Goal: Task Accomplishment & Management: Use online tool/utility

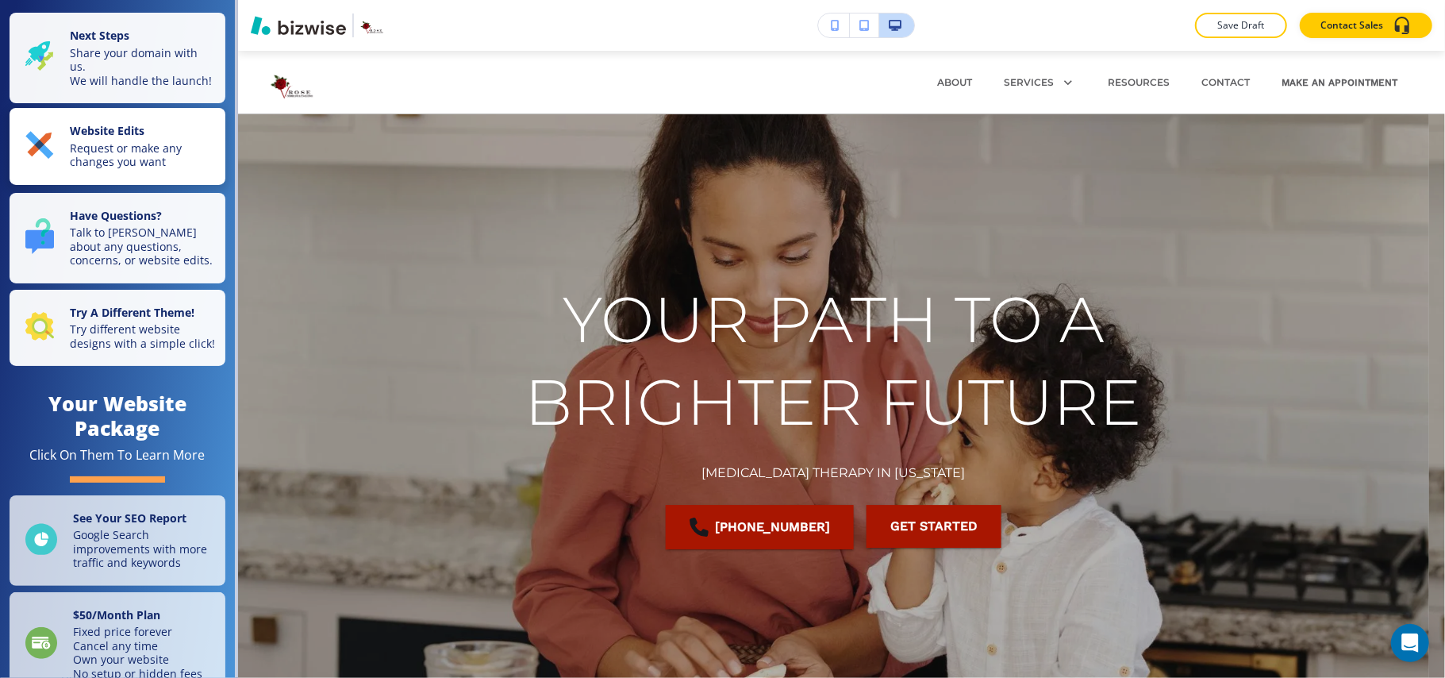
click at [124, 166] on p "Request or make any changes you want" at bounding box center [143, 155] width 146 height 28
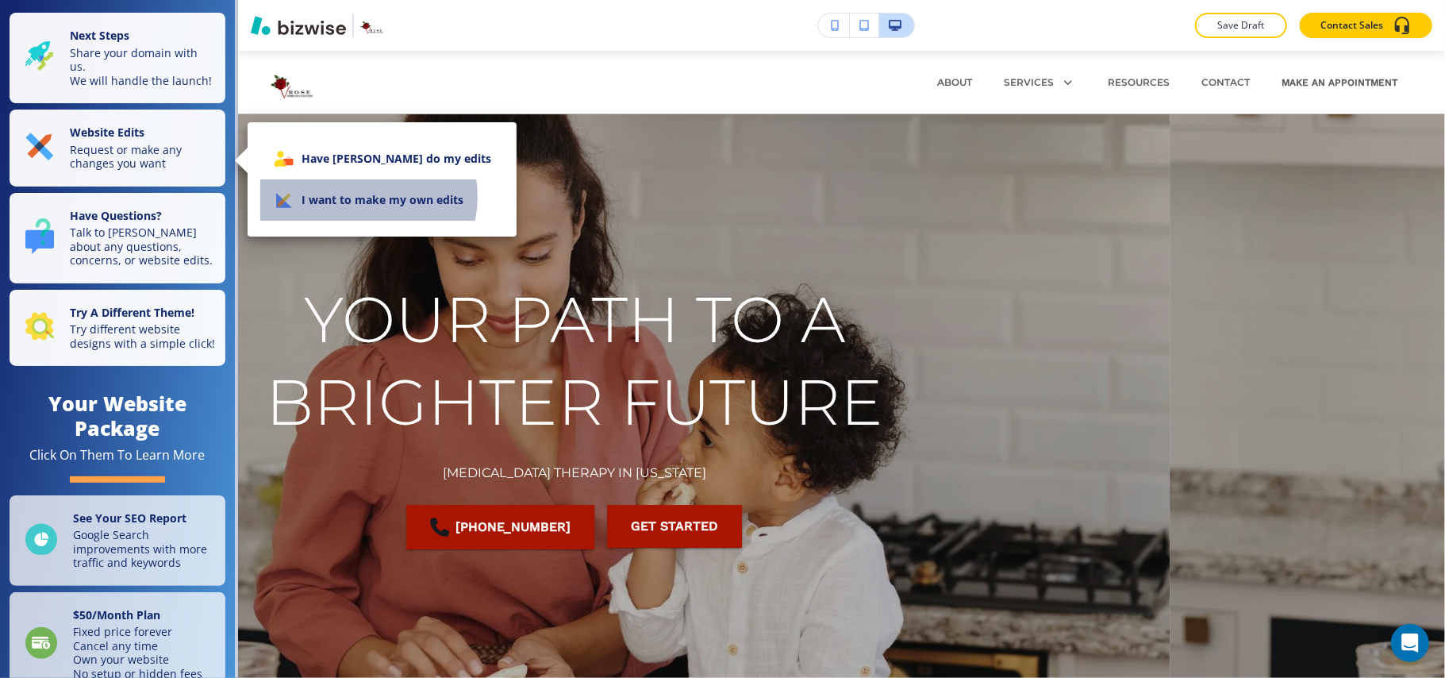
click at [363, 197] on li "I want to make my own edits" at bounding box center [382, 199] width 244 height 41
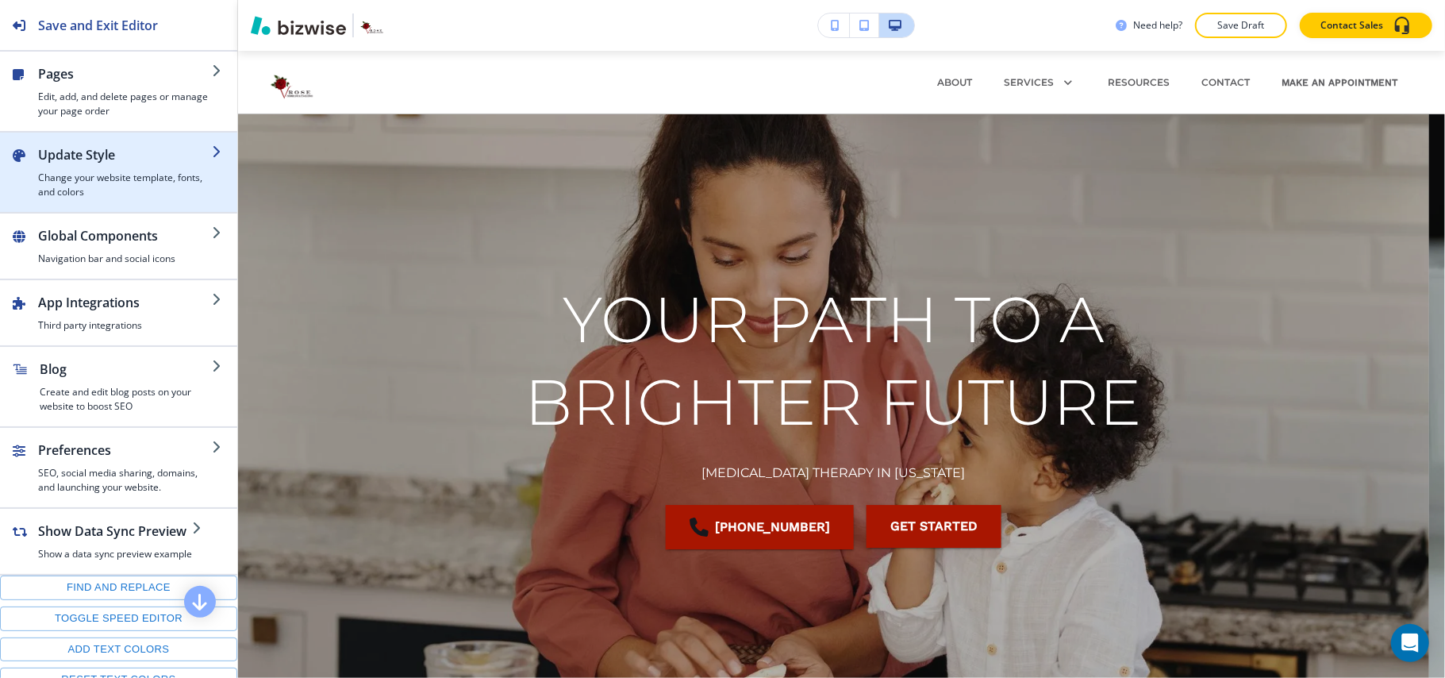
click at [117, 178] on h4 "Change your website template, fonts, and colors" at bounding box center [125, 185] width 174 height 29
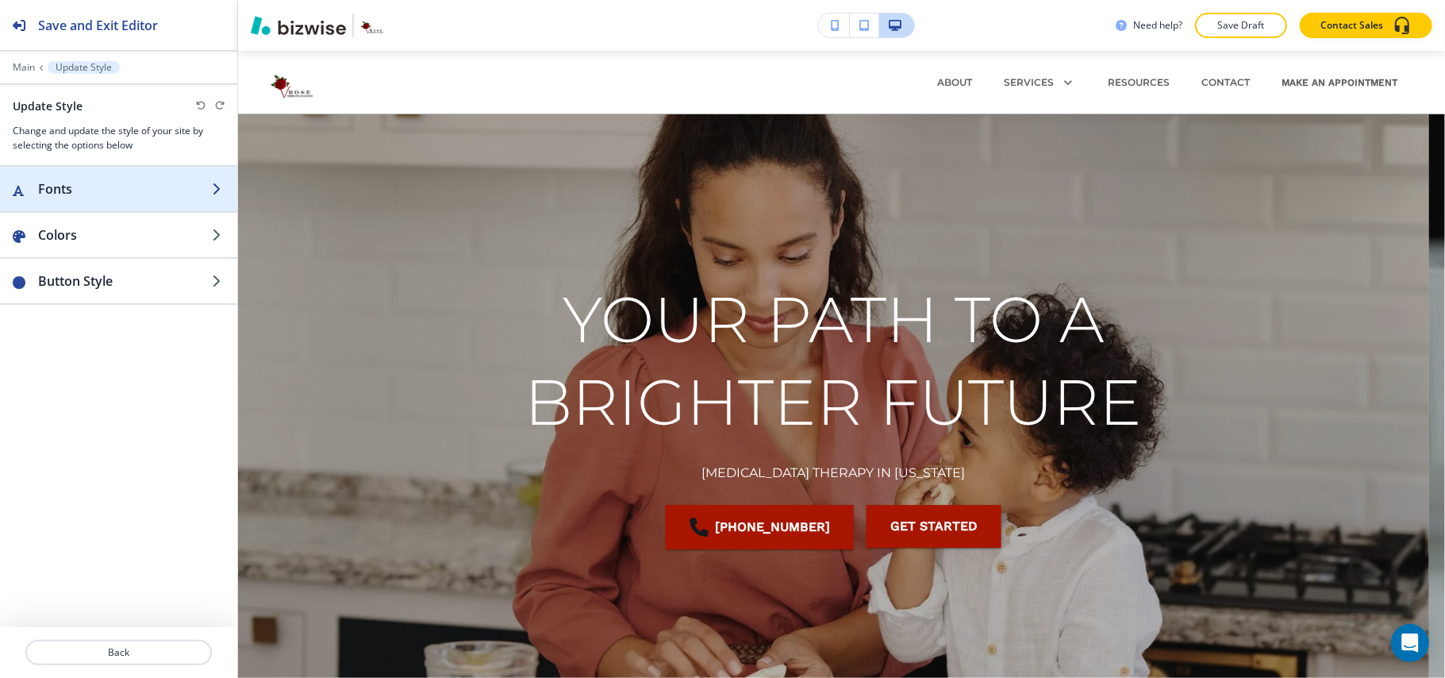
click at [97, 188] on h2 "Fonts" at bounding box center [125, 188] width 174 height 19
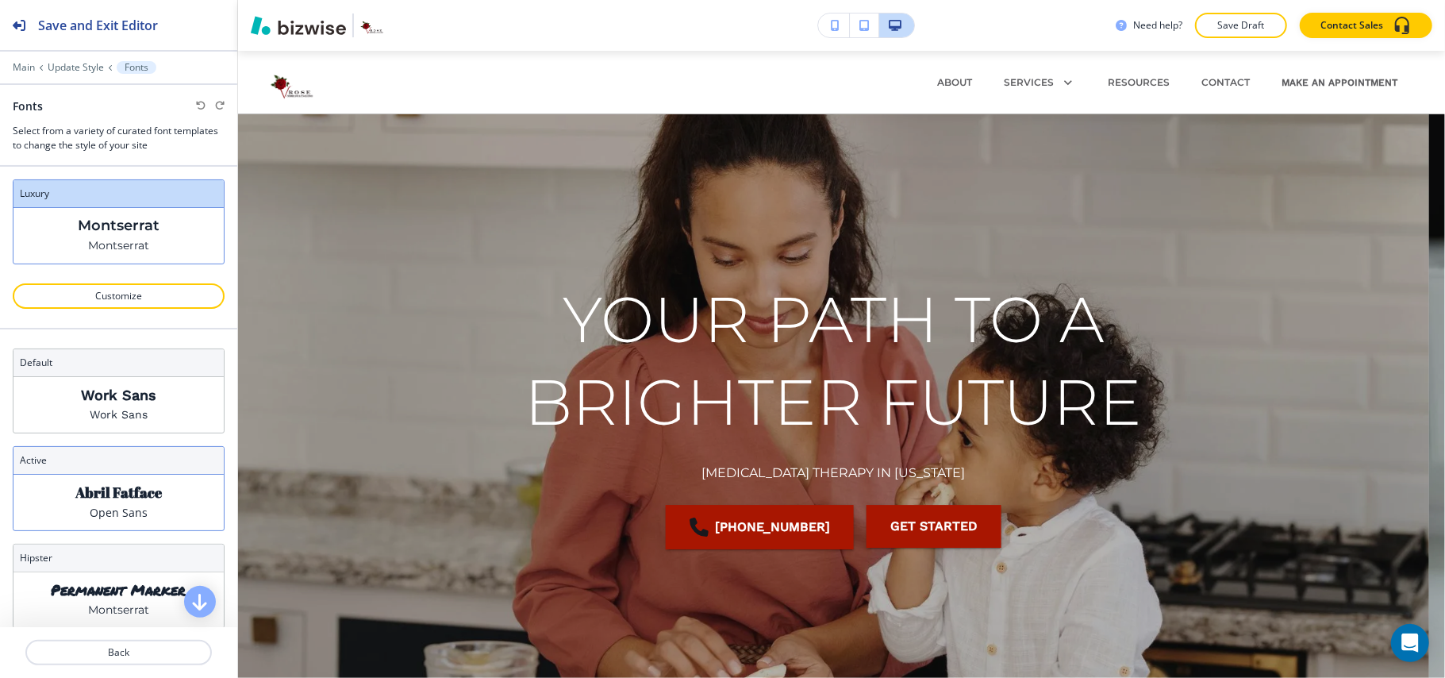
click at [141, 486] on p "Abril Fatface" at bounding box center [118, 492] width 86 height 17
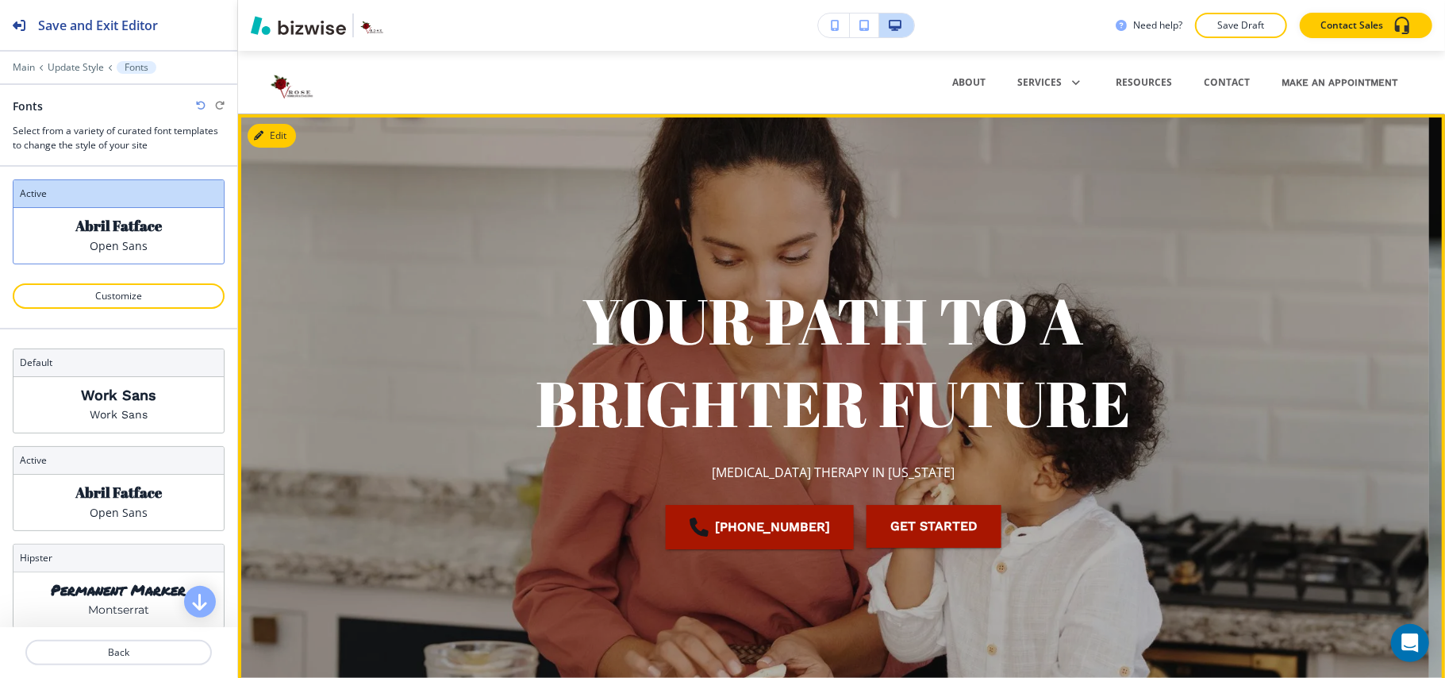
click at [297, 125] on div at bounding box center [833, 423] width 1191 height 618
click at [292, 131] on button "Edit This Section" at bounding box center [301, 136] width 107 height 24
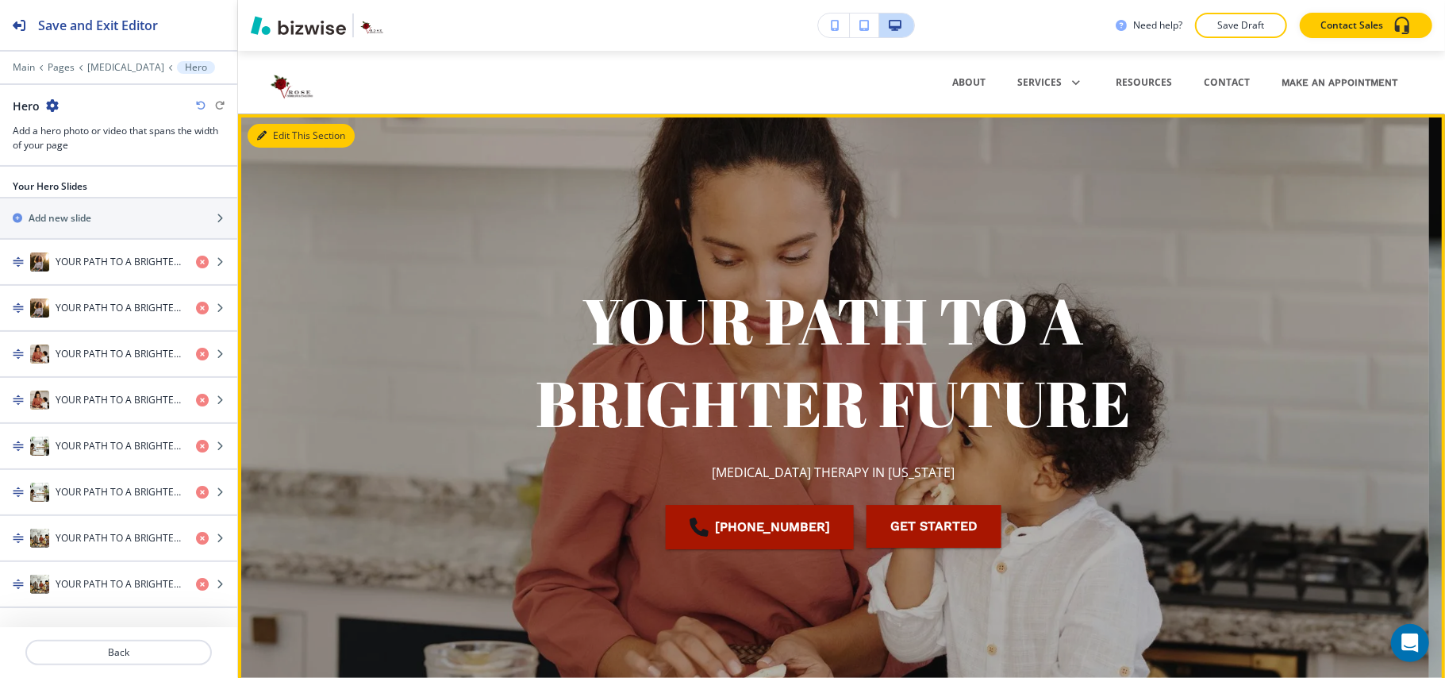
scroll to position [63, 0]
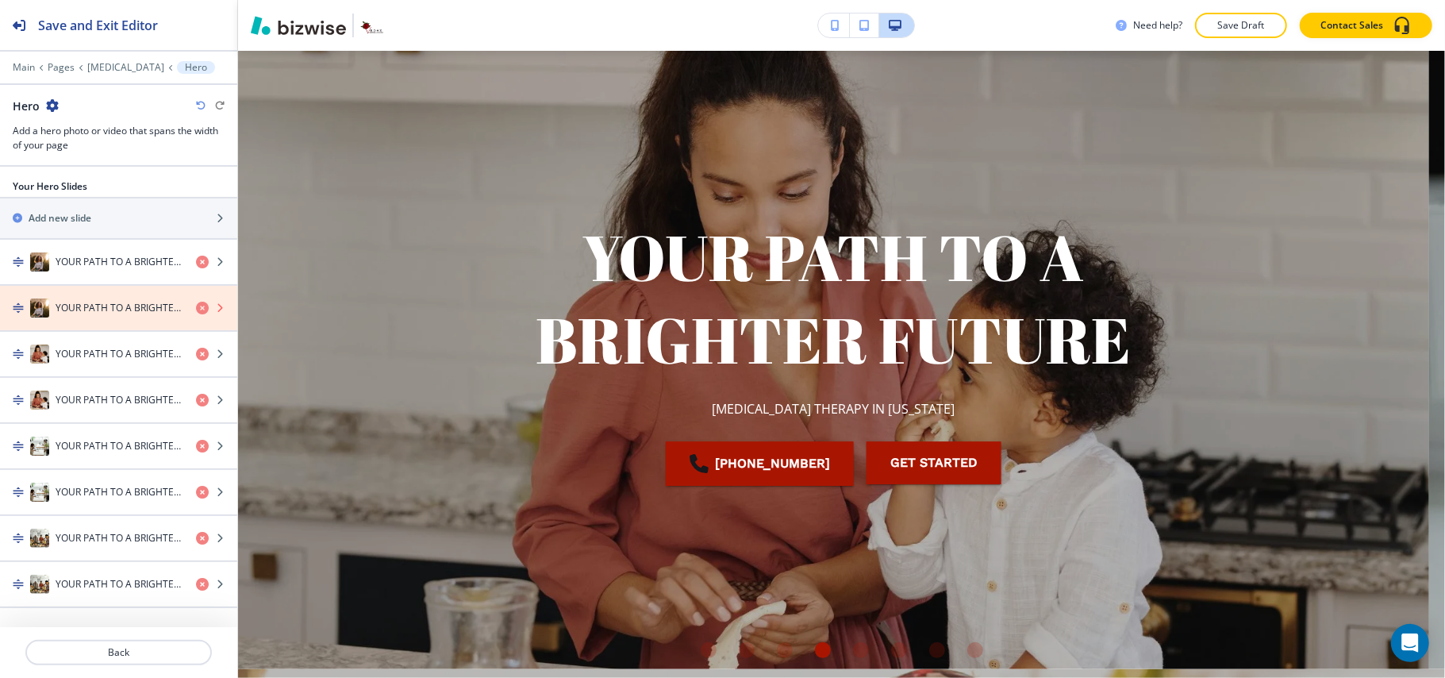
click at [200, 309] on icon "button" at bounding box center [202, 308] width 13 height 13
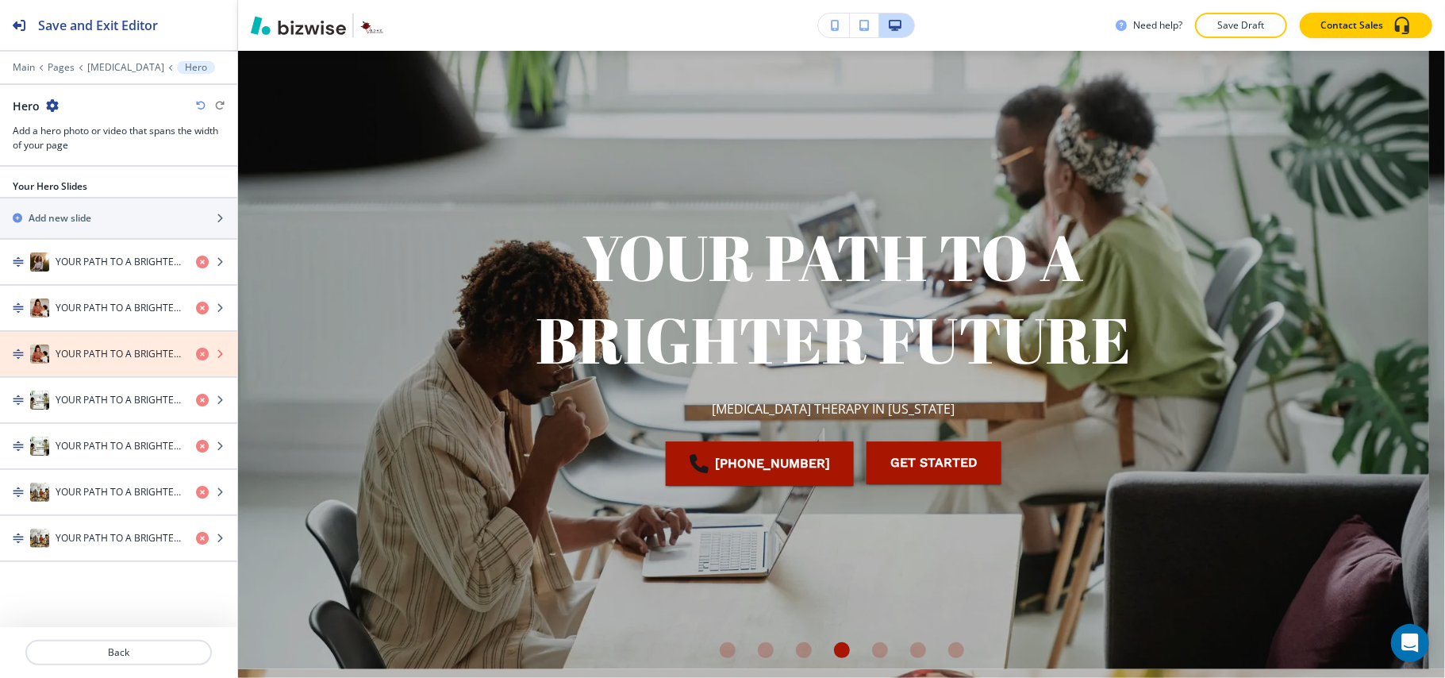
click at [196, 355] on icon "button" at bounding box center [202, 354] width 13 height 13
click at [201, 355] on icon "button" at bounding box center [202, 354] width 13 height 13
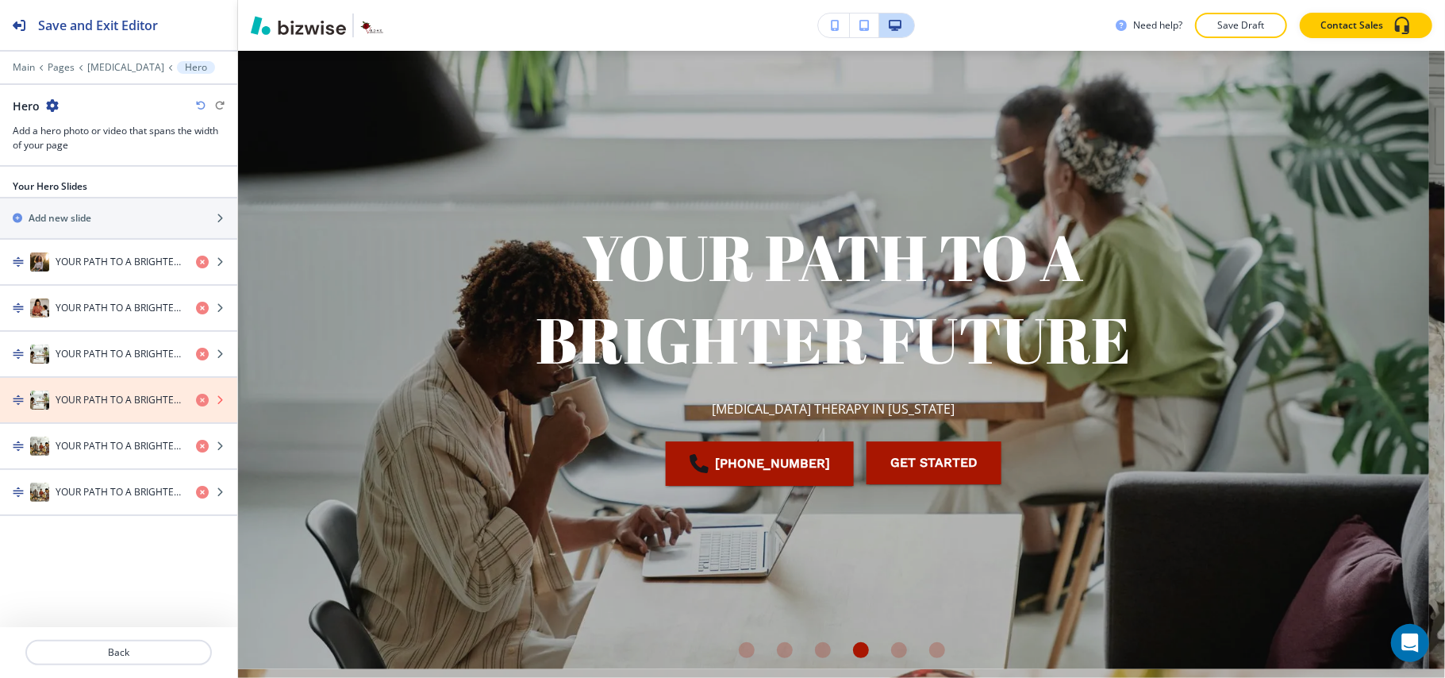
click at [200, 402] on icon "button" at bounding box center [202, 400] width 13 height 13
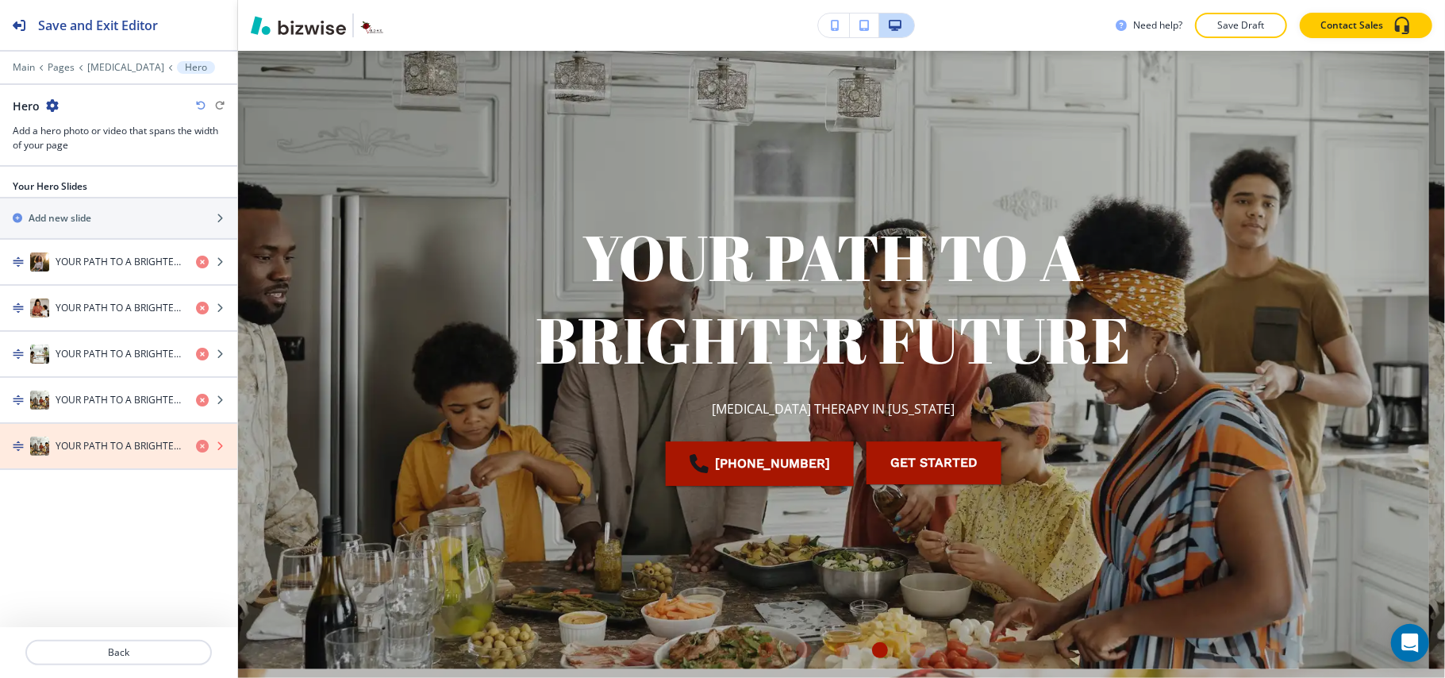
click at [202, 452] on icon "button" at bounding box center [202, 446] width 13 height 13
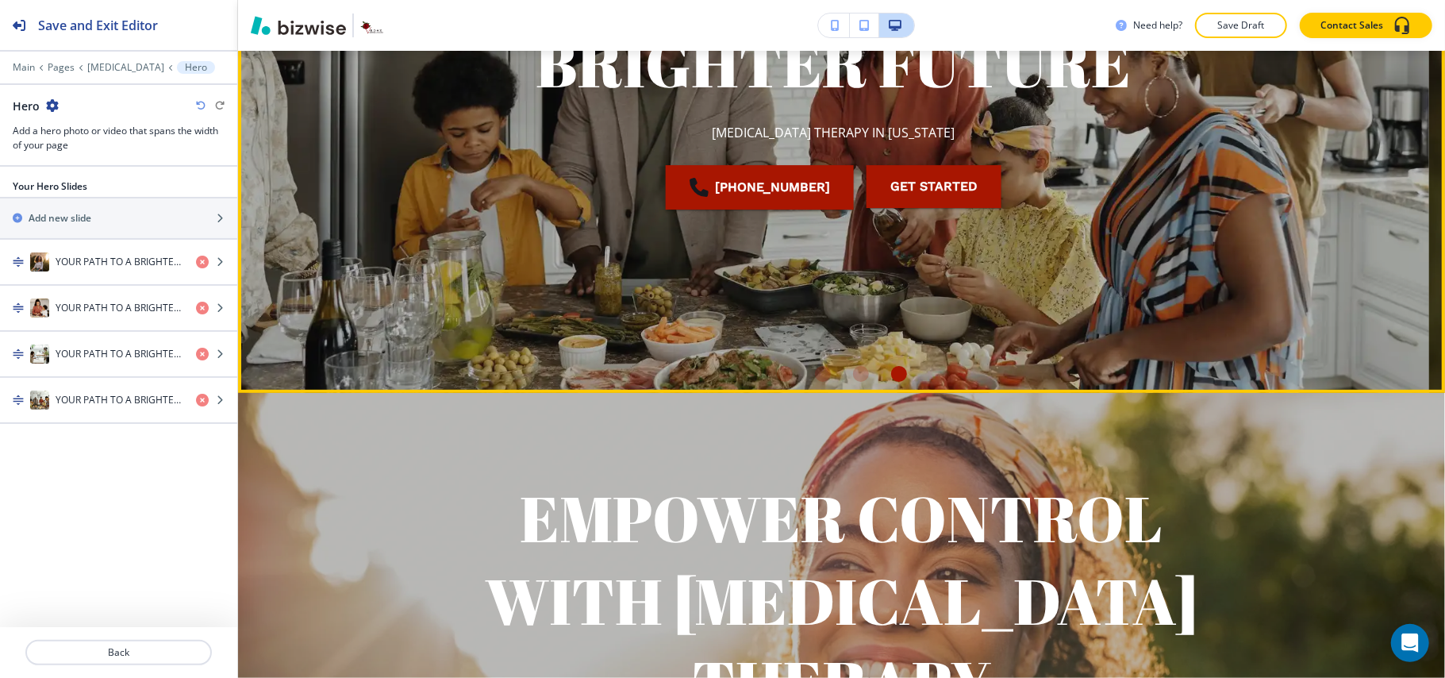
scroll to position [592, 0]
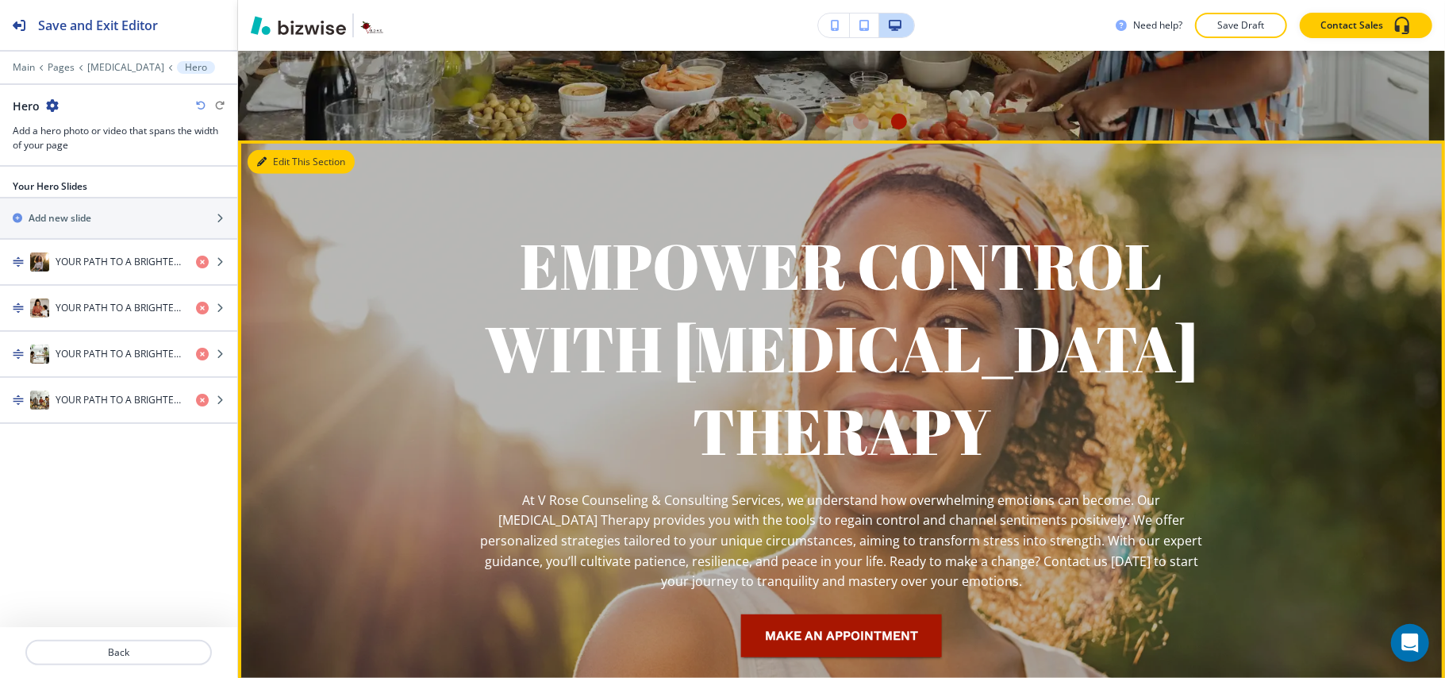
click at [286, 169] on button "Edit This Section" at bounding box center [301, 162] width 107 height 24
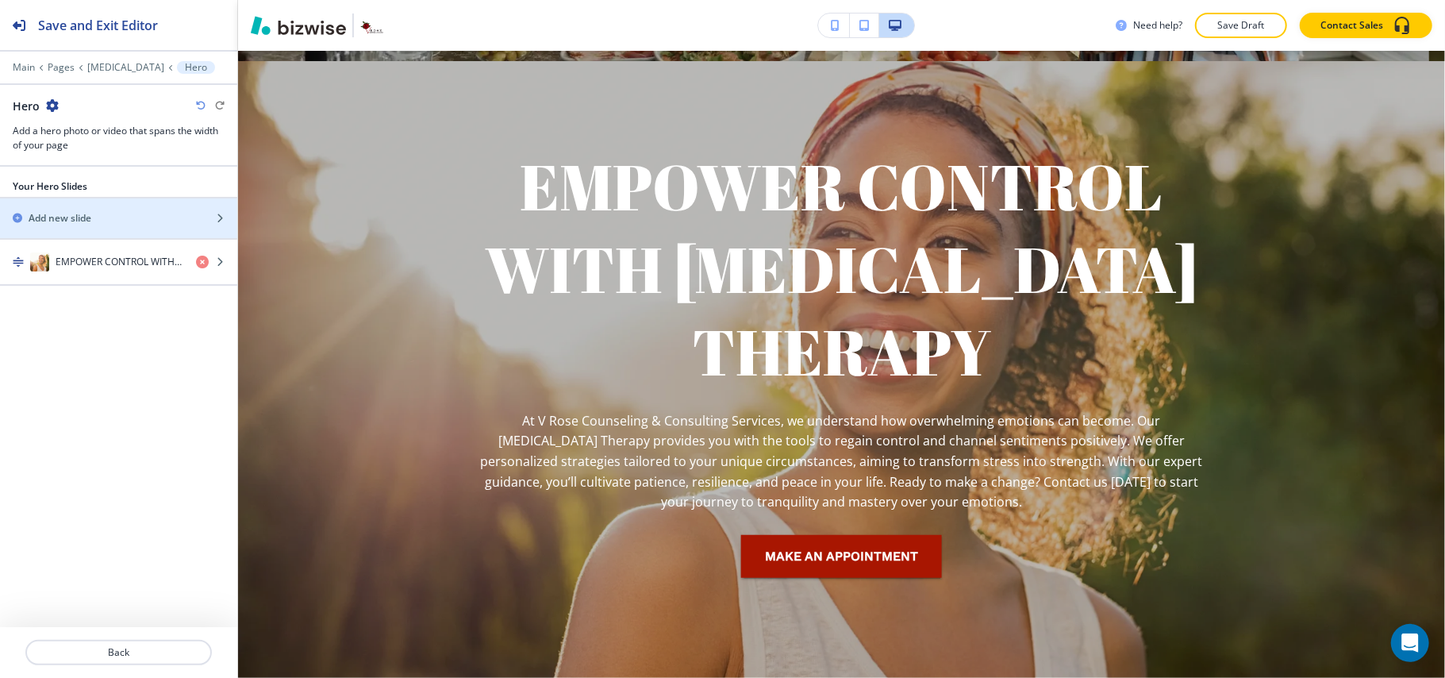
scroll to position [682, 0]
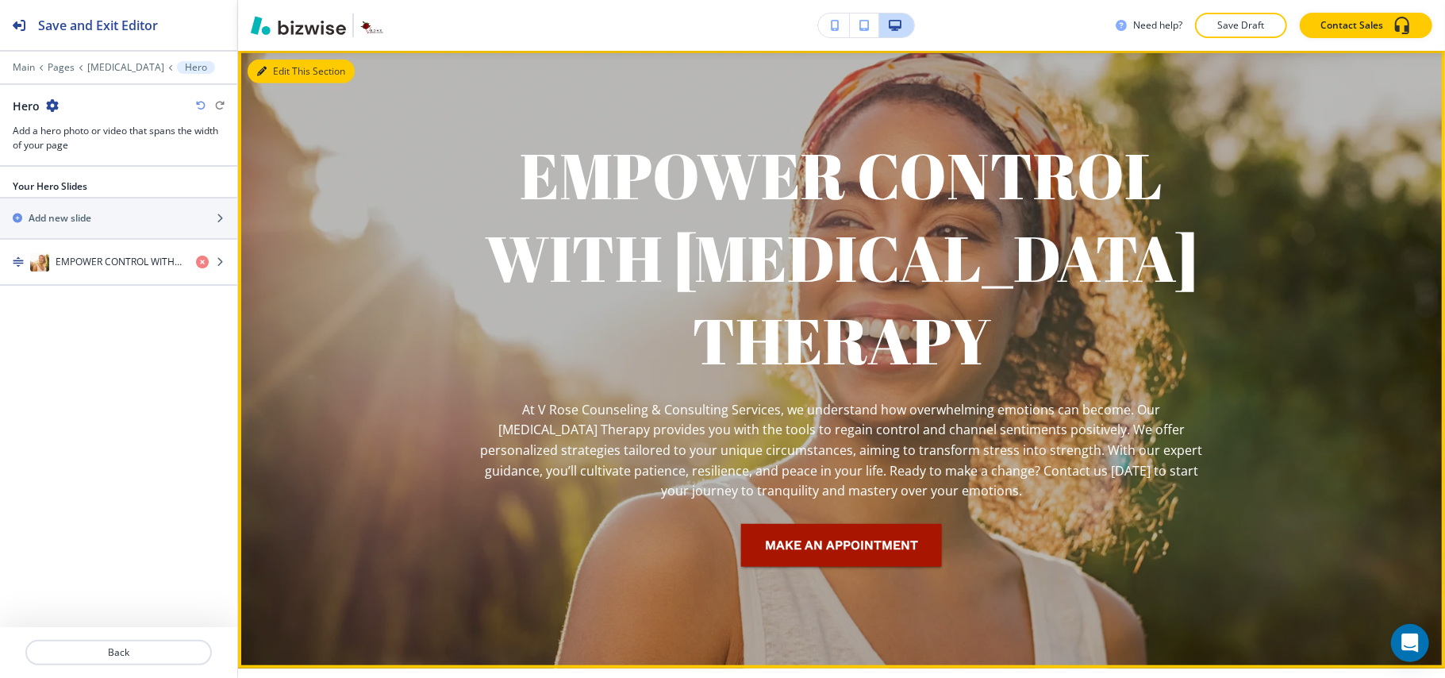
click at [292, 67] on button "Edit This Section" at bounding box center [301, 72] width 107 height 24
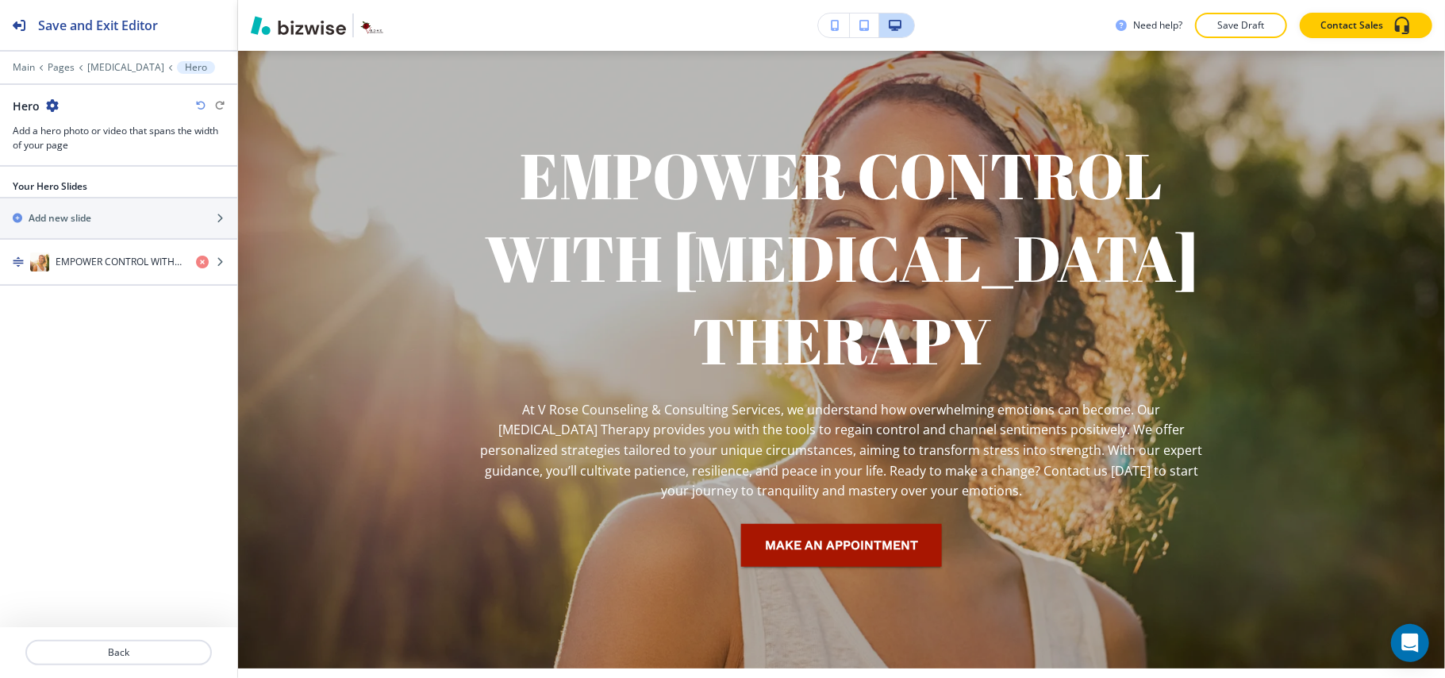
click at [52, 103] on icon "button" at bounding box center [52, 105] width 13 height 13
click at [93, 191] on p "Delete Section" at bounding box center [96, 190] width 81 height 14
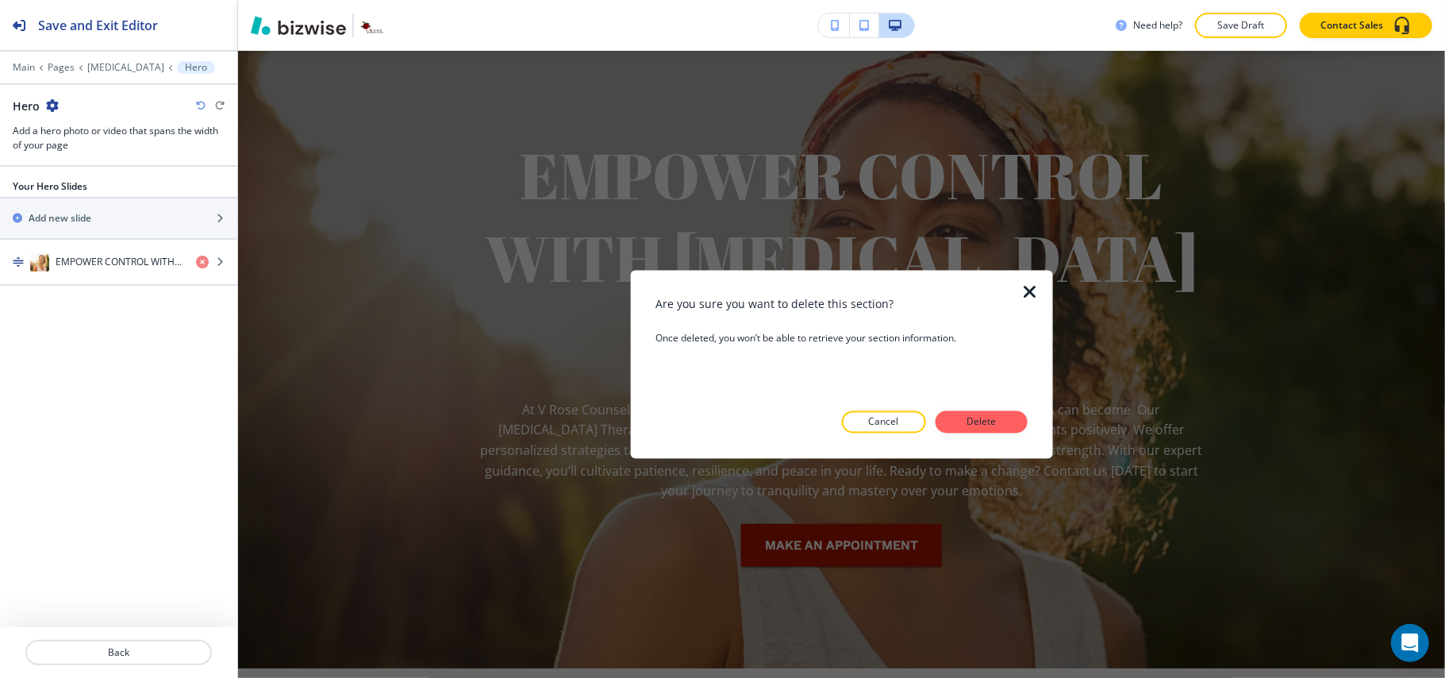
click at [976, 427] on p "Delete" at bounding box center [982, 422] width 38 height 14
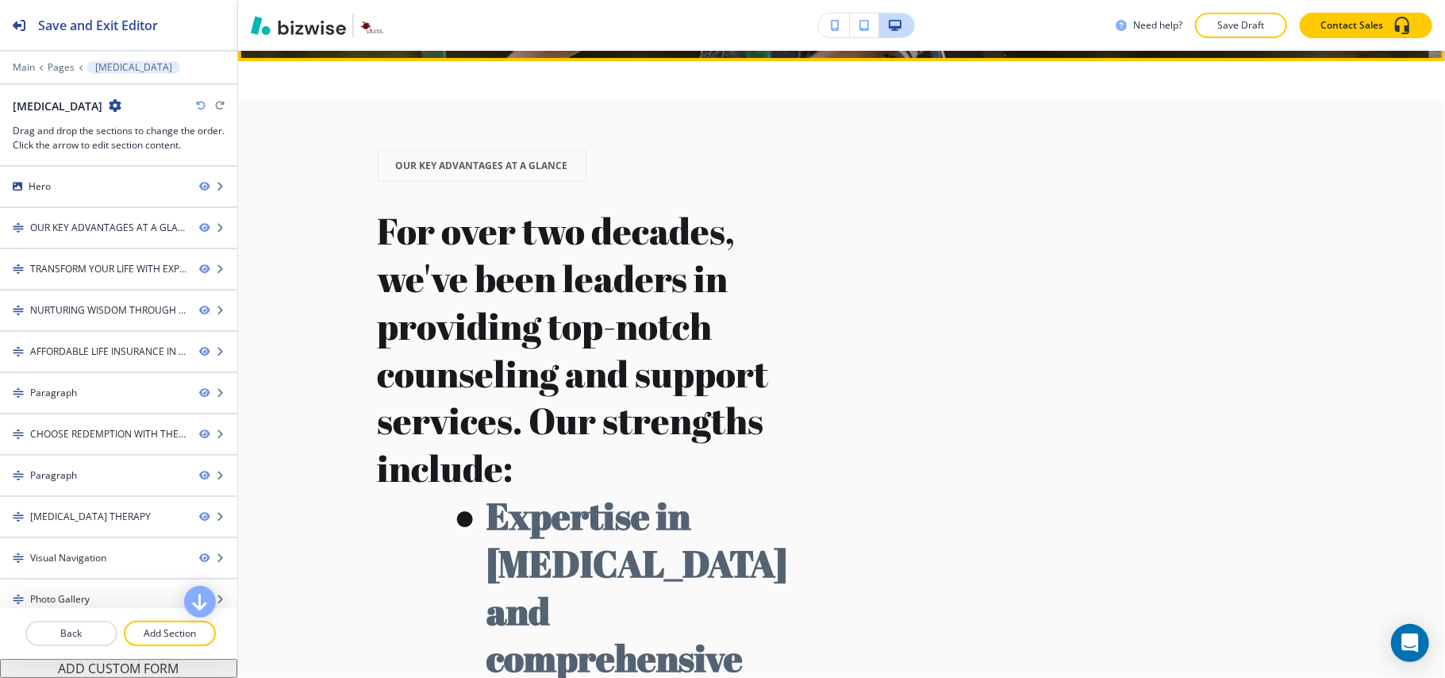
scroll to position [698, 0]
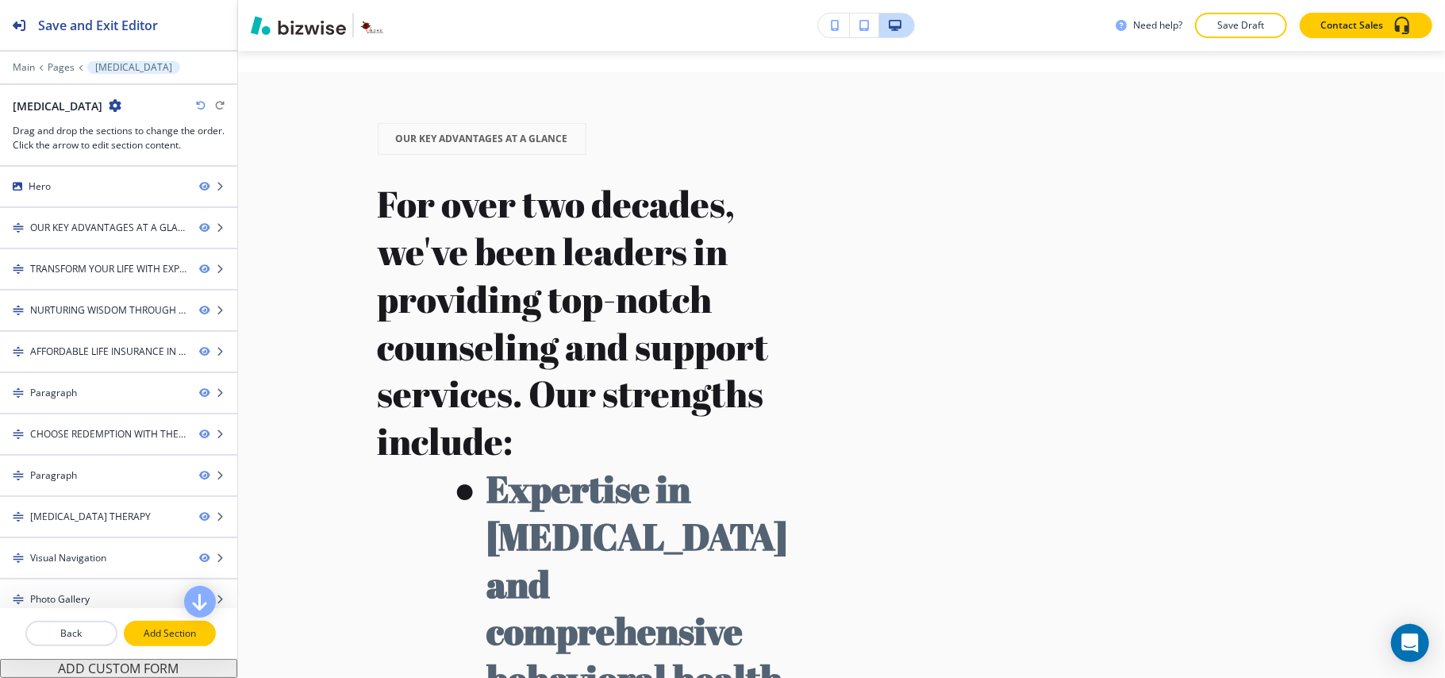
click at [169, 636] on p "Add Section" at bounding box center [169, 633] width 89 height 14
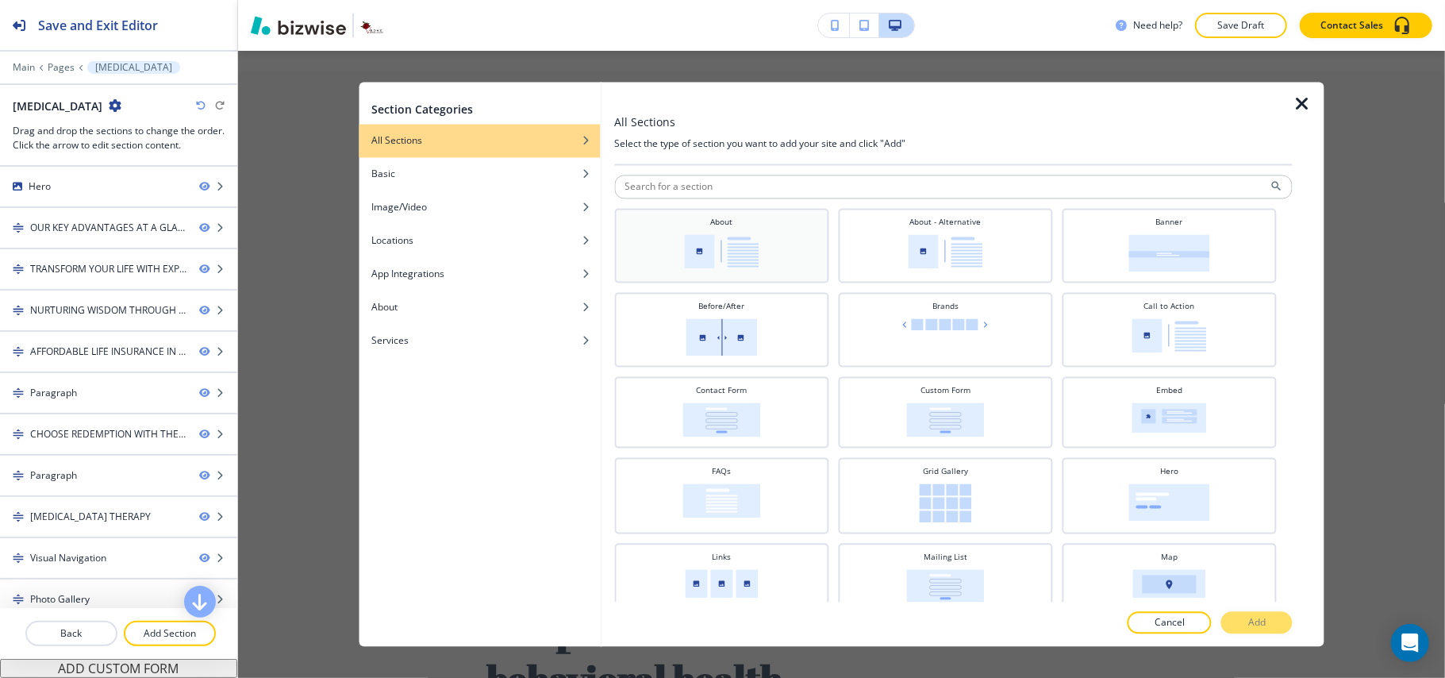
click at [754, 243] on img at bounding box center [721, 252] width 75 height 34
click at [966, 263] on img at bounding box center [945, 252] width 75 height 34
click at [1252, 622] on p "Add" at bounding box center [1256, 623] width 17 height 14
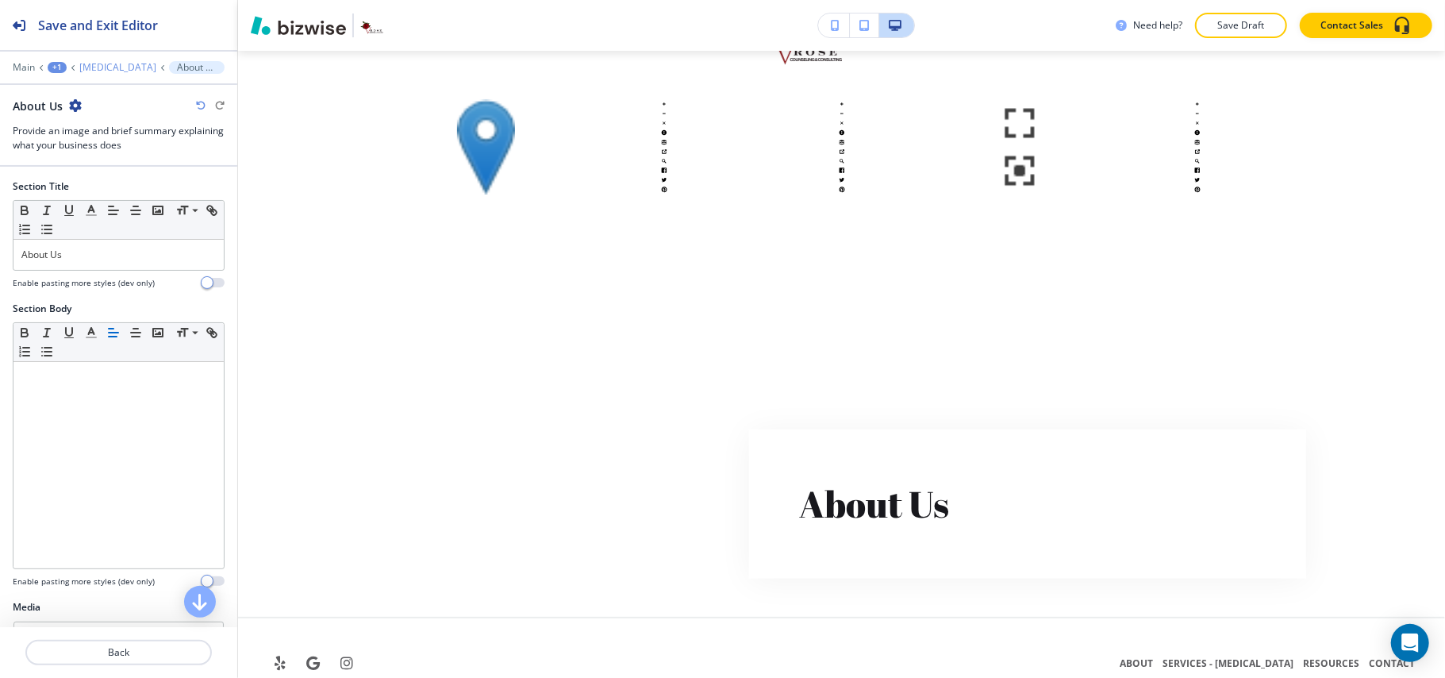
scroll to position [14183, 0]
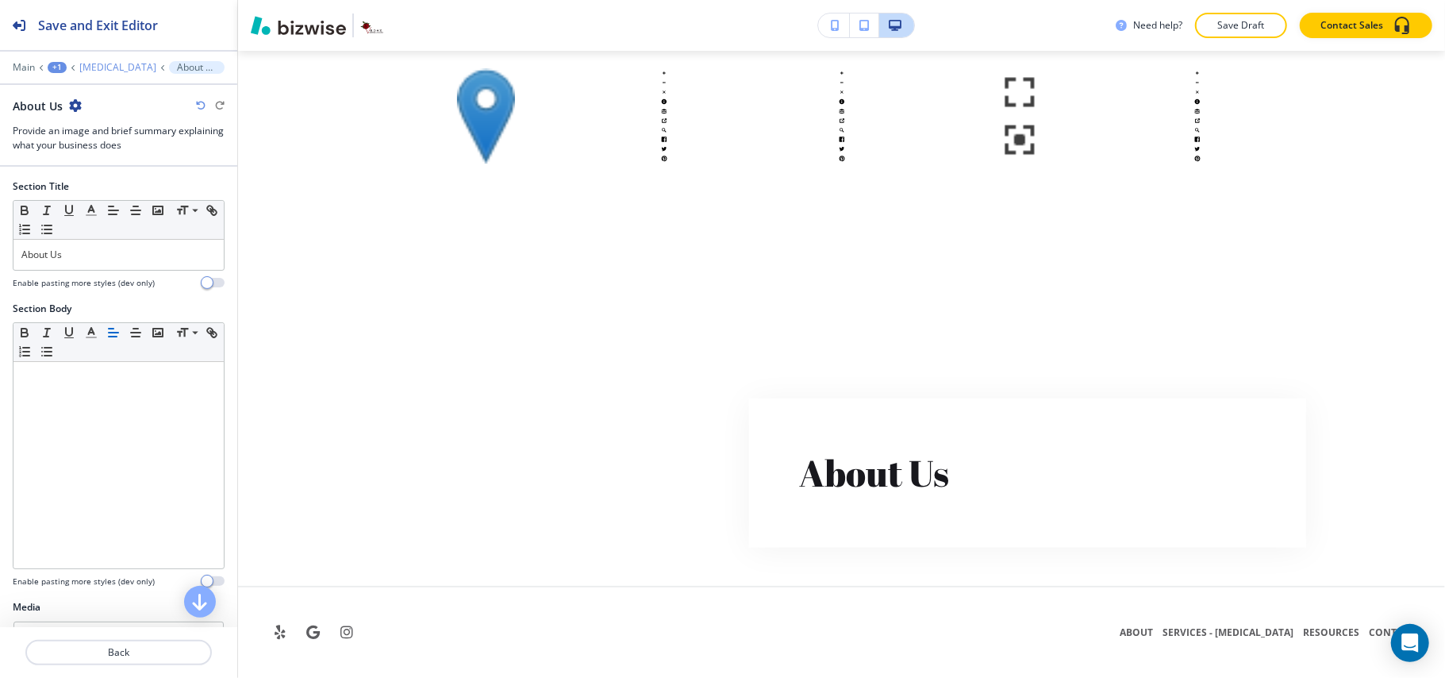
click at [90, 67] on p "[MEDICAL_DATA]" at bounding box center [117, 67] width 77 height 11
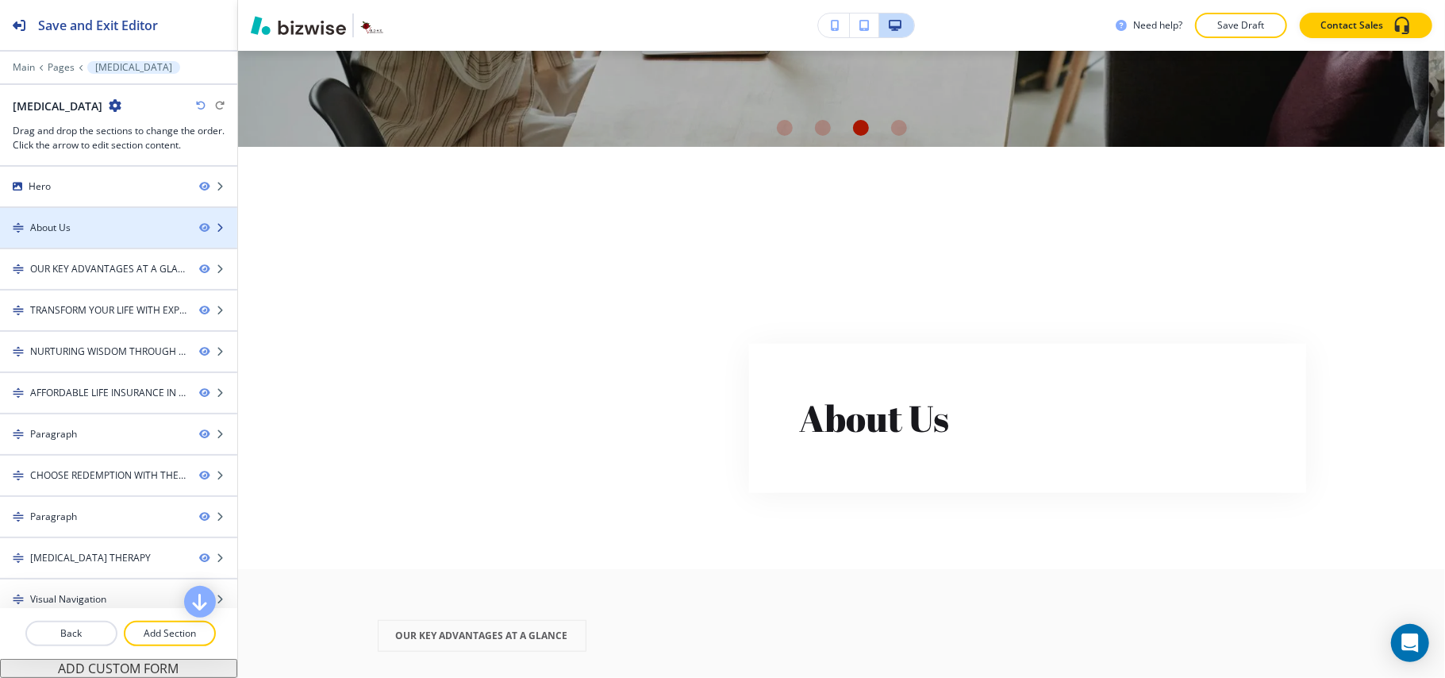
scroll to position [682, 0]
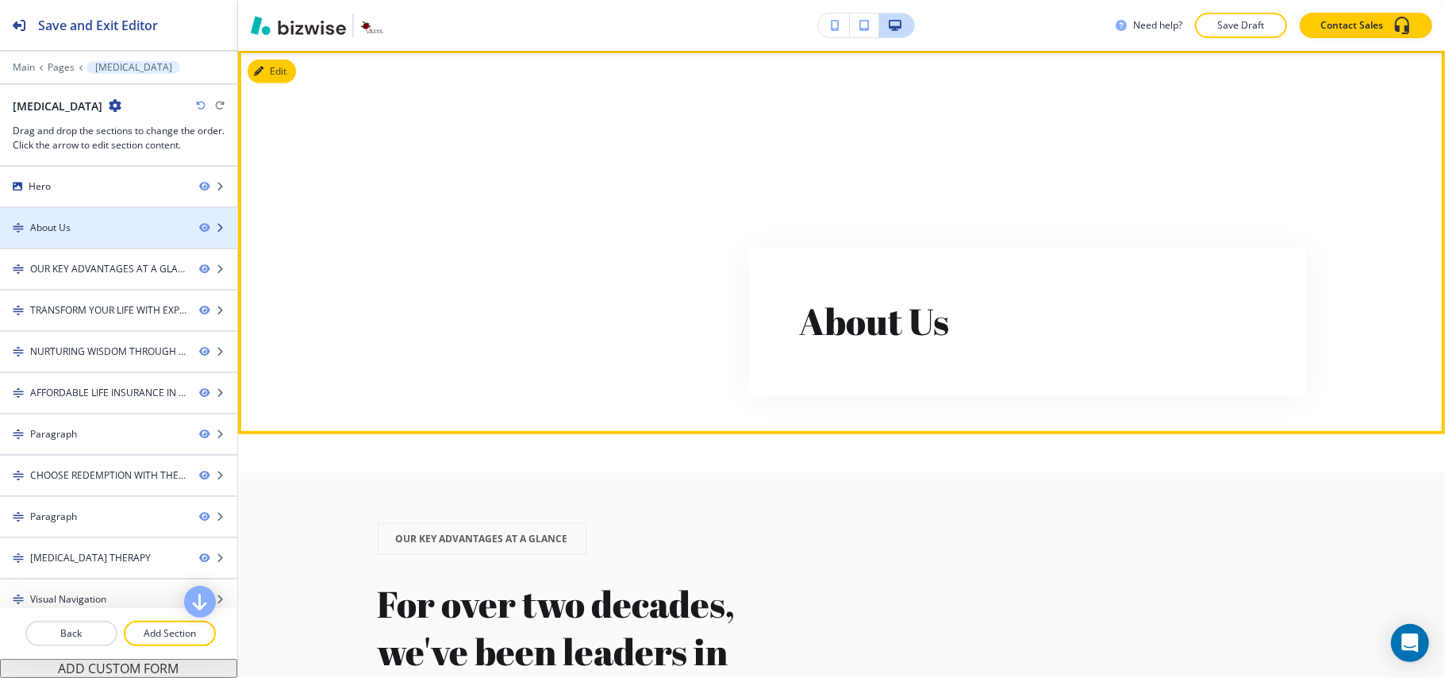
click at [78, 235] on div "About Us" at bounding box center [93, 228] width 186 height 14
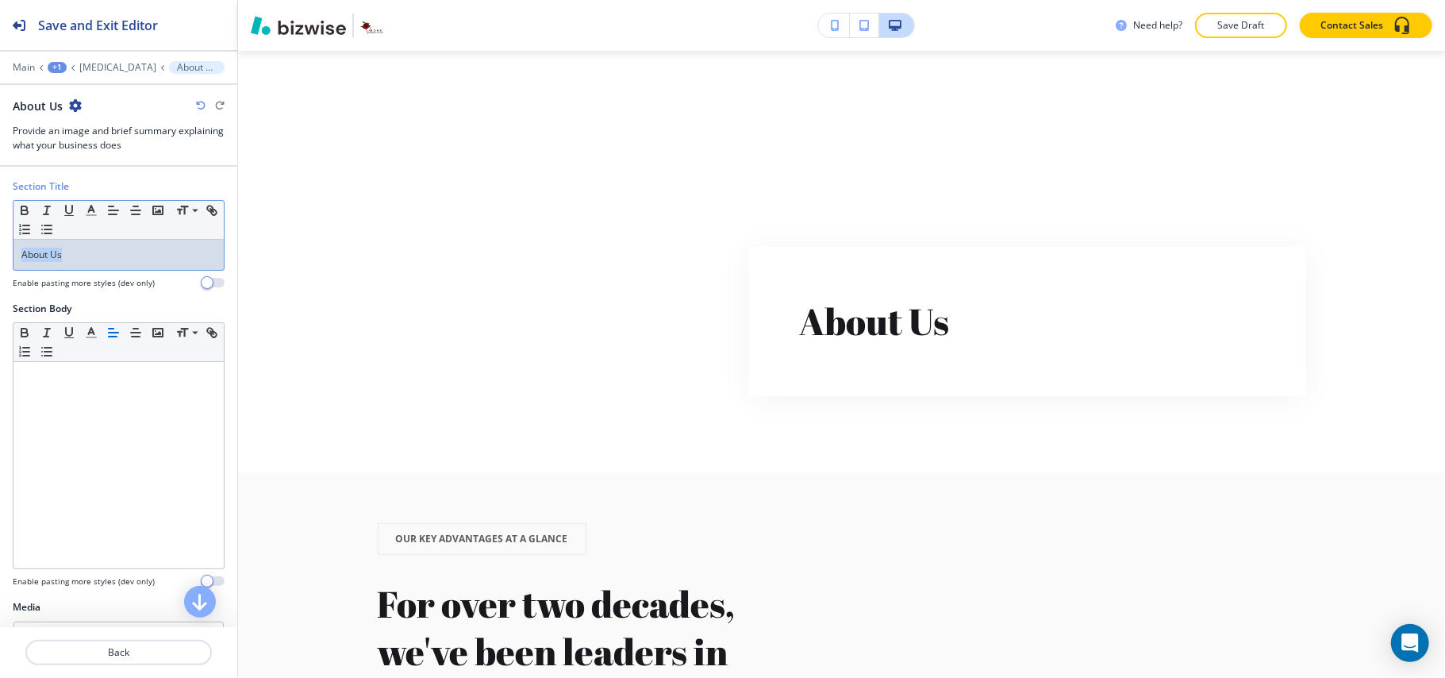
drag, startPoint x: 67, startPoint y: 252, endPoint x: 0, endPoint y: 252, distance: 66.7
click at [0, 252] on div "Section Title Small Normal Large Huge About Us Enable pasting more styles (dev …" at bounding box center [118, 240] width 237 height 122
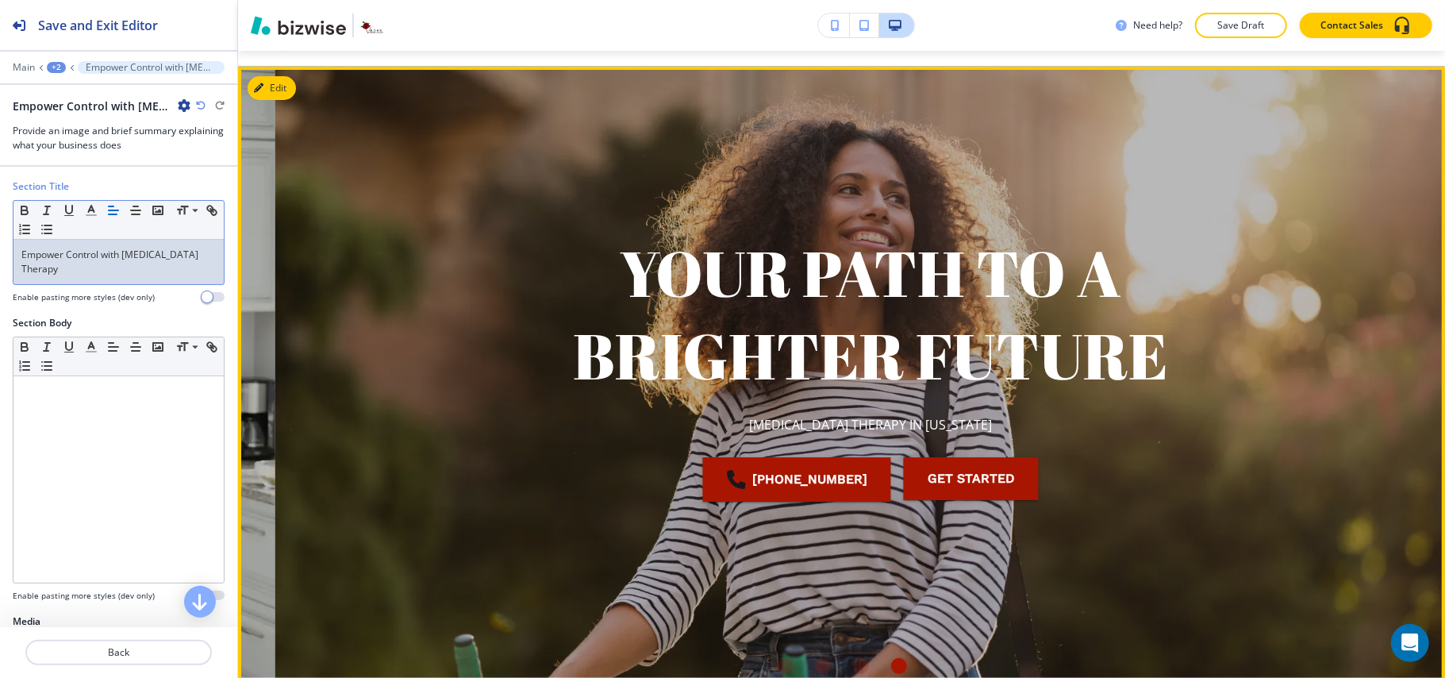
scroll to position [0, 0]
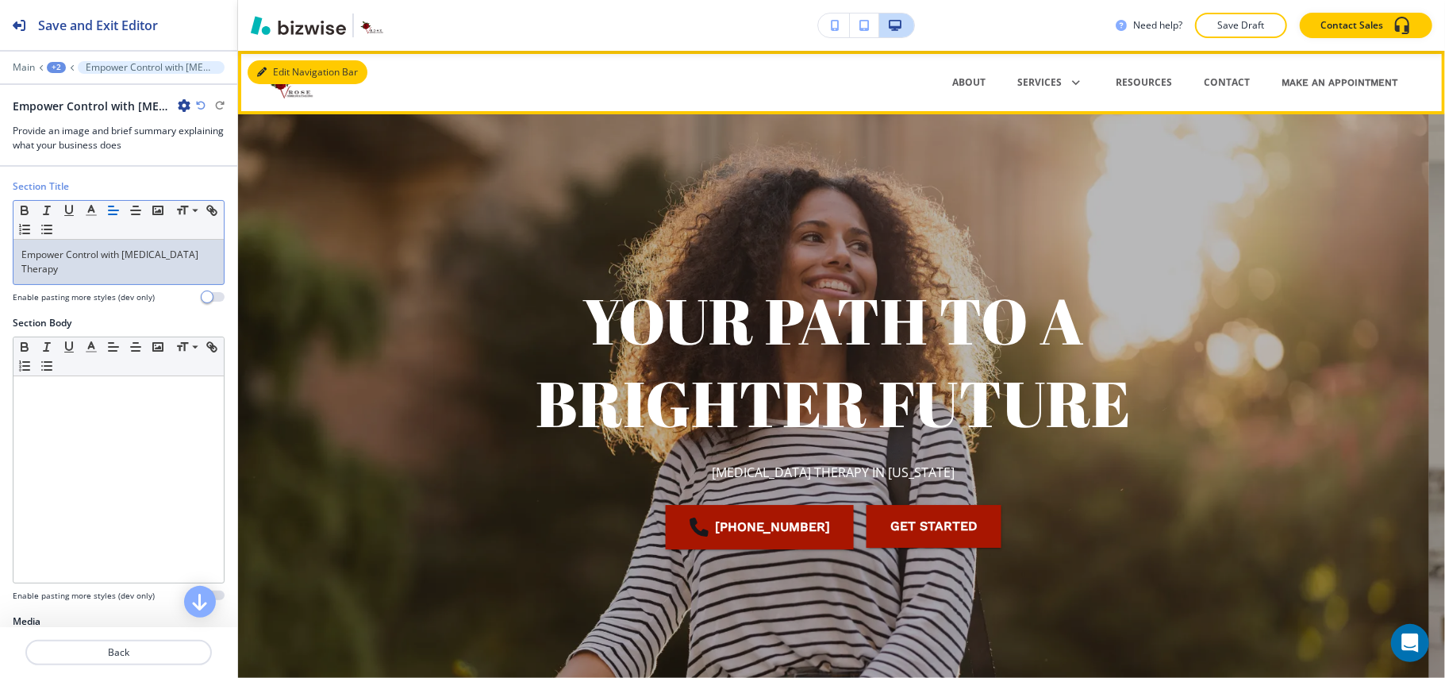
click at [264, 71] on icon "button" at bounding box center [262, 72] width 10 height 10
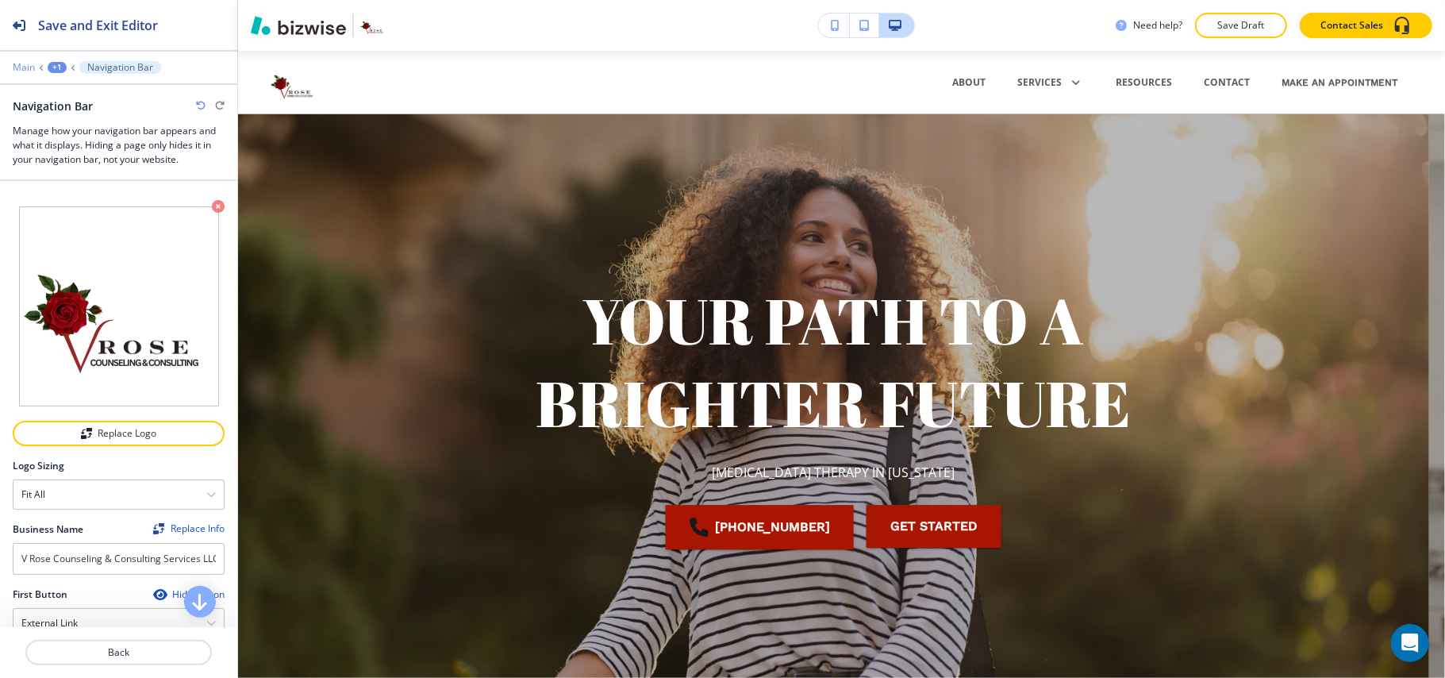
click at [24, 70] on p "Main" at bounding box center [24, 67] width 22 height 11
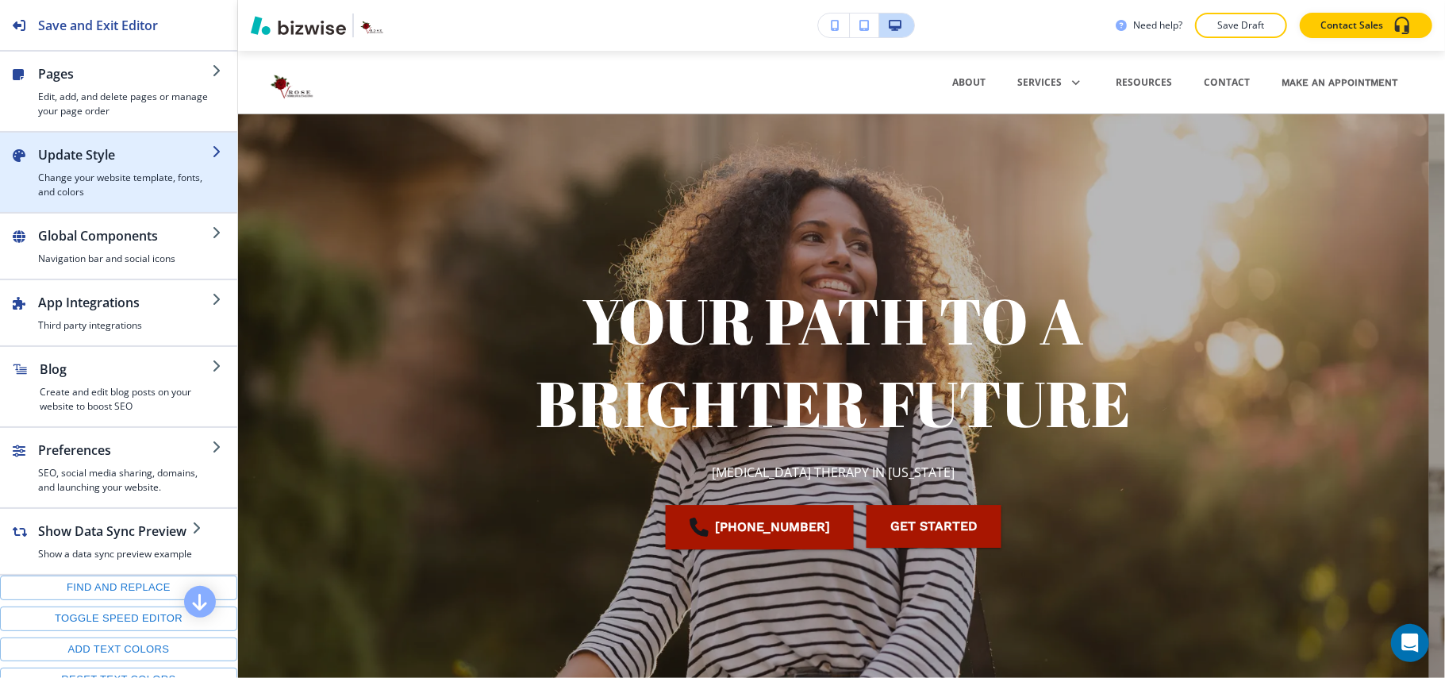
click at [83, 195] on h4 "Change your website template, fonts, and colors" at bounding box center [125, 185] width 174 height 29
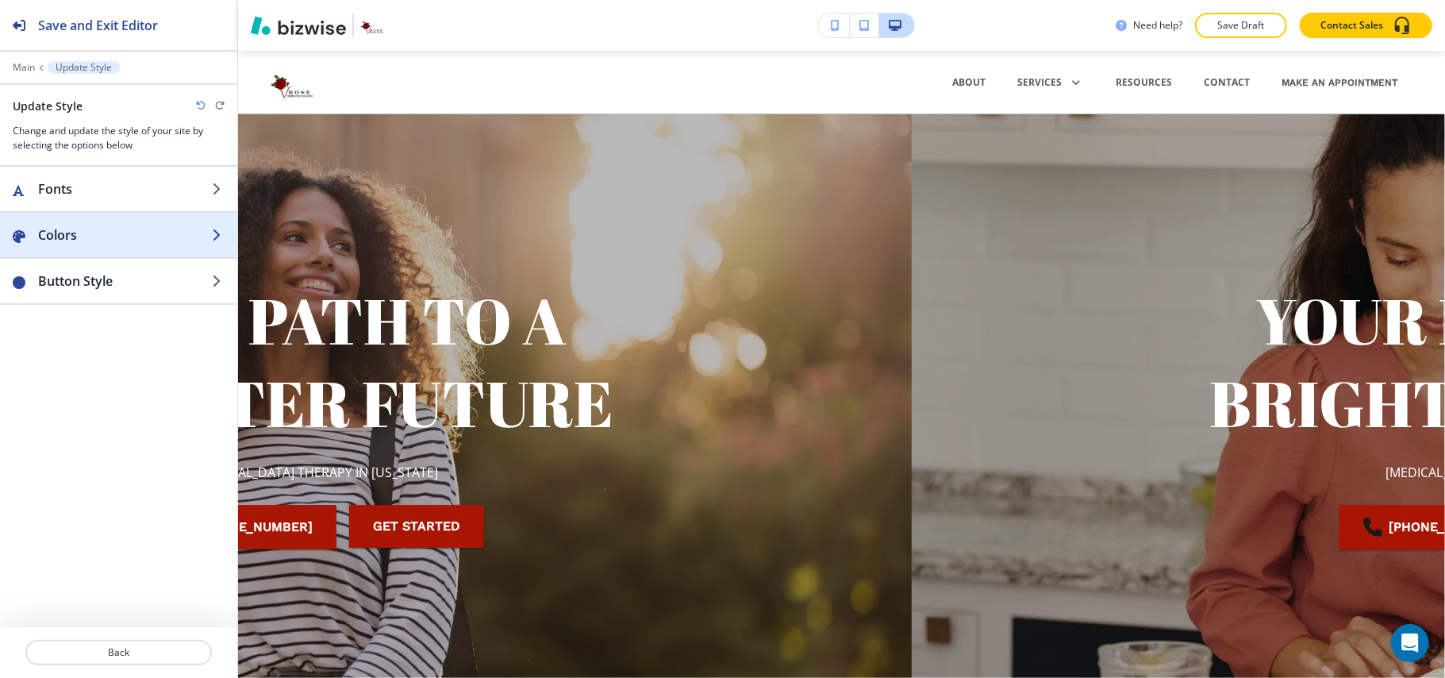
click at [99, 235] on h2 "Colors" at bounding box center [125, 234] width 174 height 19
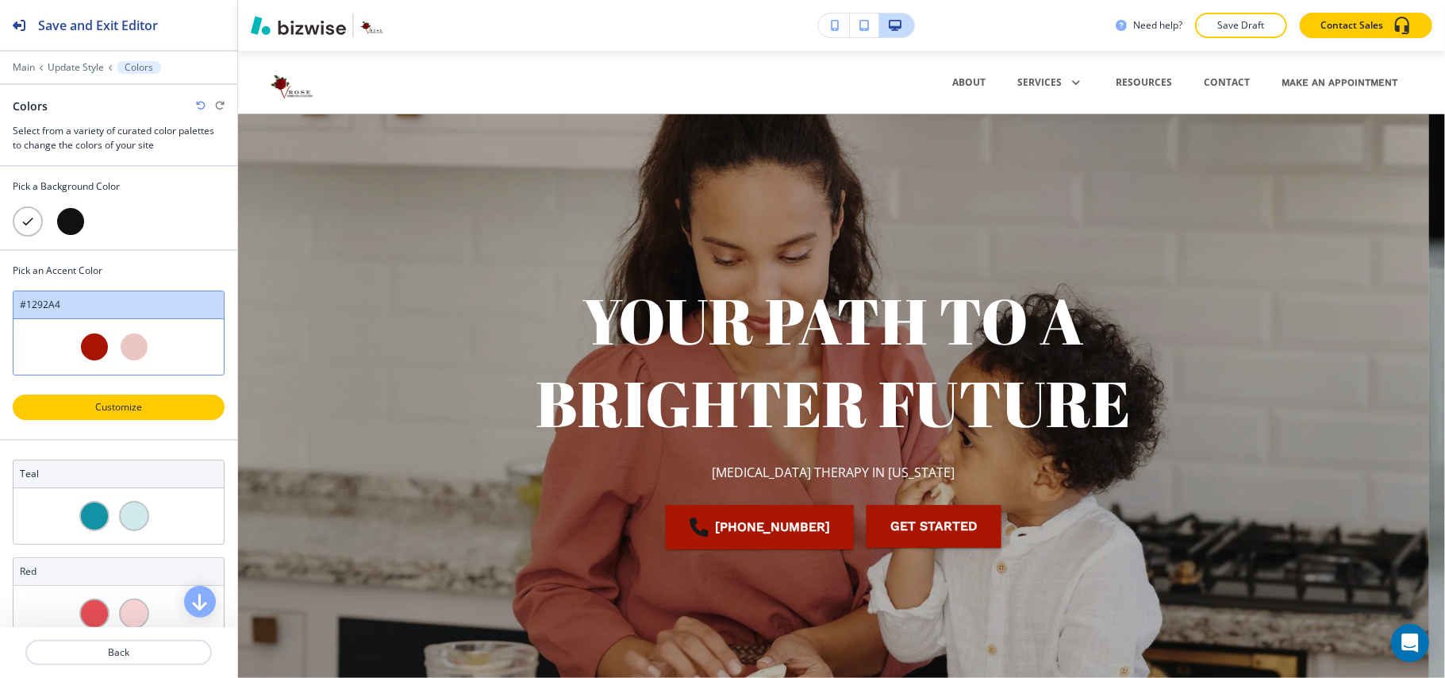
click at [135, 405] on p "Customize" at bounding box center [118, 407] width 171 height 14
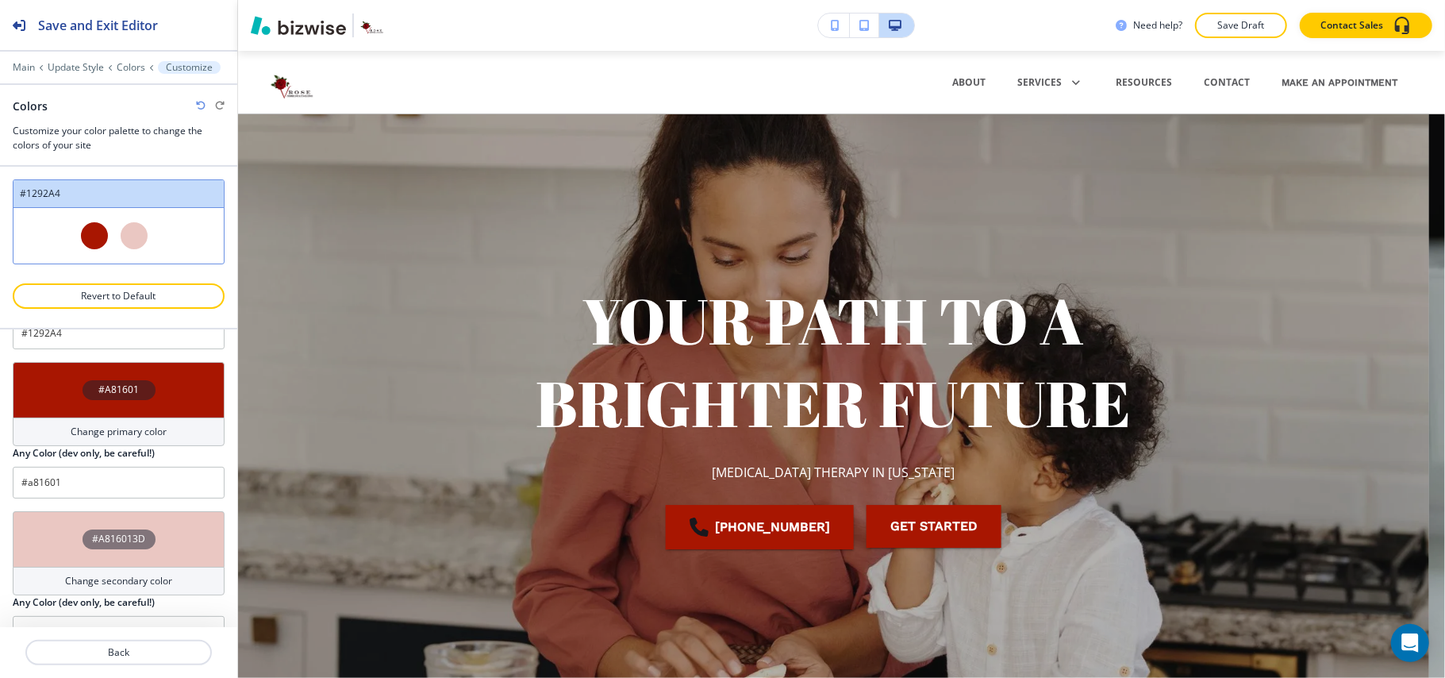
scroll to position [70, 0]
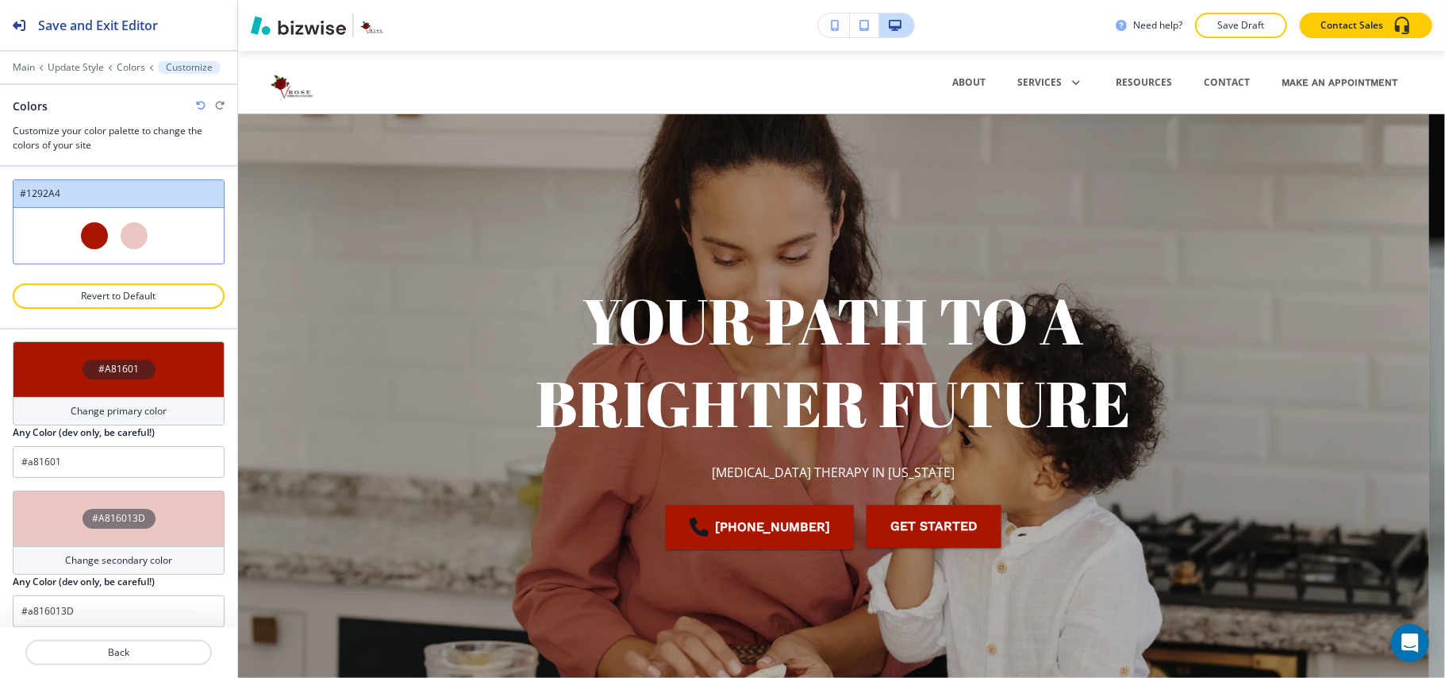
click at [48, 511] on div "#A816013D" at bounding box center [119, 518] width 212 height 56
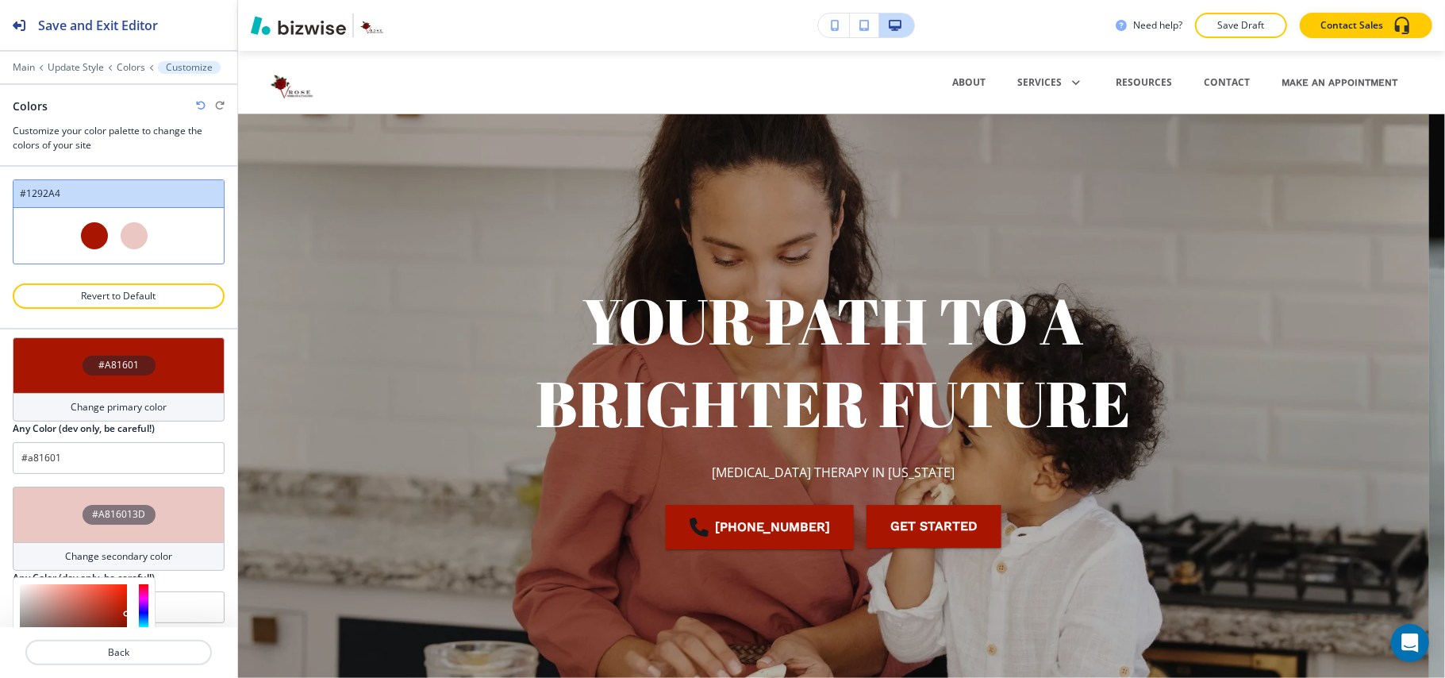
scroll to position [249, 0]
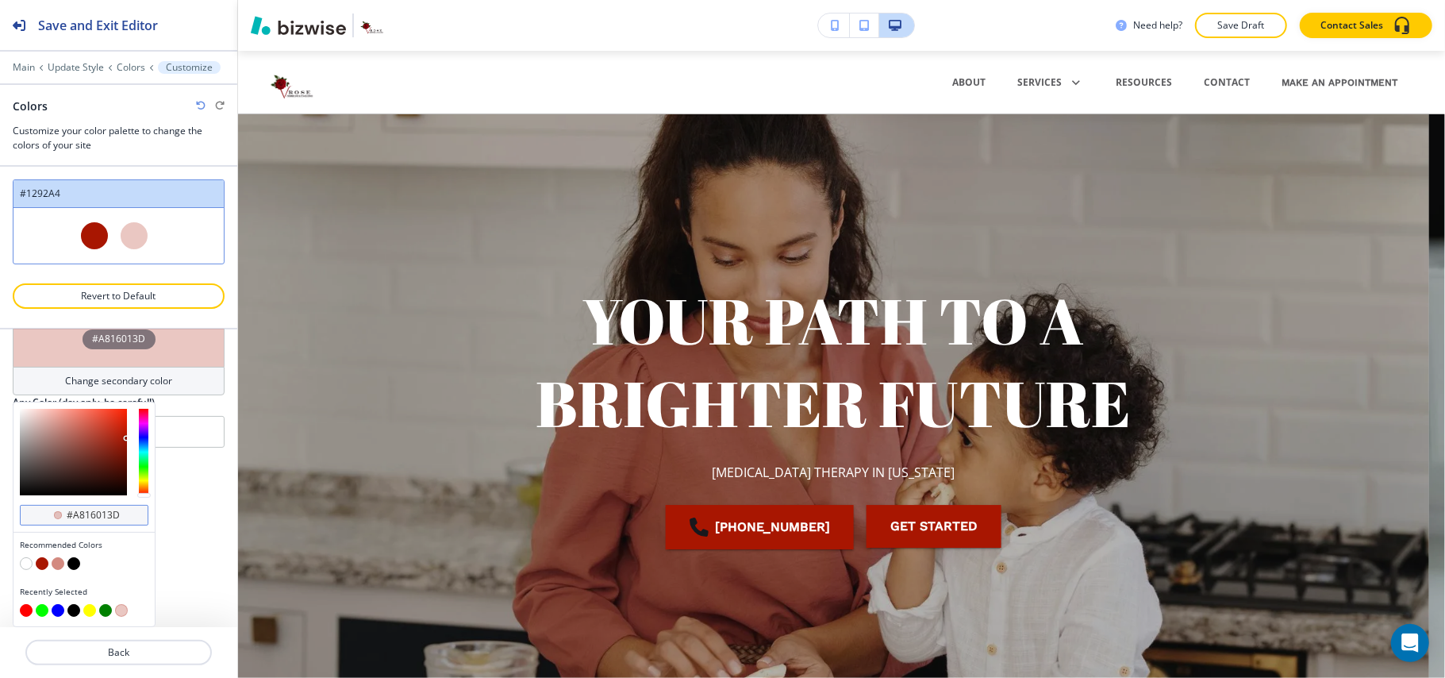
click at [134, 514] on div "#a816013d" at bounding box center [84, 515] width 129 height 21
click at [125, 513] on div "#a816013d" at bounding box center [84, 515] width 129 height 21
click at [110, 513] on input "#a816013d" at bounding box center [93, 515] width 56 height 13
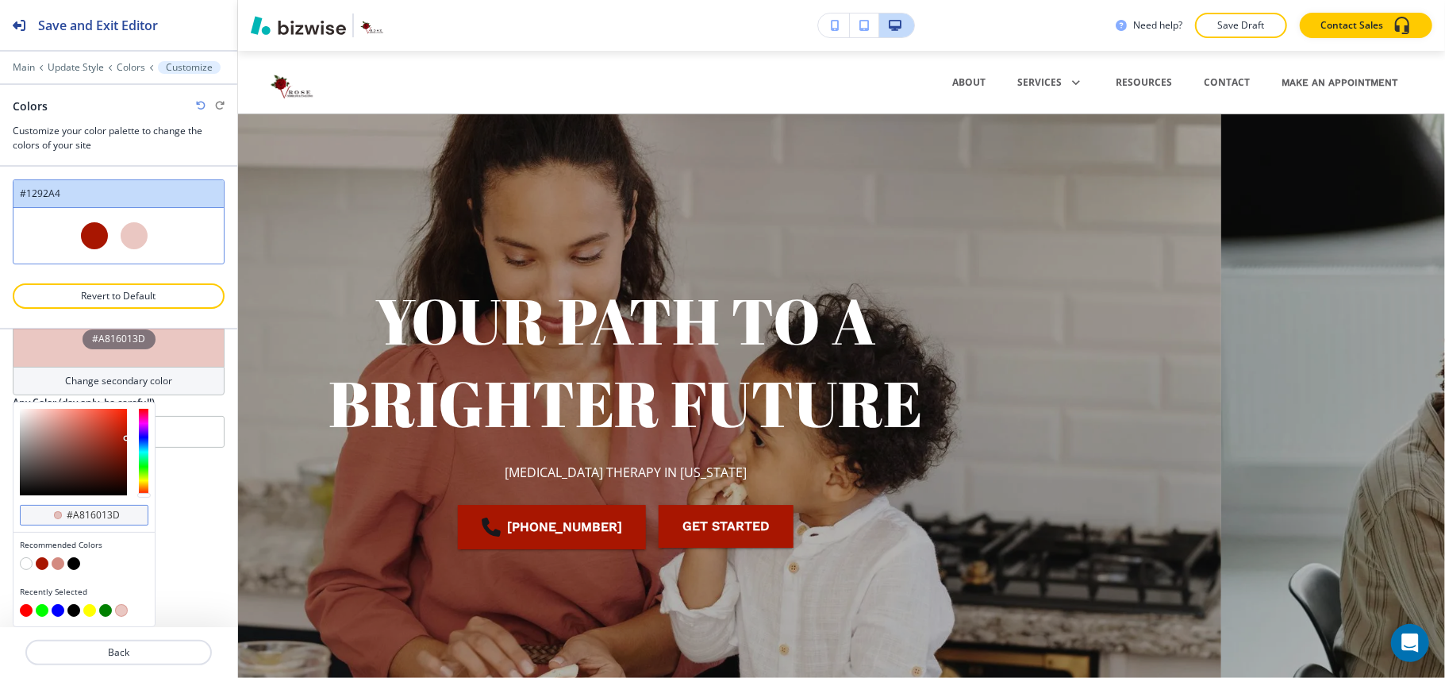
paste input "f4f0f7"
type input "#f4f0f7"
type input "Custom #1292A4"
type input "#f4f0f7"
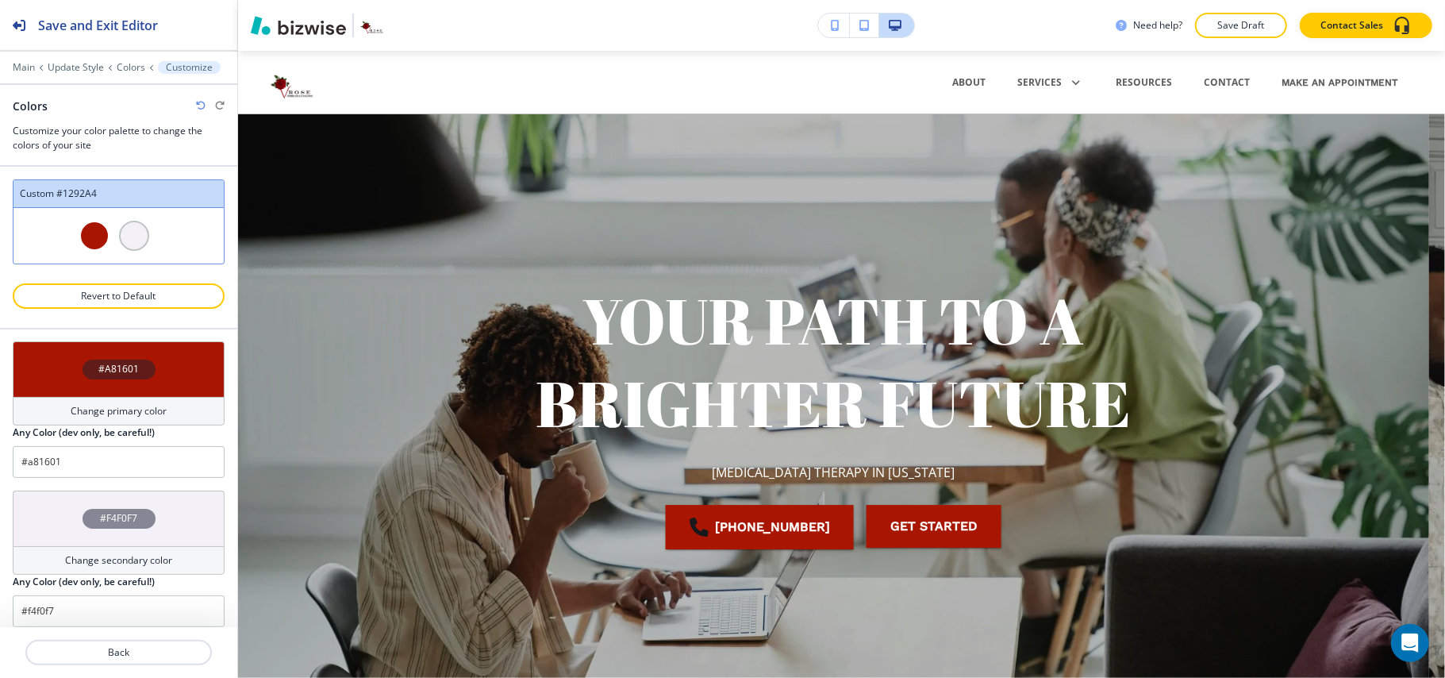
scroll to position [70, 0]
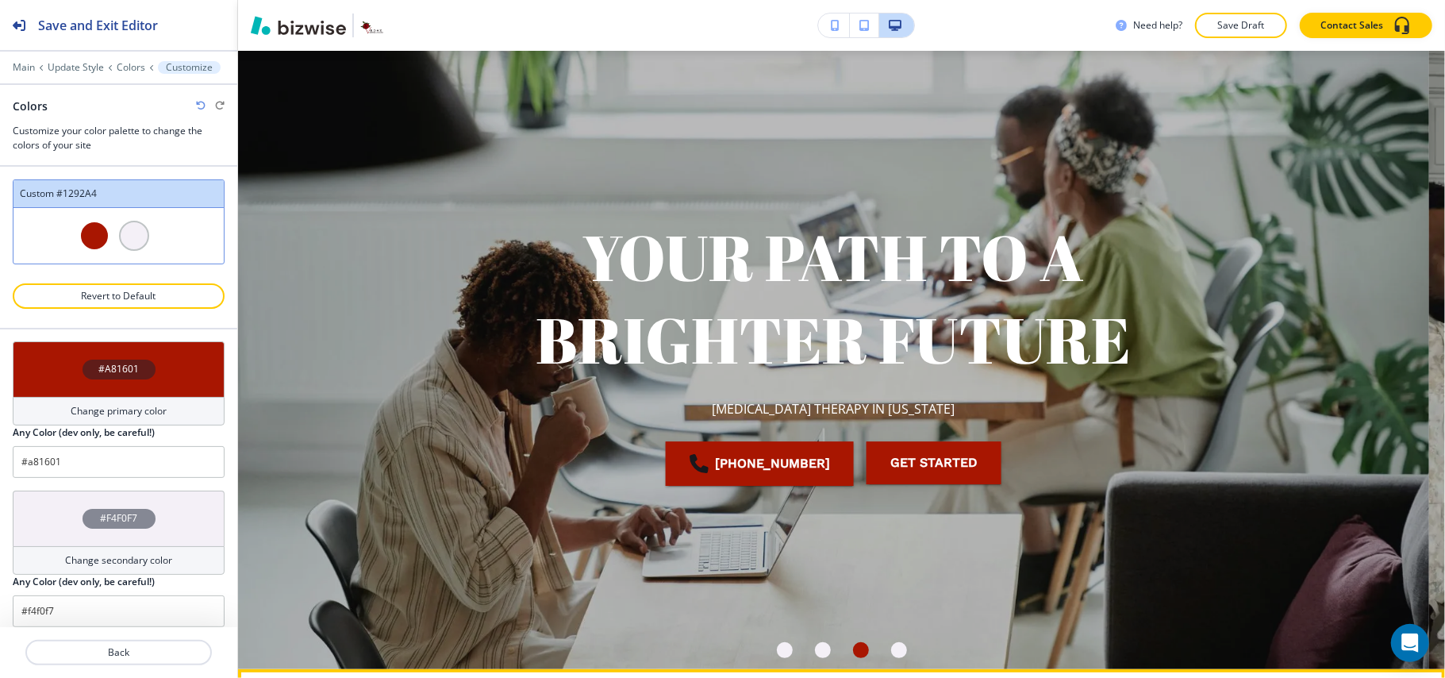
scroll to position [0, 0]
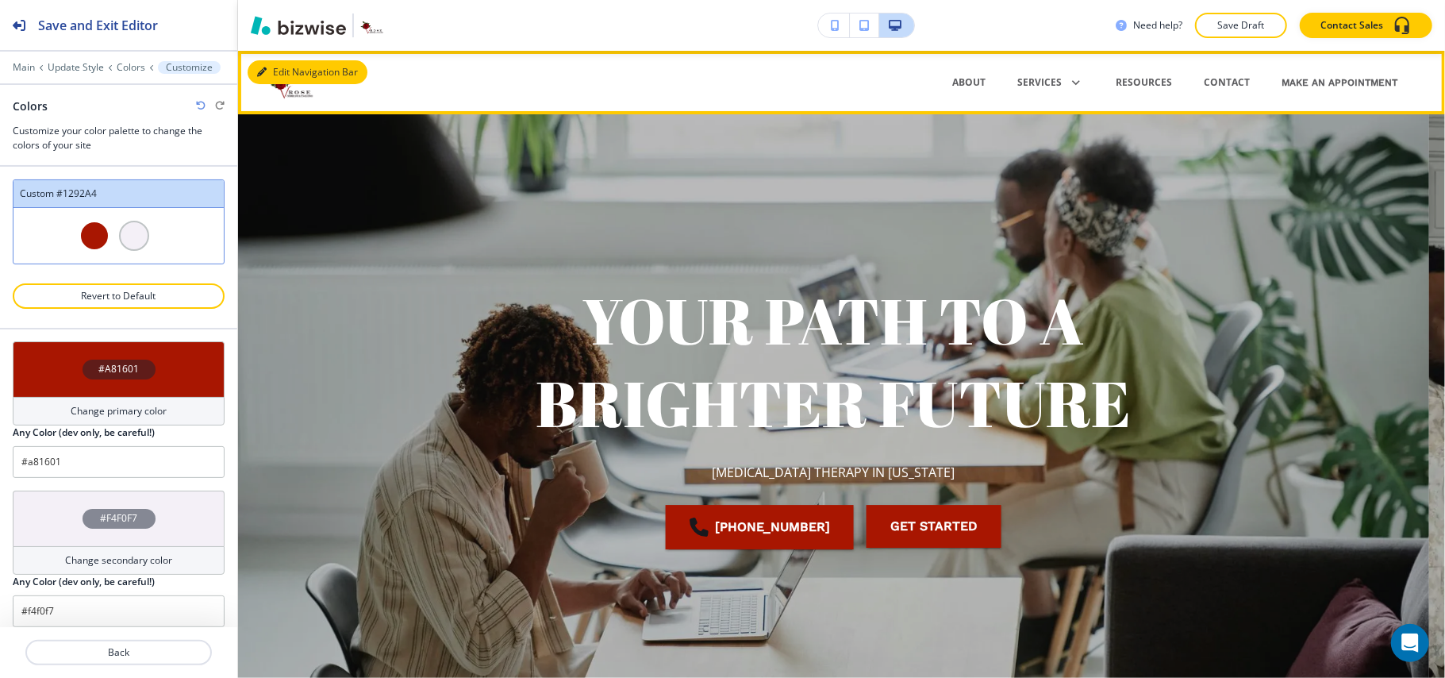
click at [280, 73] on button "Edit Navigation Bar" at bounding box center [308, 72] width 120 height 24
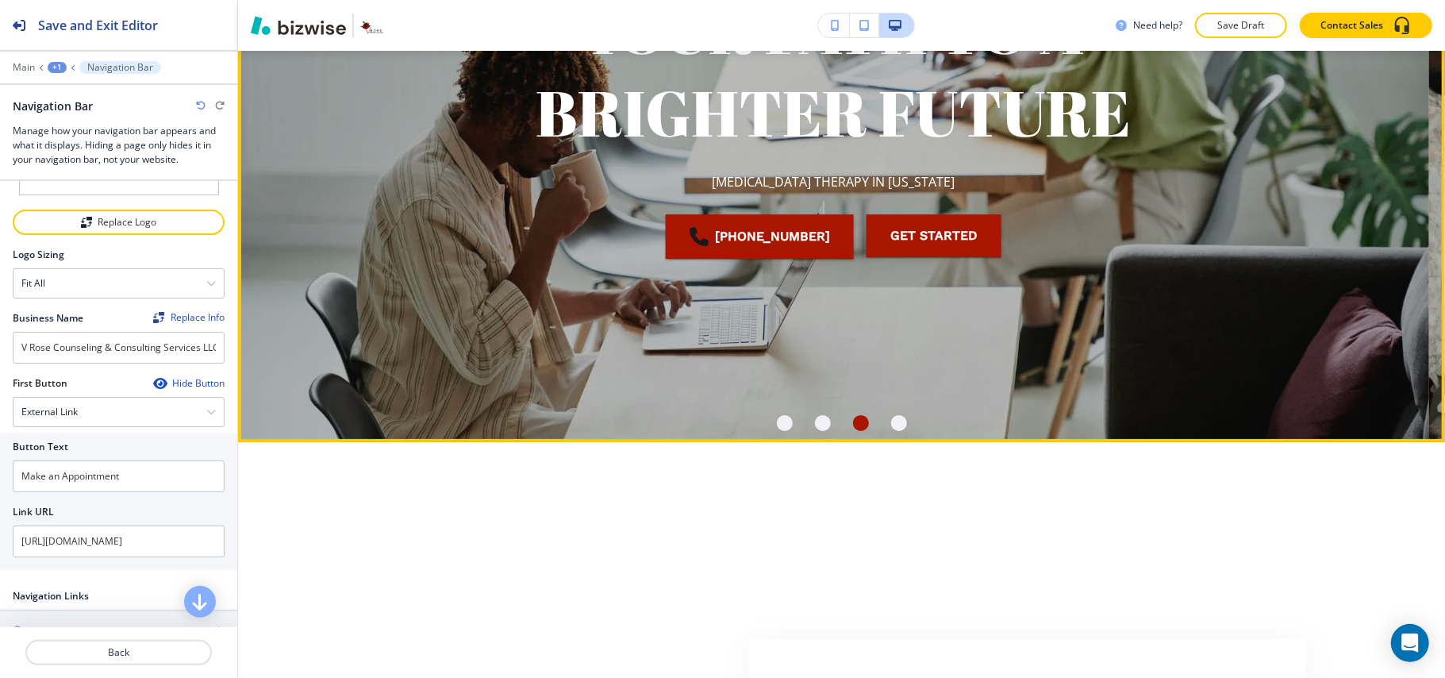
scroll to position [317, 0]
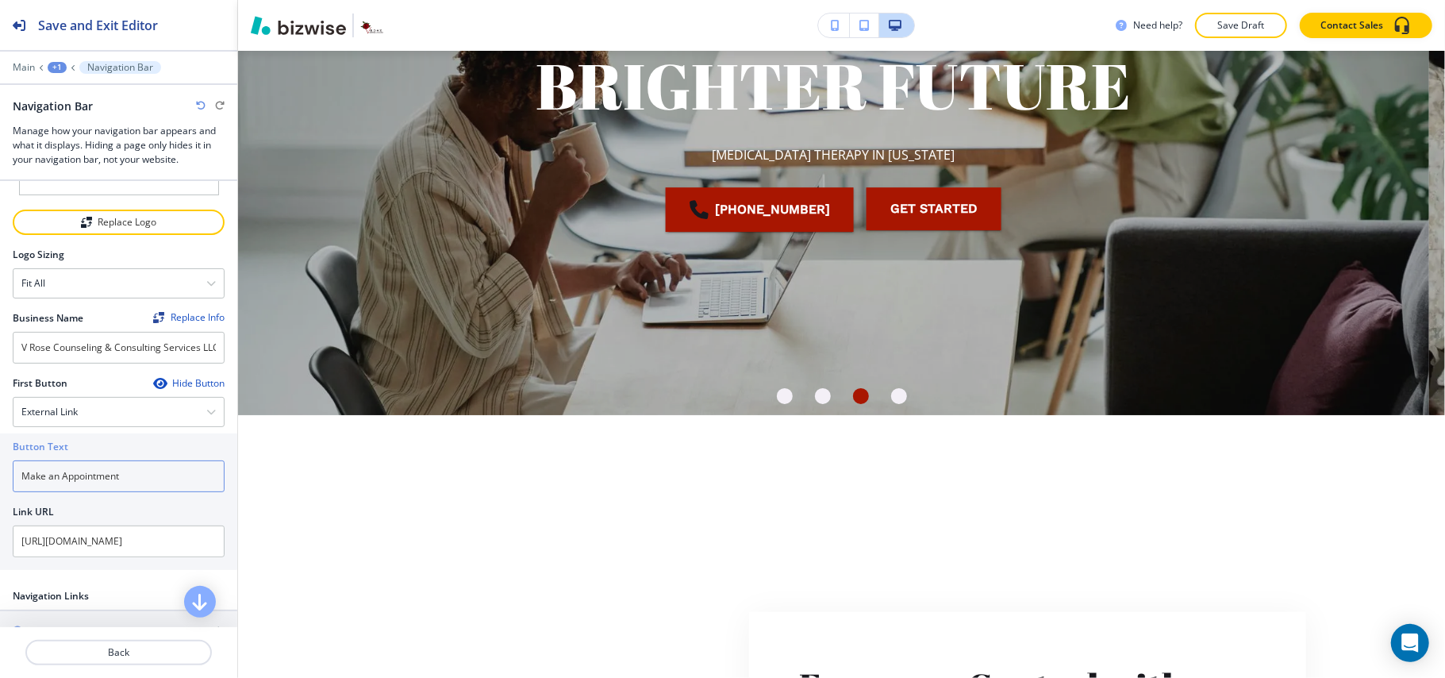
drag, startPoint x: 157, startPoint y: 479, endPoint x: 0, endPoint y: 475, distance: 157.2
click at [0, 475] on div "Button Text Make an Appointment Link URL [URL][DOMAIN_NAME]" at bounding box center [118, 501] width 237 height 136
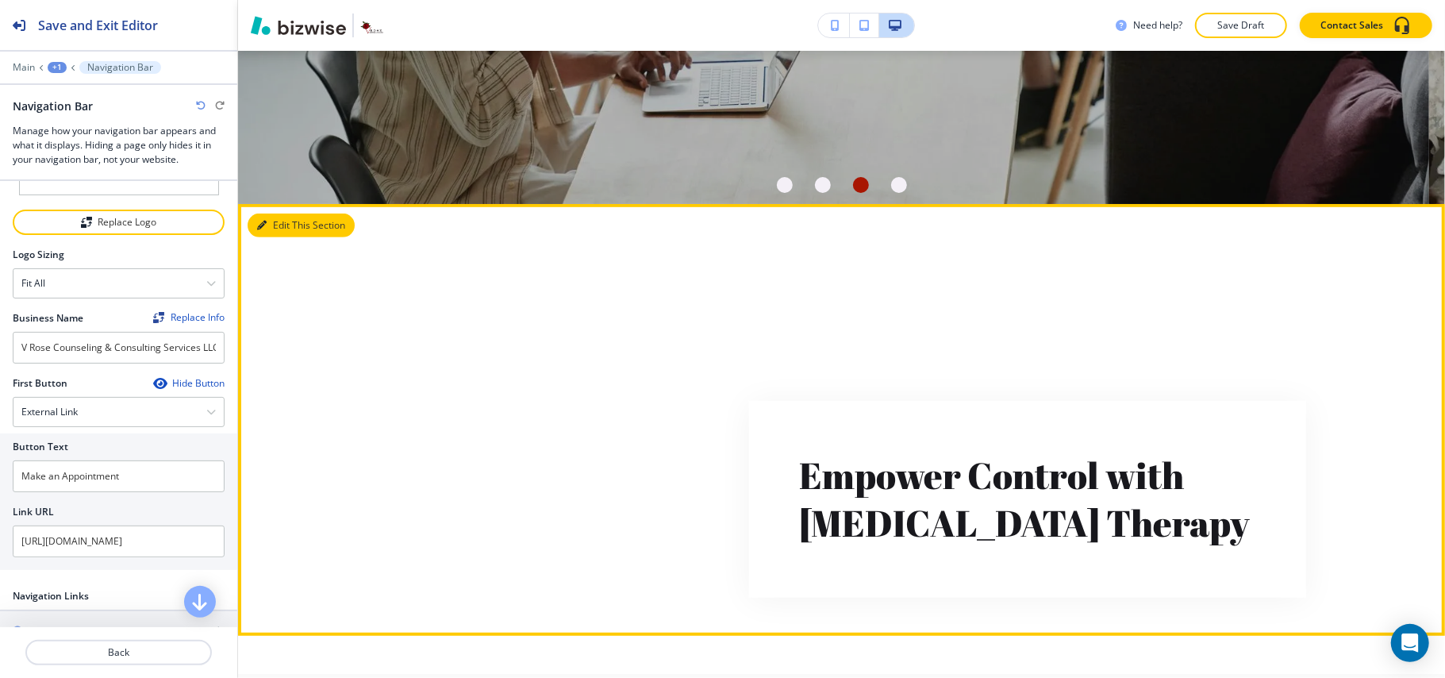
click at [271, 230] on button "Edit This Section" at bounding box center [301, 225] width 107 height 24
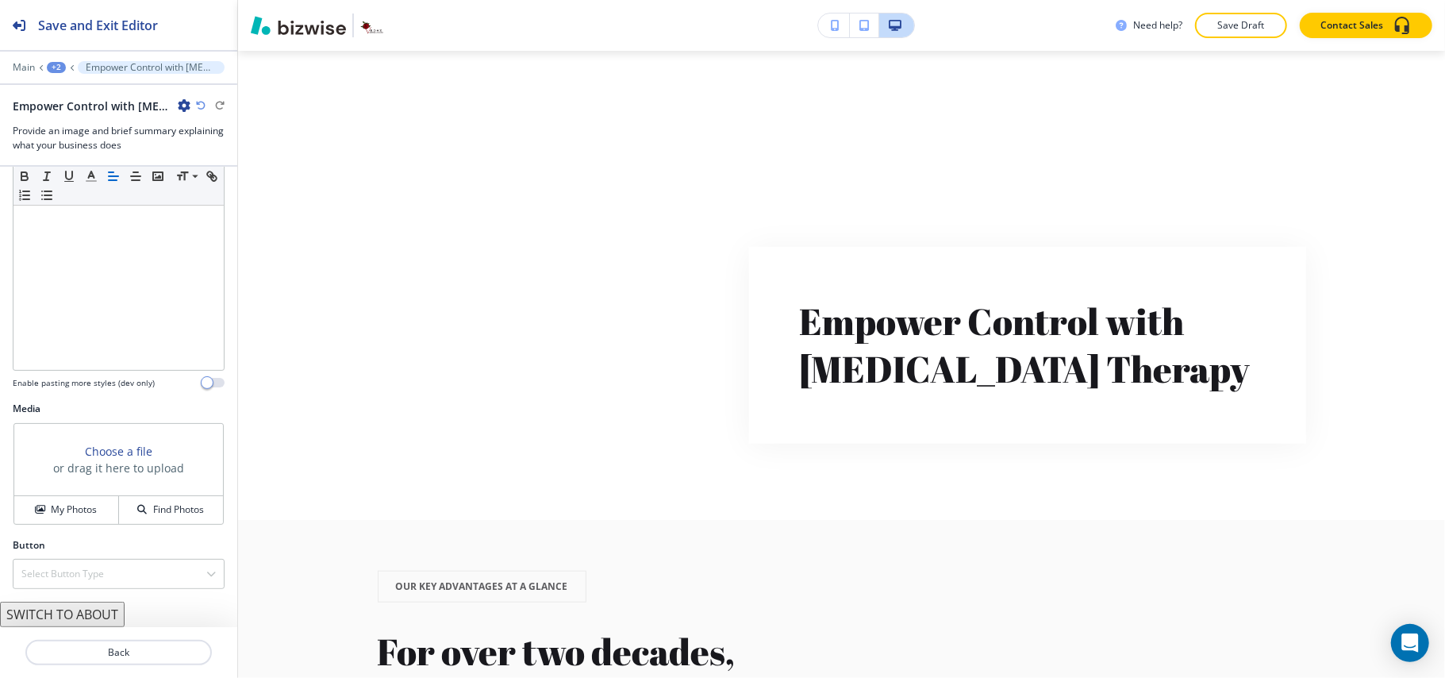
scroll to position [216, 0]
click at [68, 498] on button "My Photos" at bounding box center [66, 510] width 105 height 28
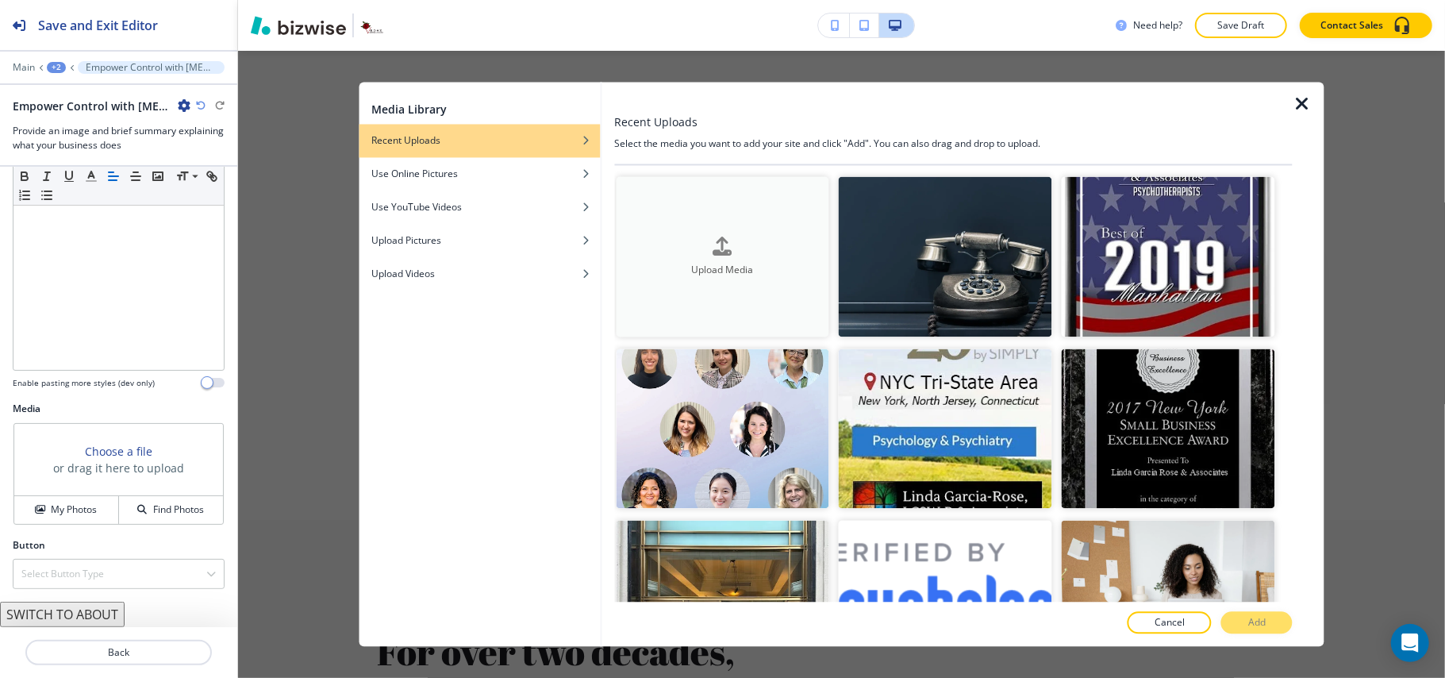
click at [721, 227] on button "Upload Media" at bounding box center [722, 257] width 213 height 160
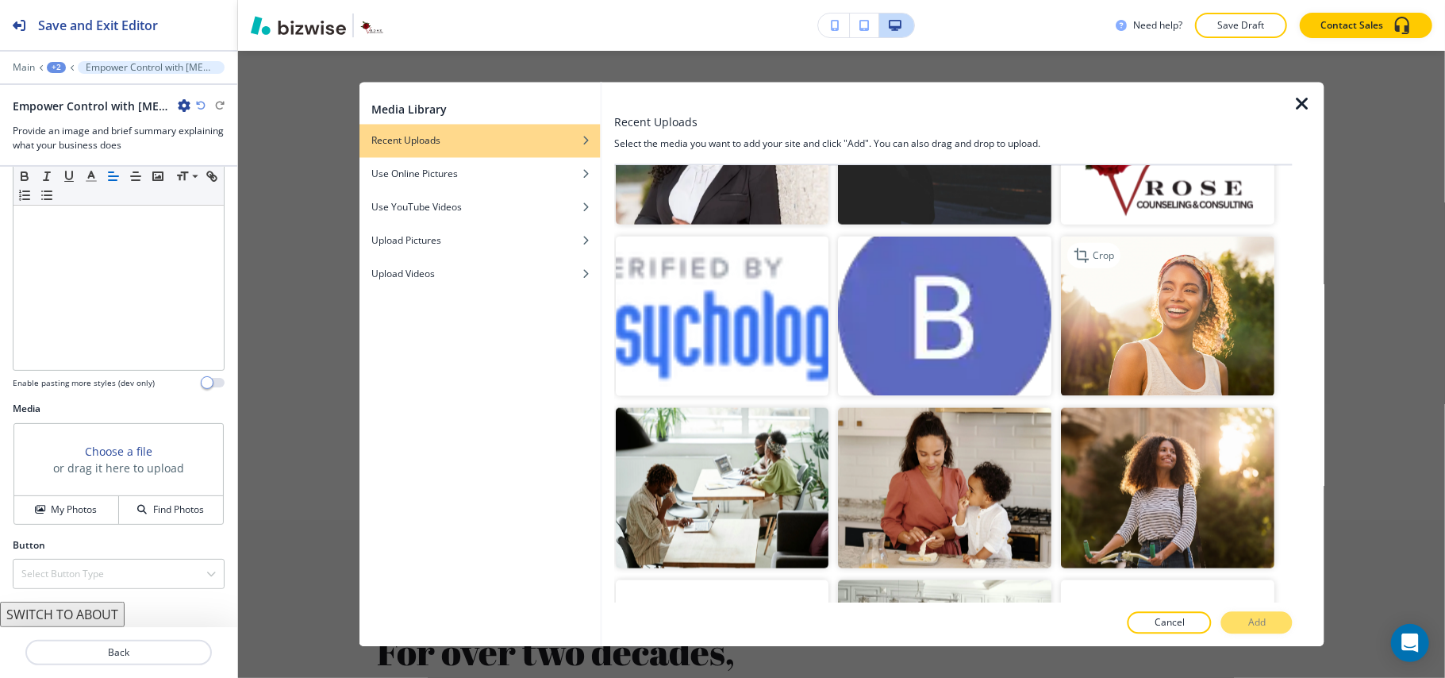
scroll to position [1481, 0]
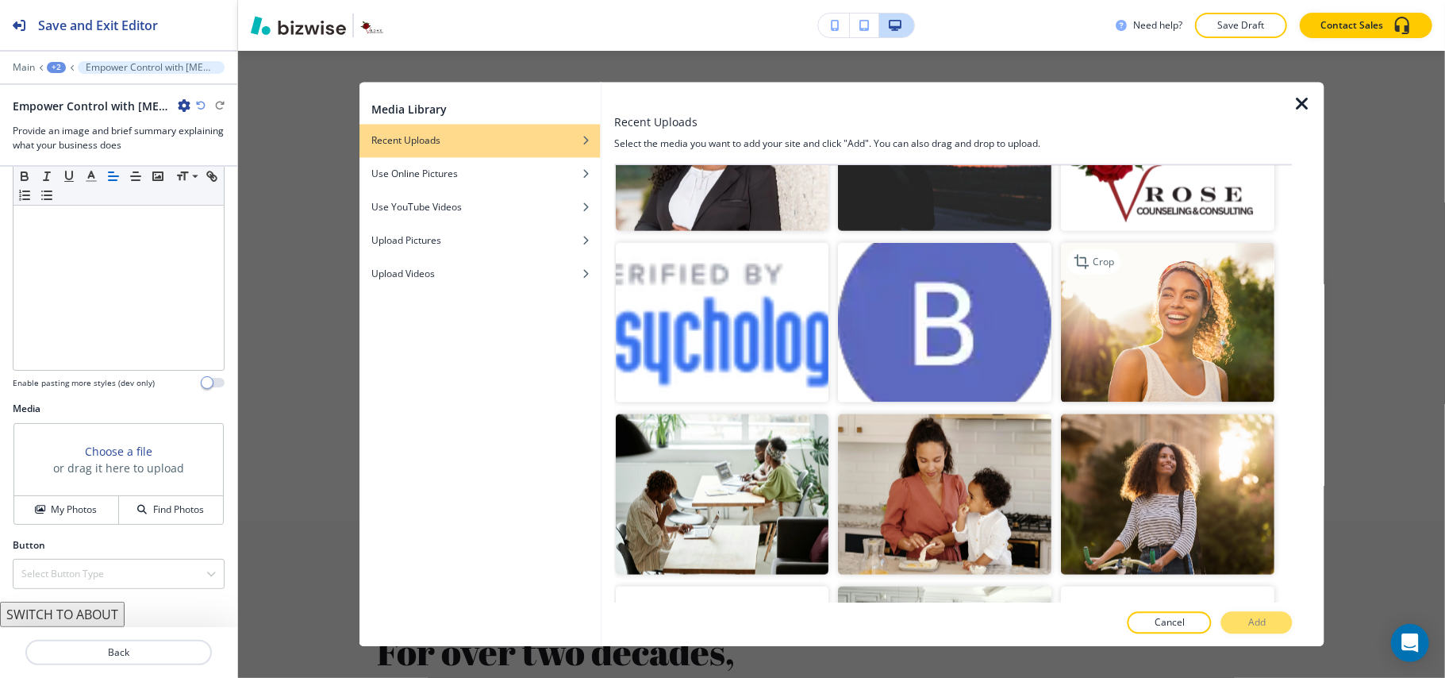
click at [1204, 251] on img "button" at bounding box center [1168, 322] width 213 height 160
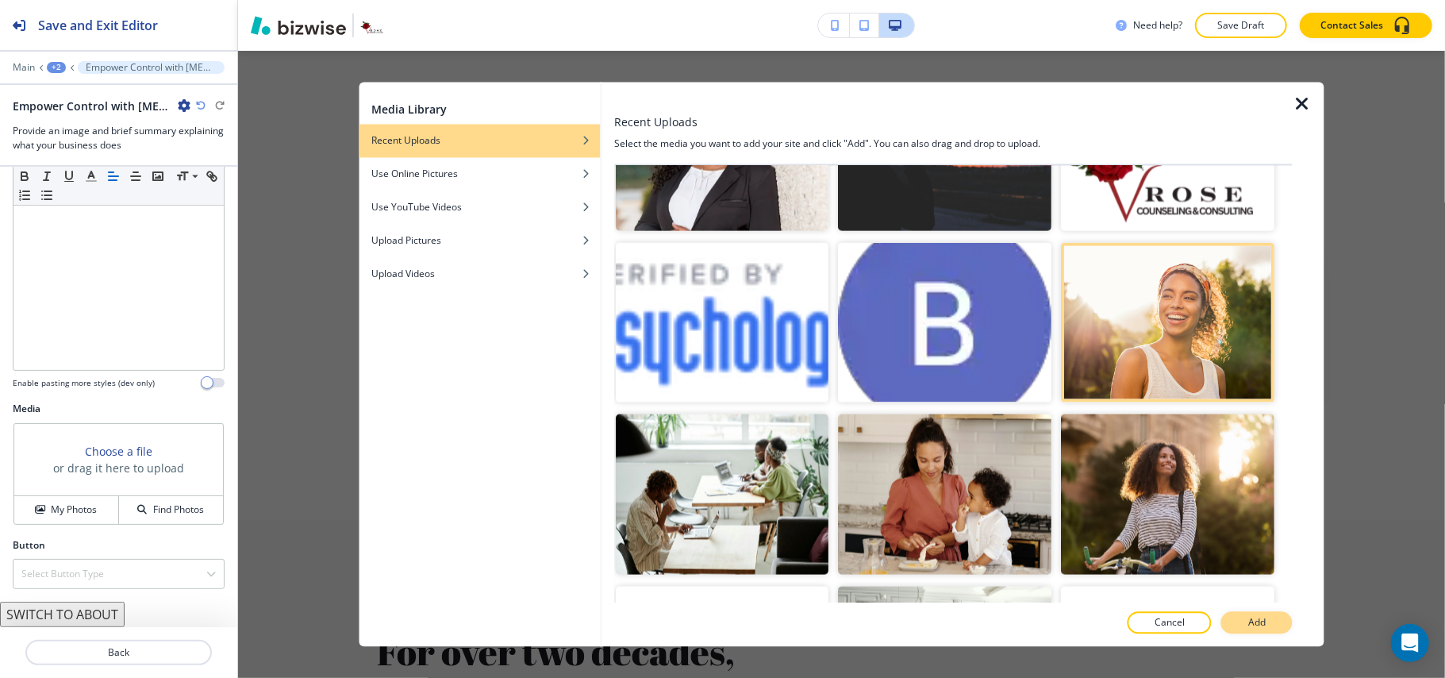
click at [1259, 617] on p "Add" at bounding box center [1256, 623] width 17 height 14
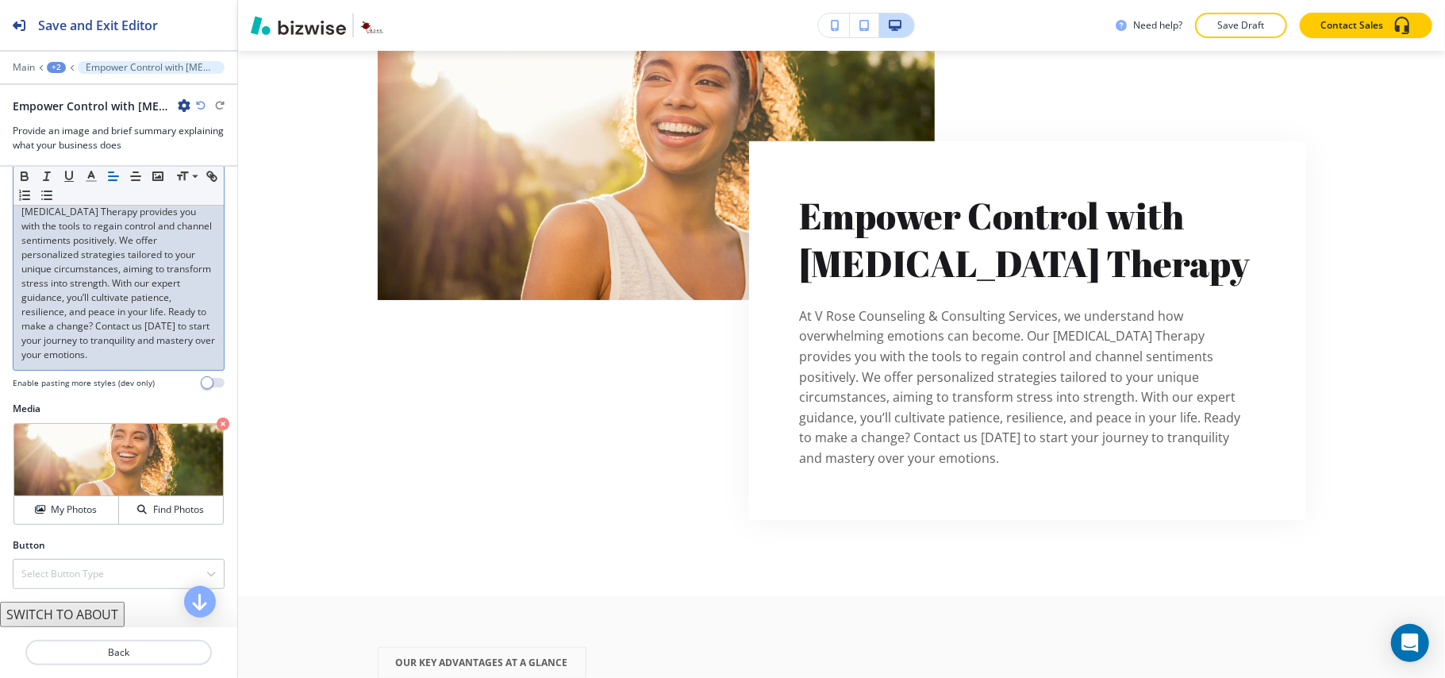
scroll to position [240, 0]
click at [84, 565] on div "Select Button Type" at bounding box center [118, 573] width 210 height 29
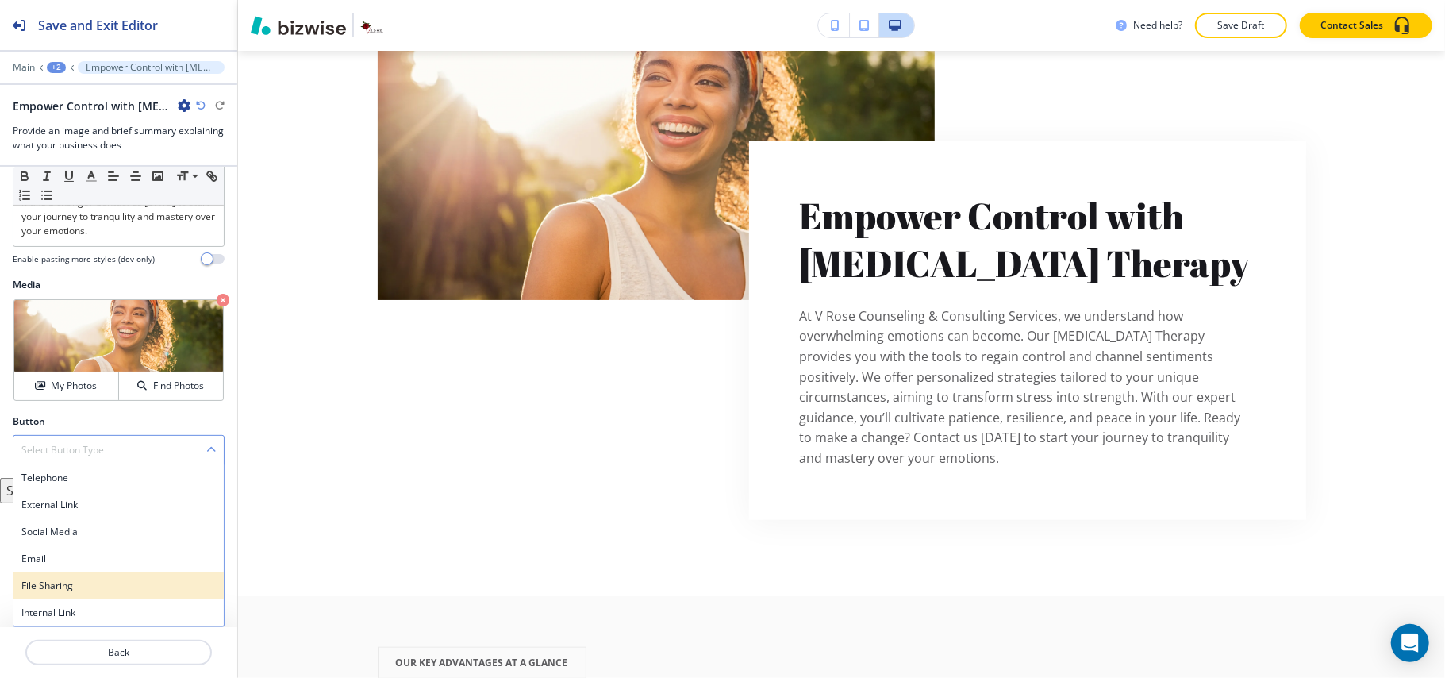
scroll to position [363, 0]
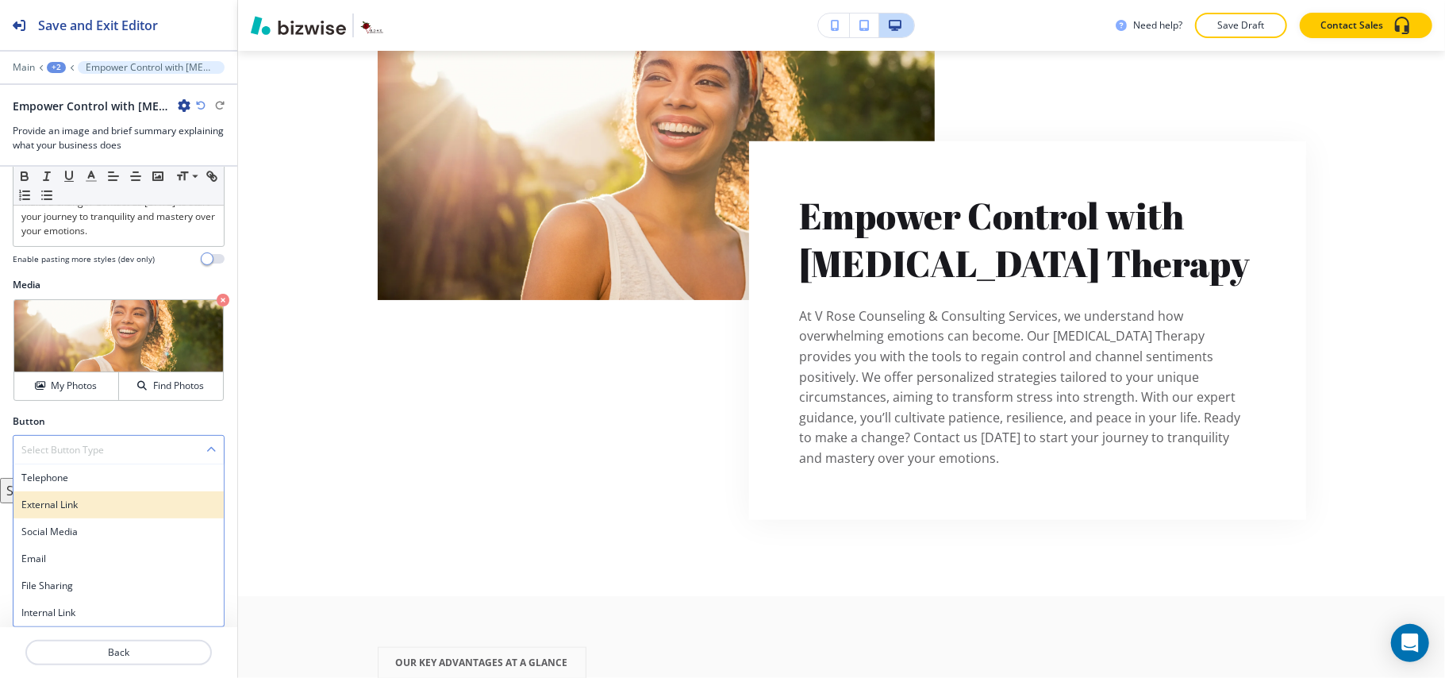
click at [83, 502] on h4 "External Link" at bounding box center [118, 505] width 194 height 14
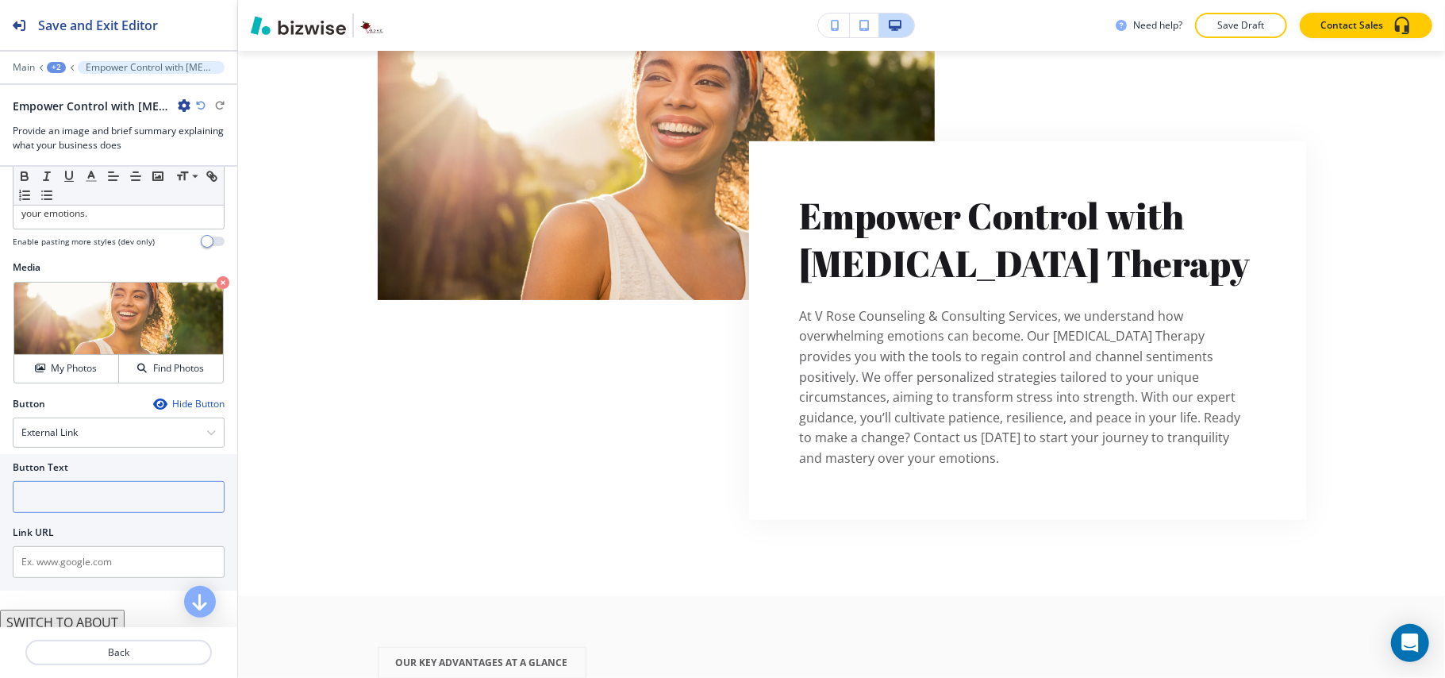
click at [74, 513] on input "text" at bounding box center [119, 497] width 212 height 32
paste input "Make an Appointment"
type input "Make an Appointment"
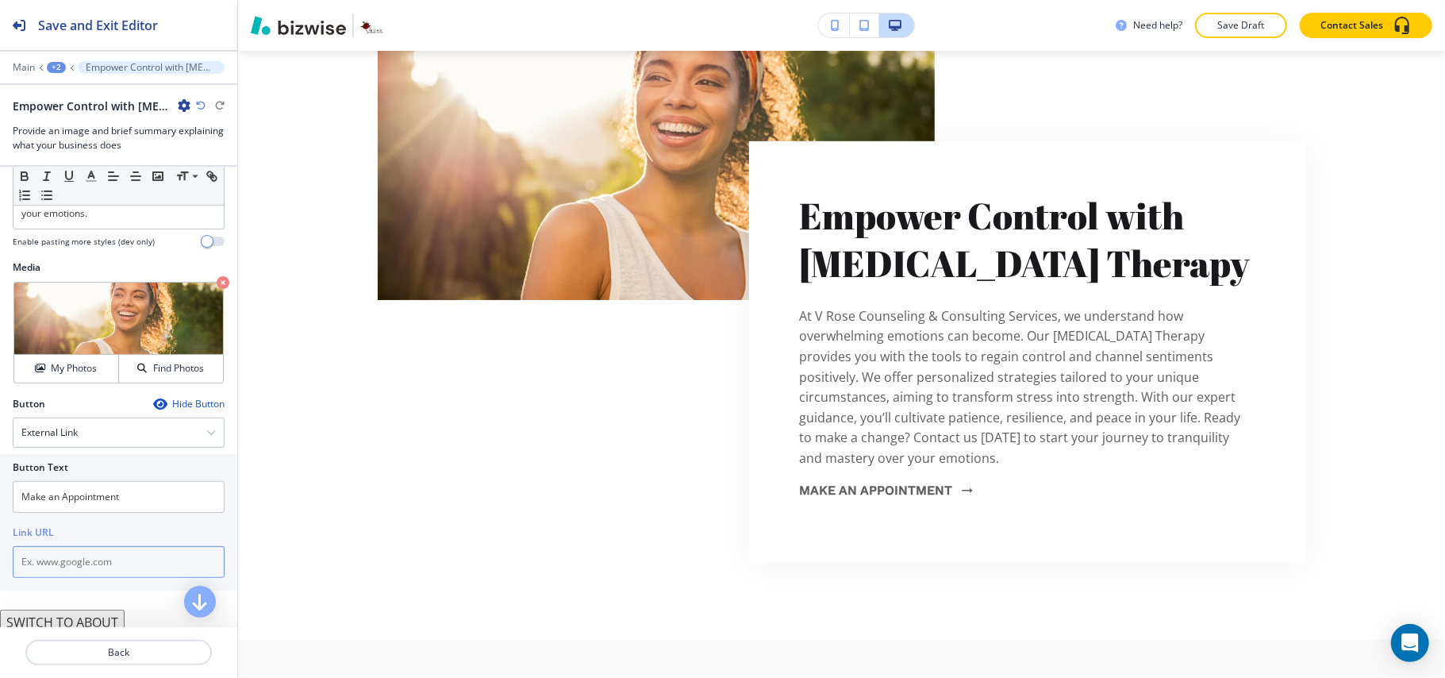
click at [43, 578] on input "text" at bounding box center [119, 562] width 212 height 32
paste input "[URL][DOMAIN_NAME]"
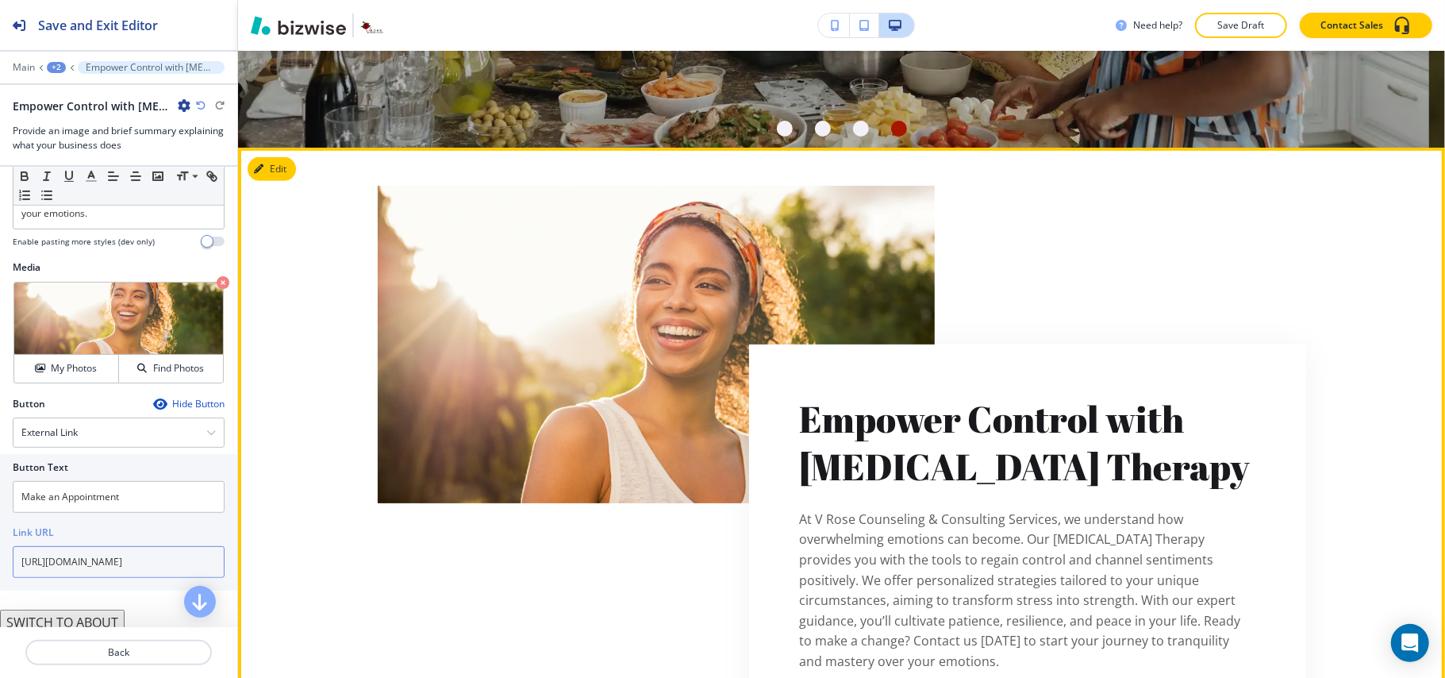
scroll to position [576, 0]
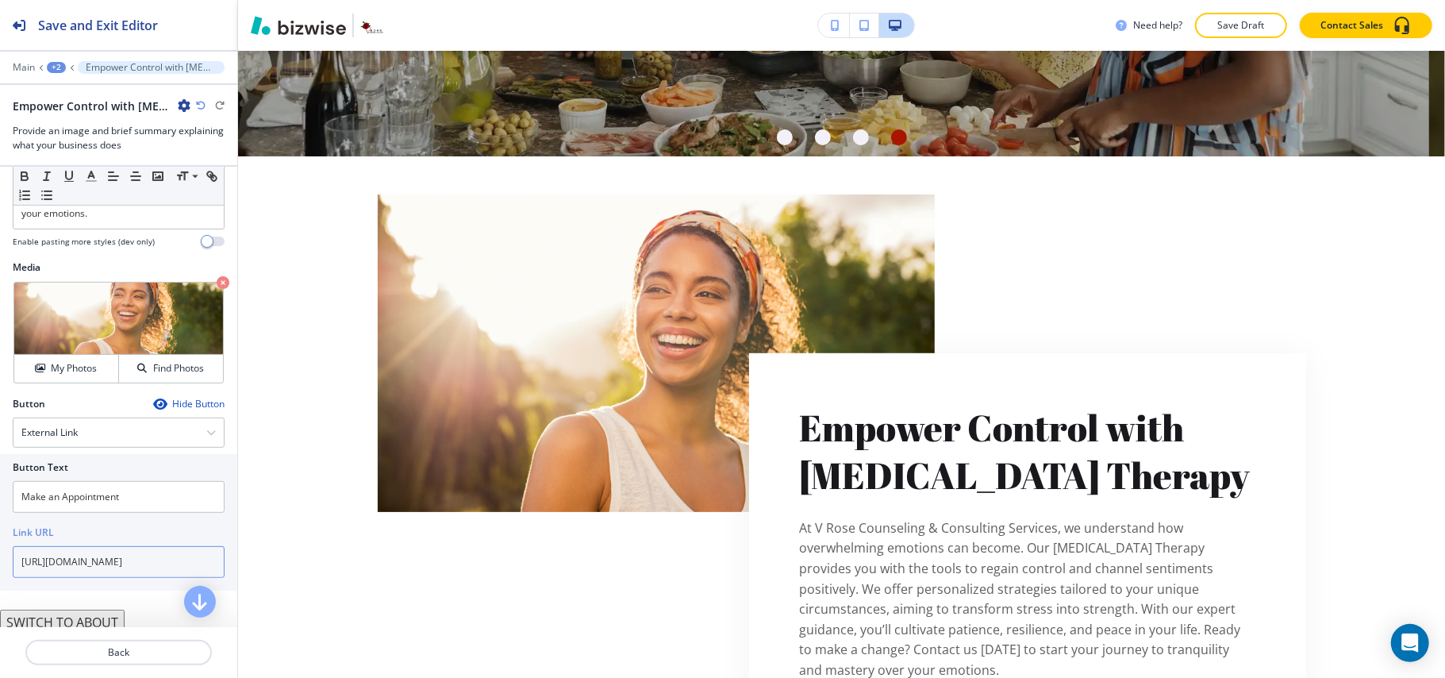
type input "[URL][DOMAIN_NAME]"
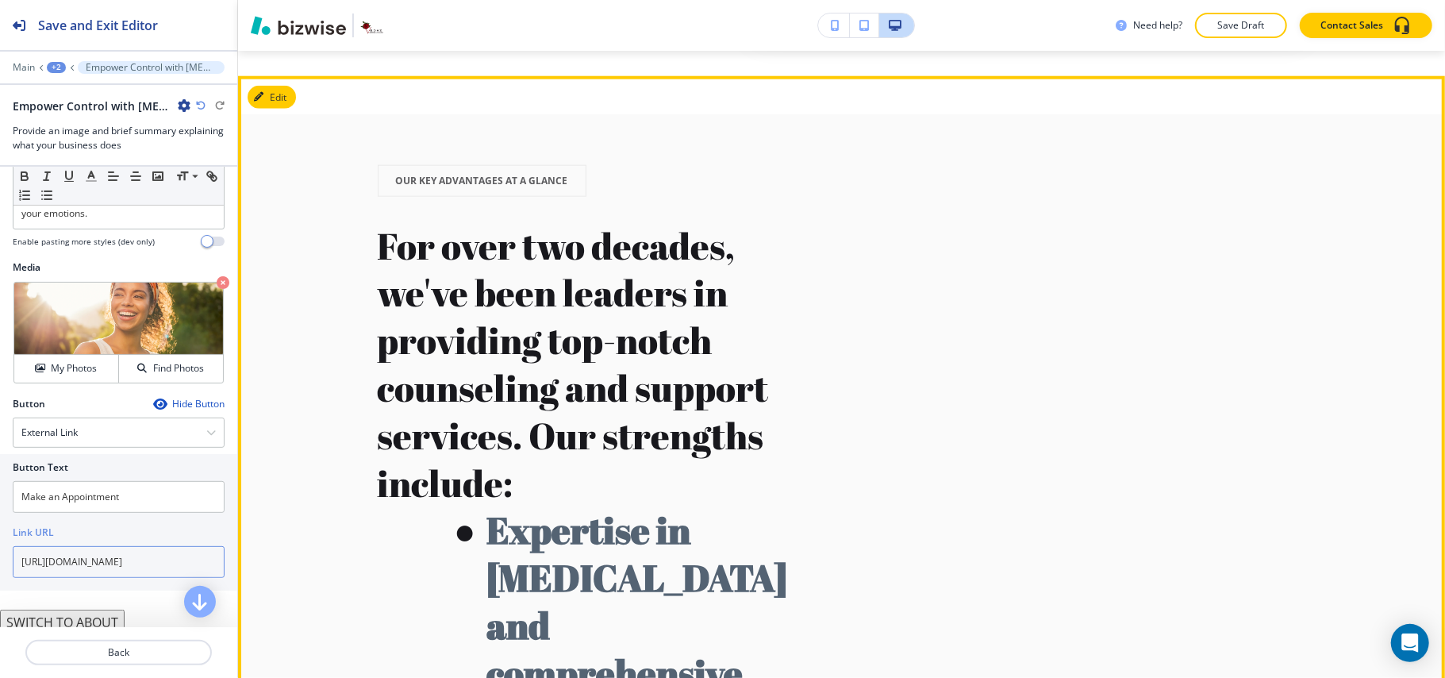
scroll to position [1211, 0]
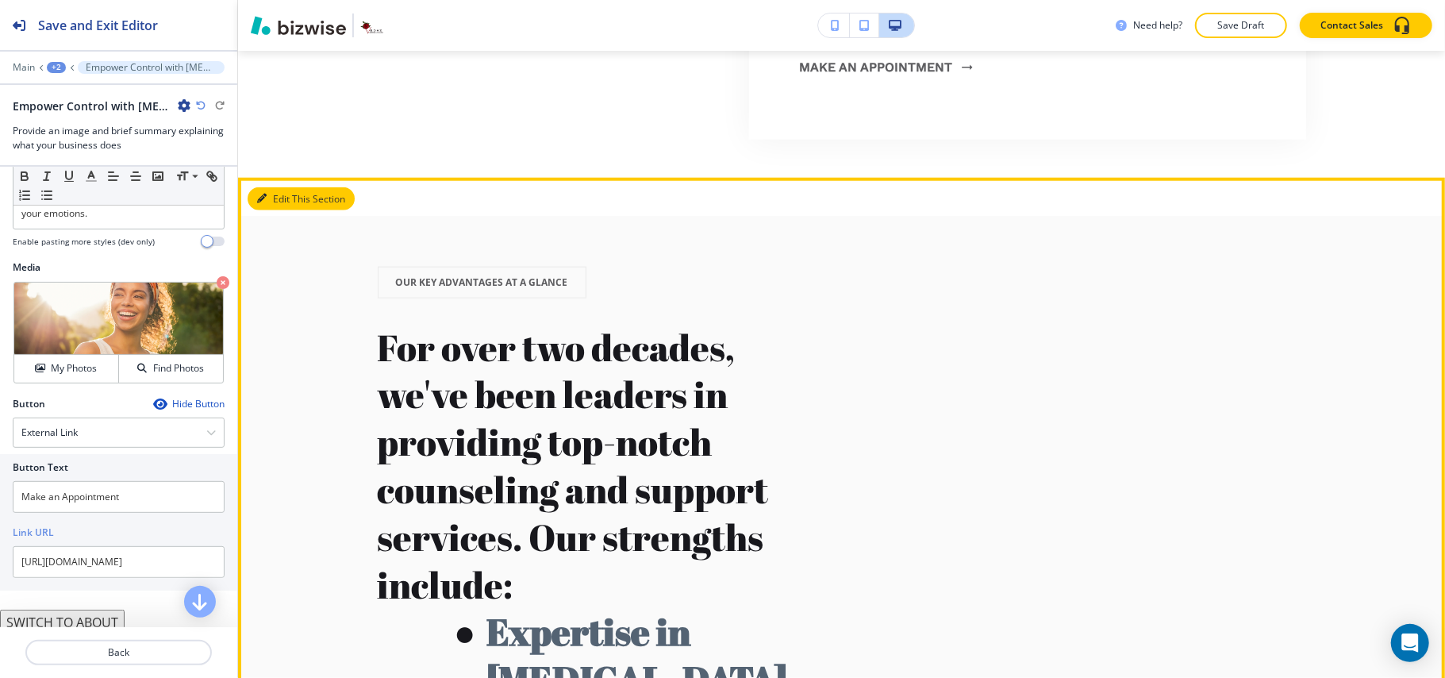
click at [297, 211] on button "Edit This Section" at bounding box center [301, 199] width 107 height 24
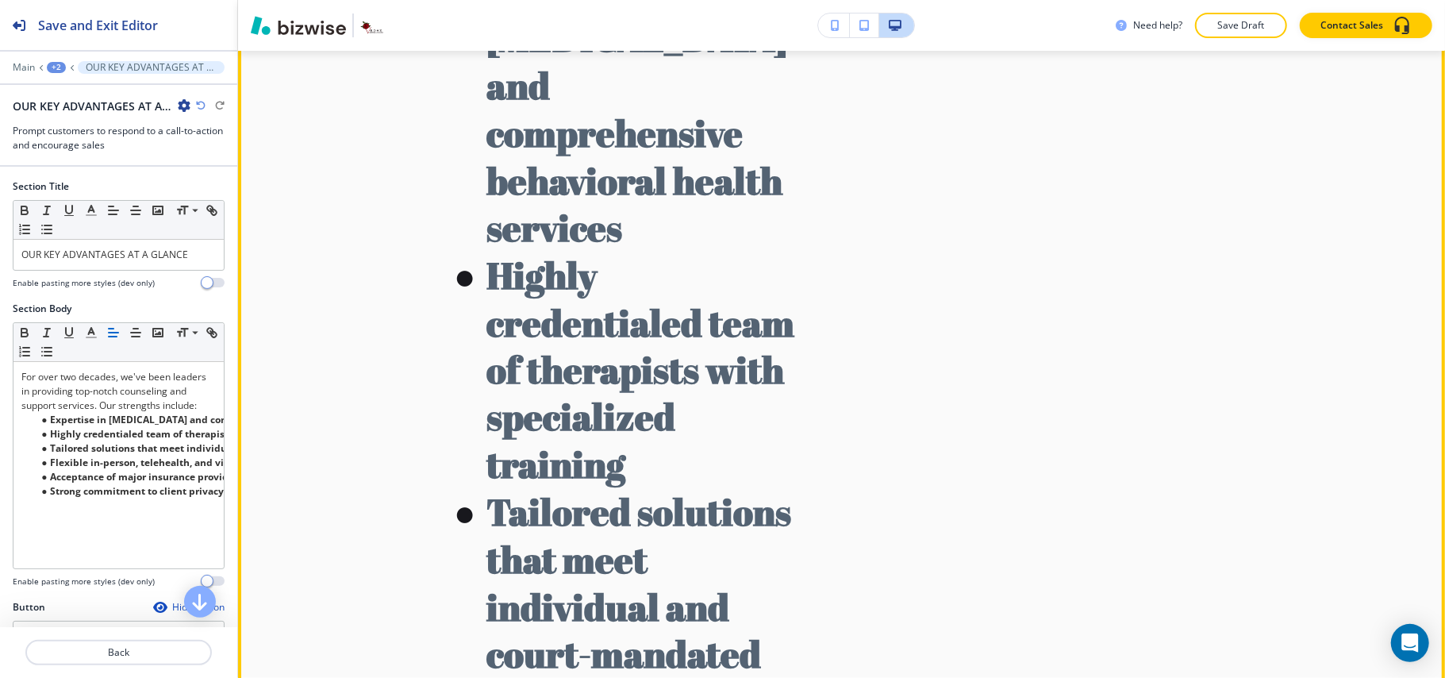
scroll to position [2125, 0]
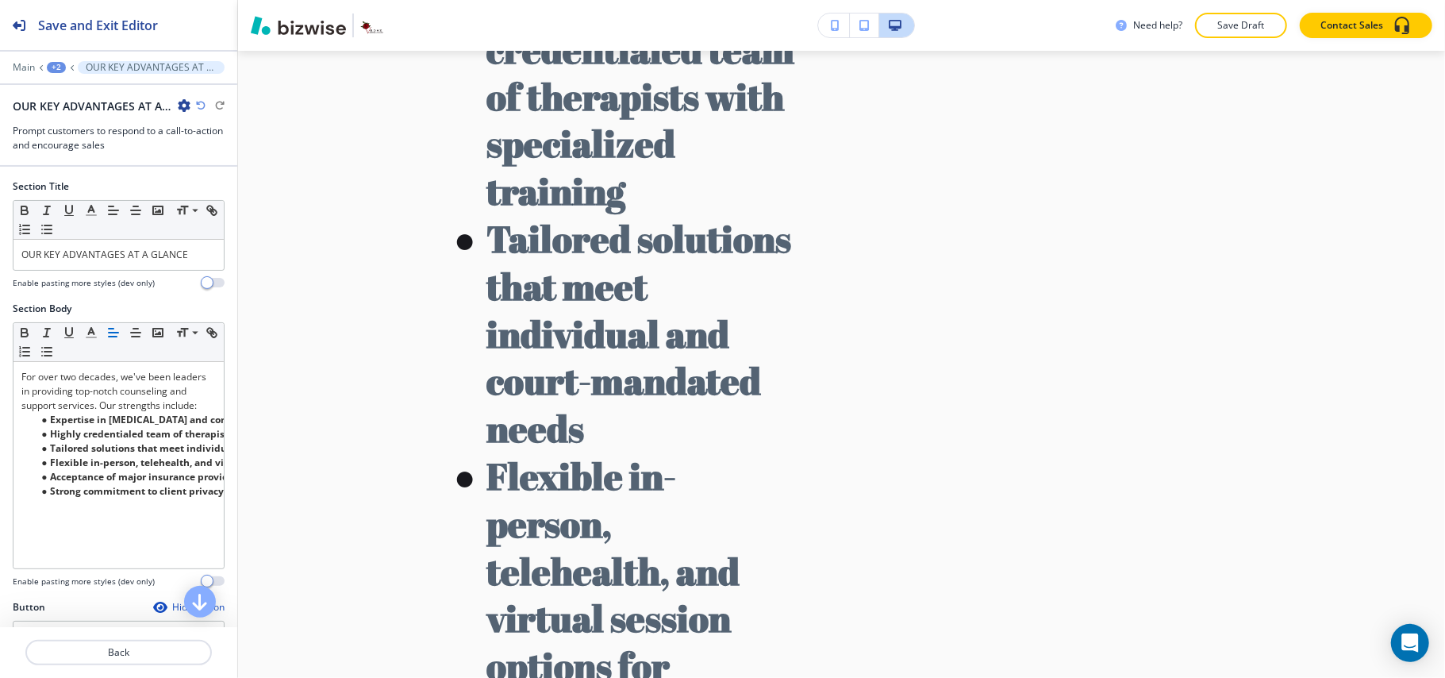
click at [187, 106] on icon "button" at bounding box center [184, 105] width 13 height 13
click at [210, 189] on p "Delete Section" at bounding box center [228, 190] width 81 height 14
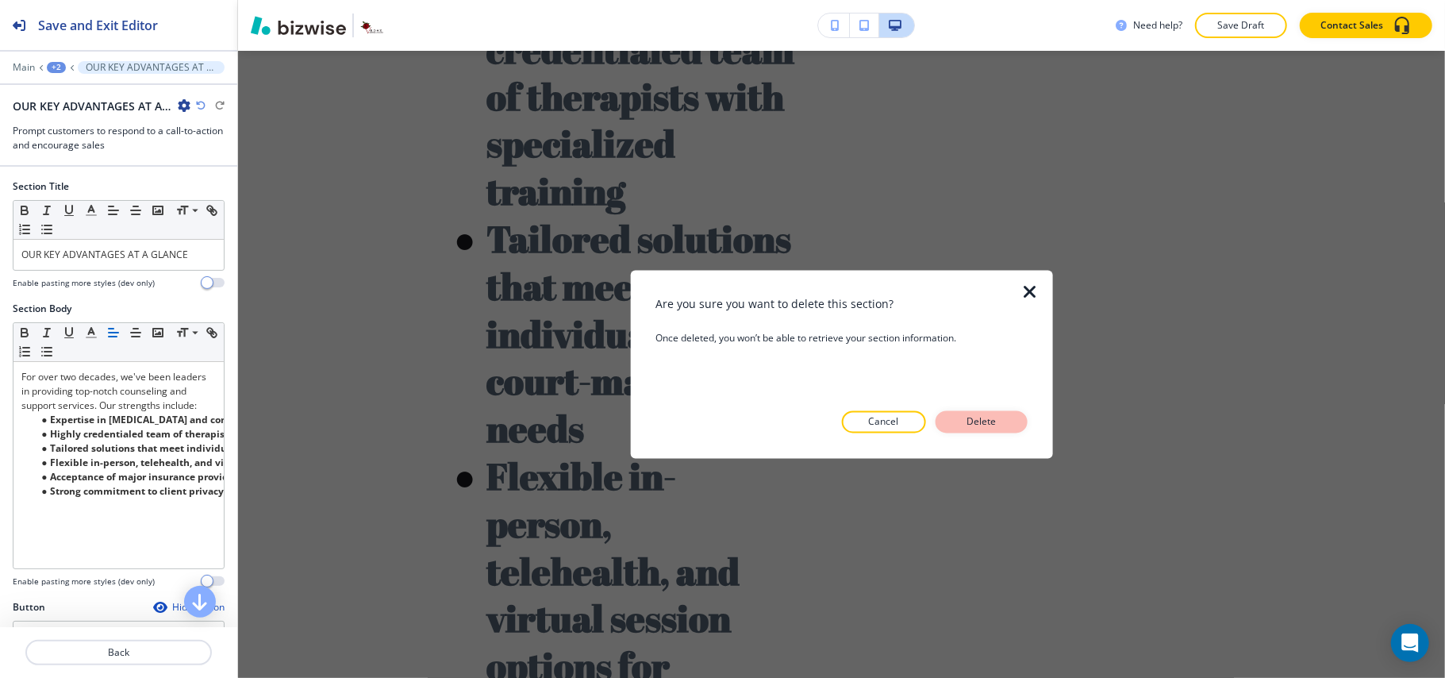
click at [976, 413] on button "Delete" at bounding box center [982, 422] width 92 height 22
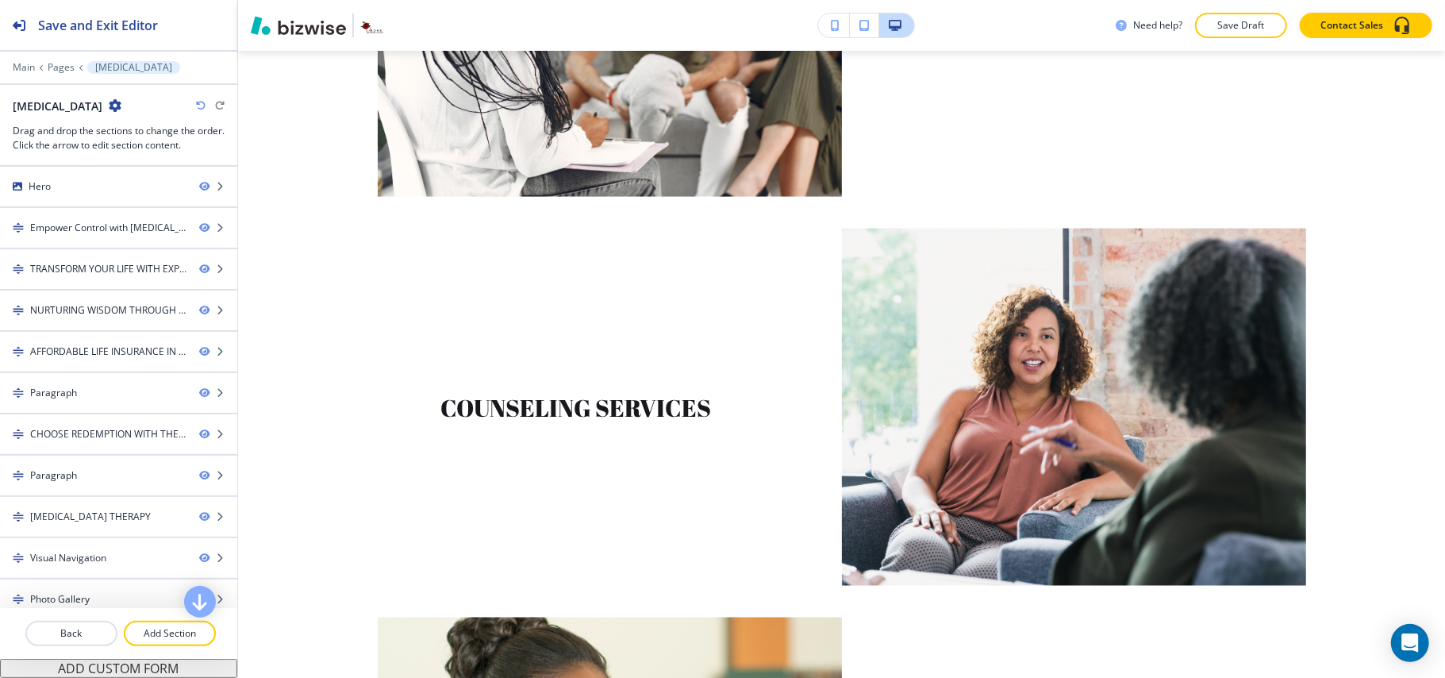
scroll to position [1702, 0]
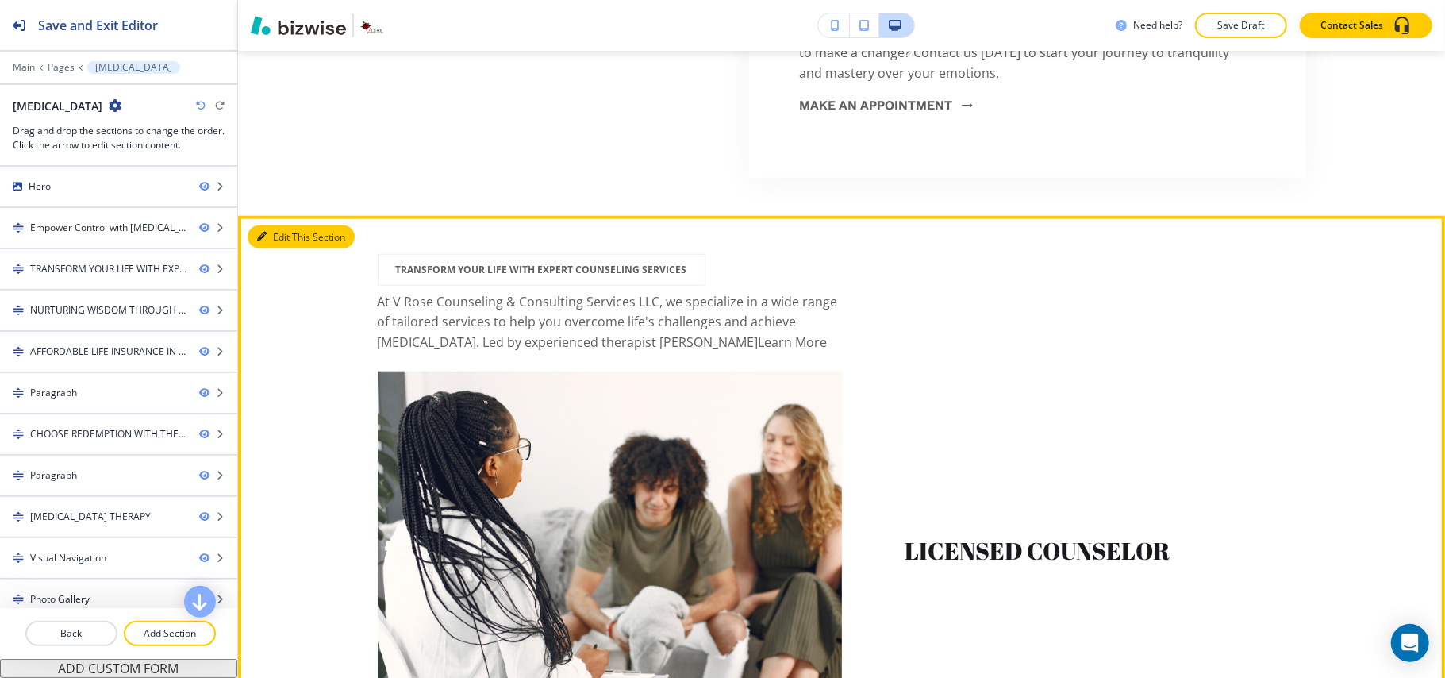
click at [286, 249] on button "Edit This Section" at bounding box center [301, 237] width 107 height 24
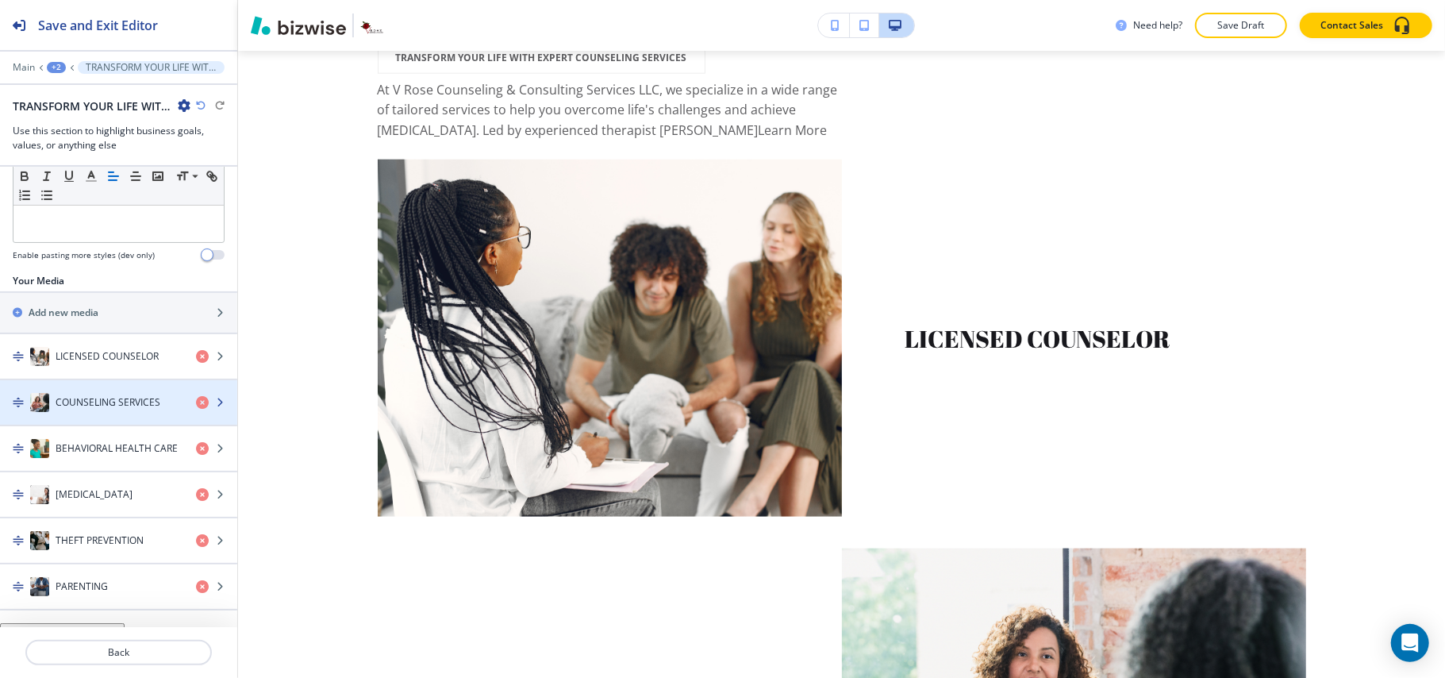
scroll to position [502, 0]
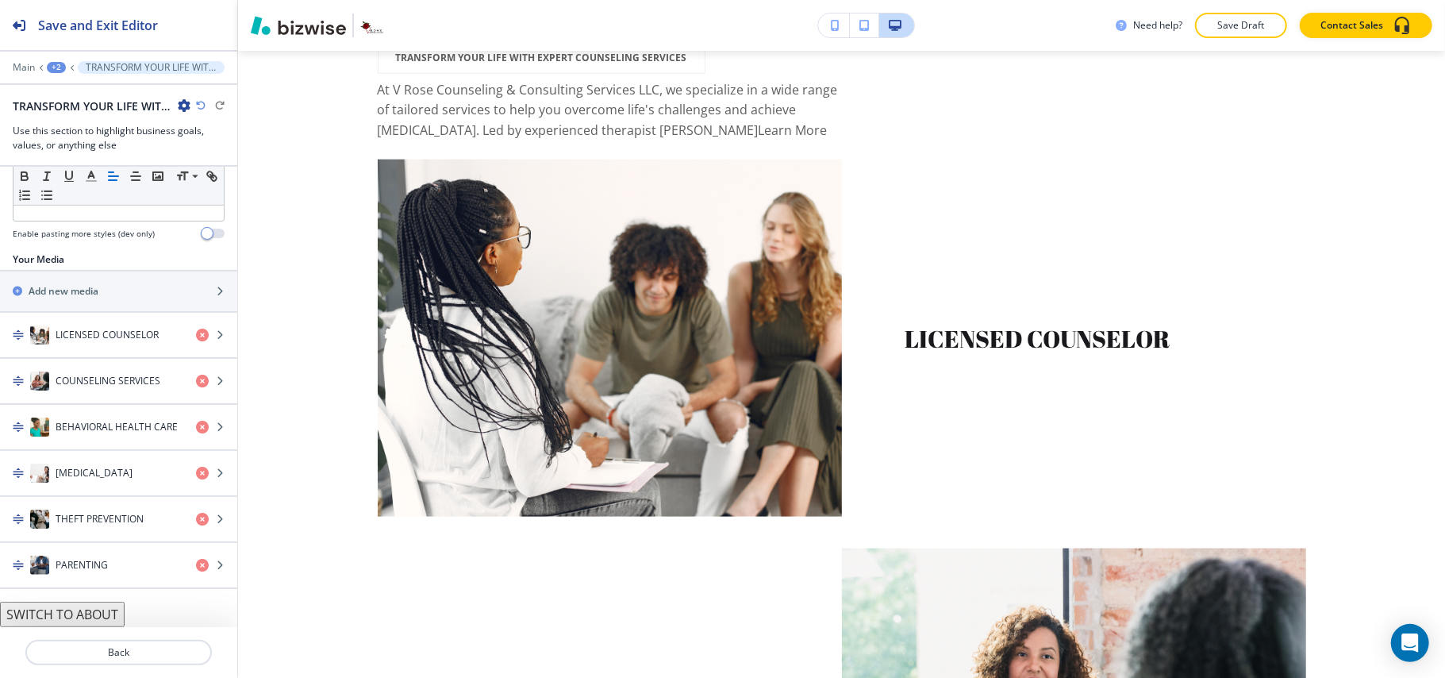
click at [100, 605] on button "SWITCH TO ABOUT" at bounding box center [62, 613] width 125 height 25
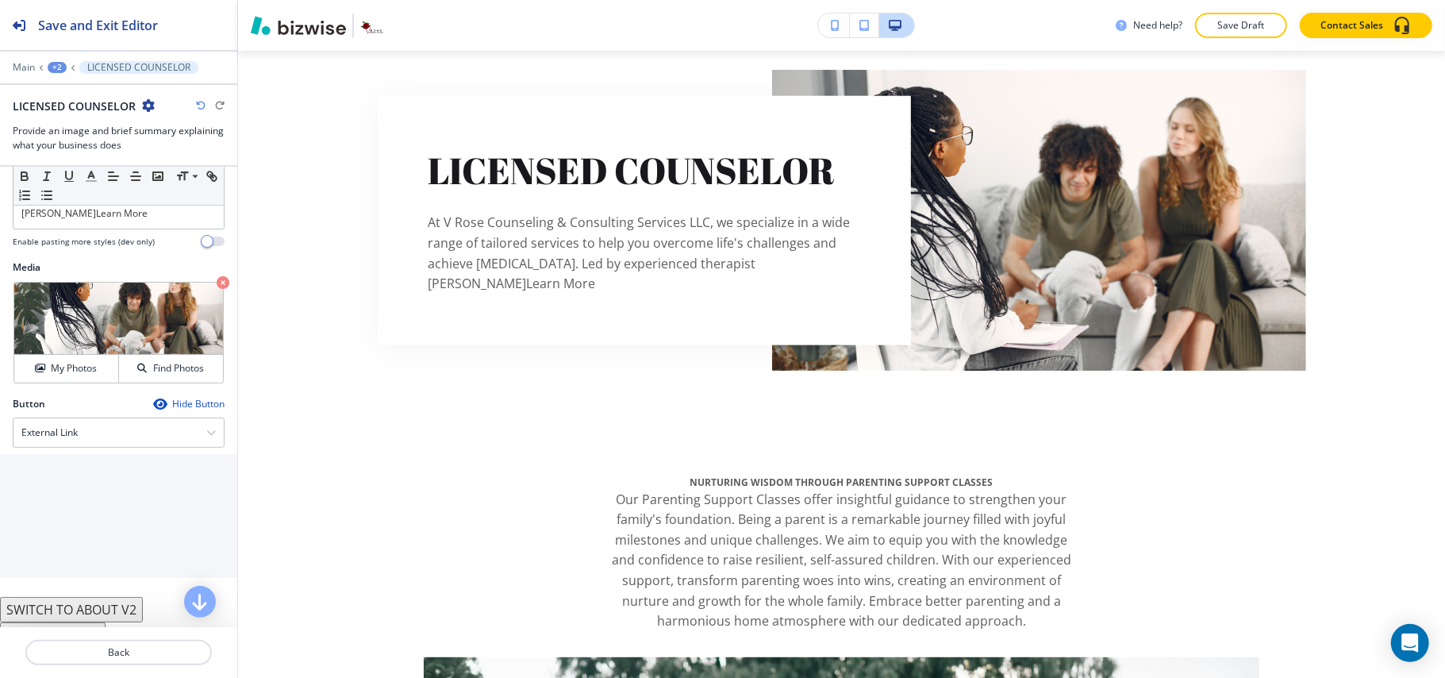
scroll to position [286, 0]
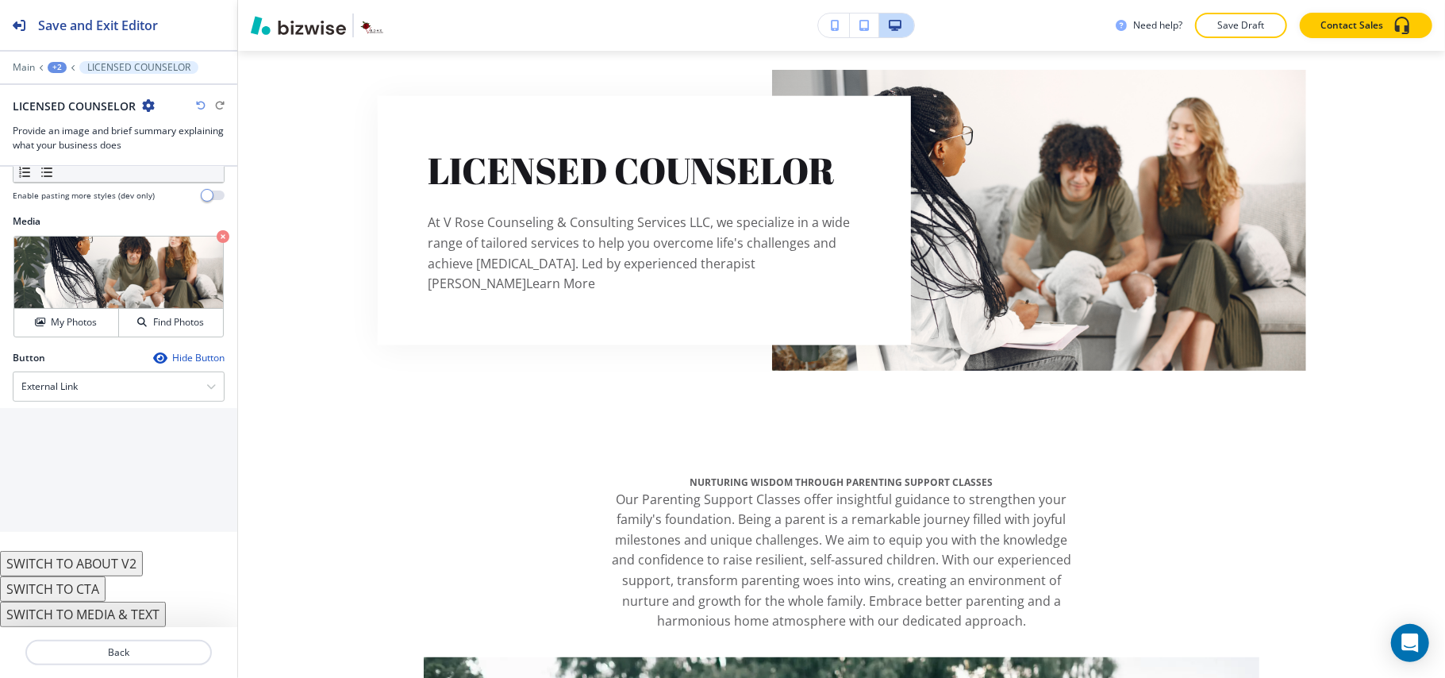
click at [106, 614] on button "SWITCH TO MEDIA & TEXT" at bounding box center [83, 613] width 166 height 25
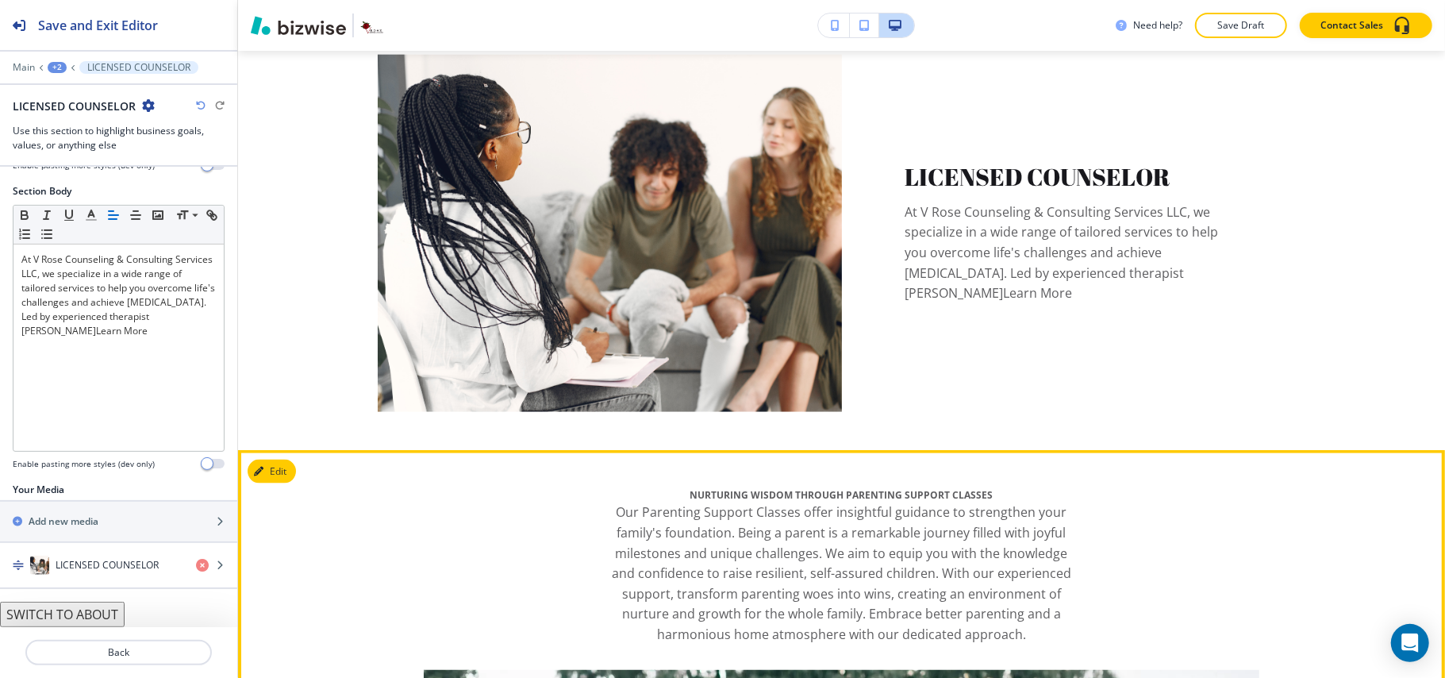
scroll to position [1490, 0]
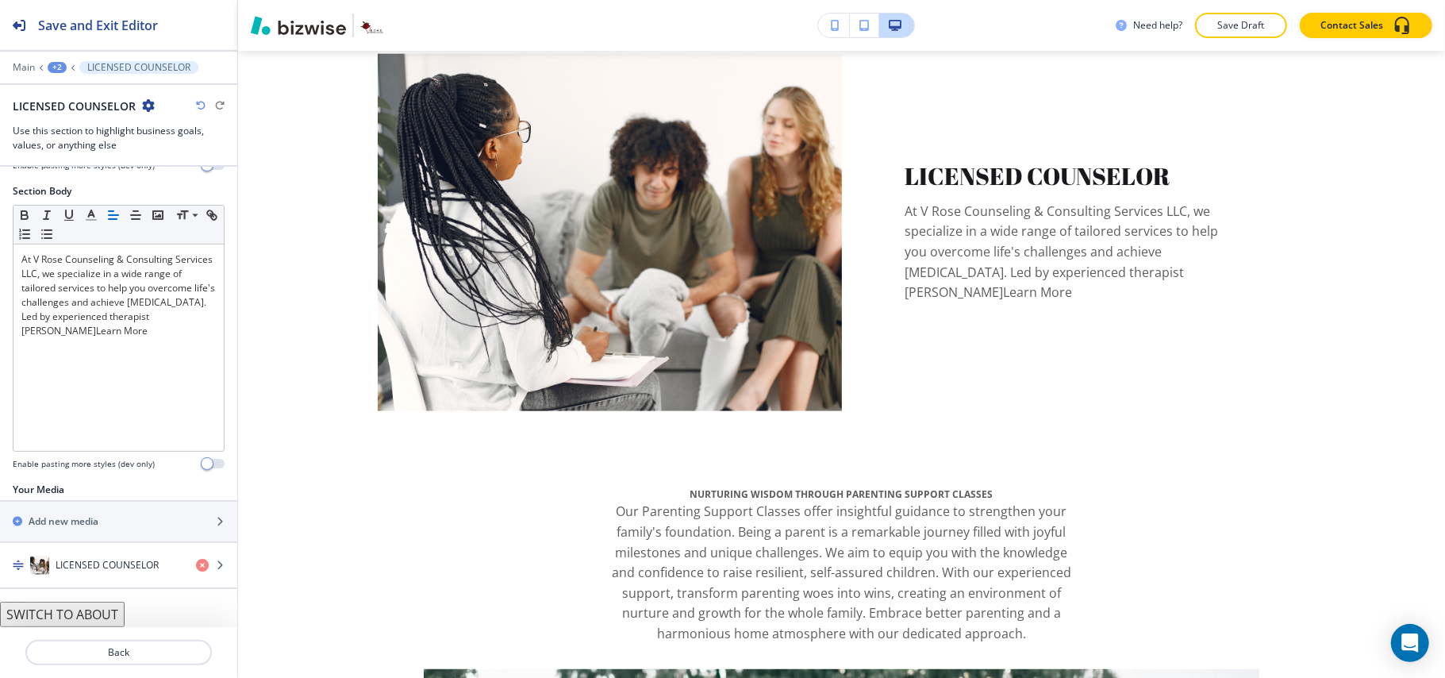
click at [90, 613] on button "SWITCH TO ABOUT" at bounding box center [62, 613] width 125 height 25
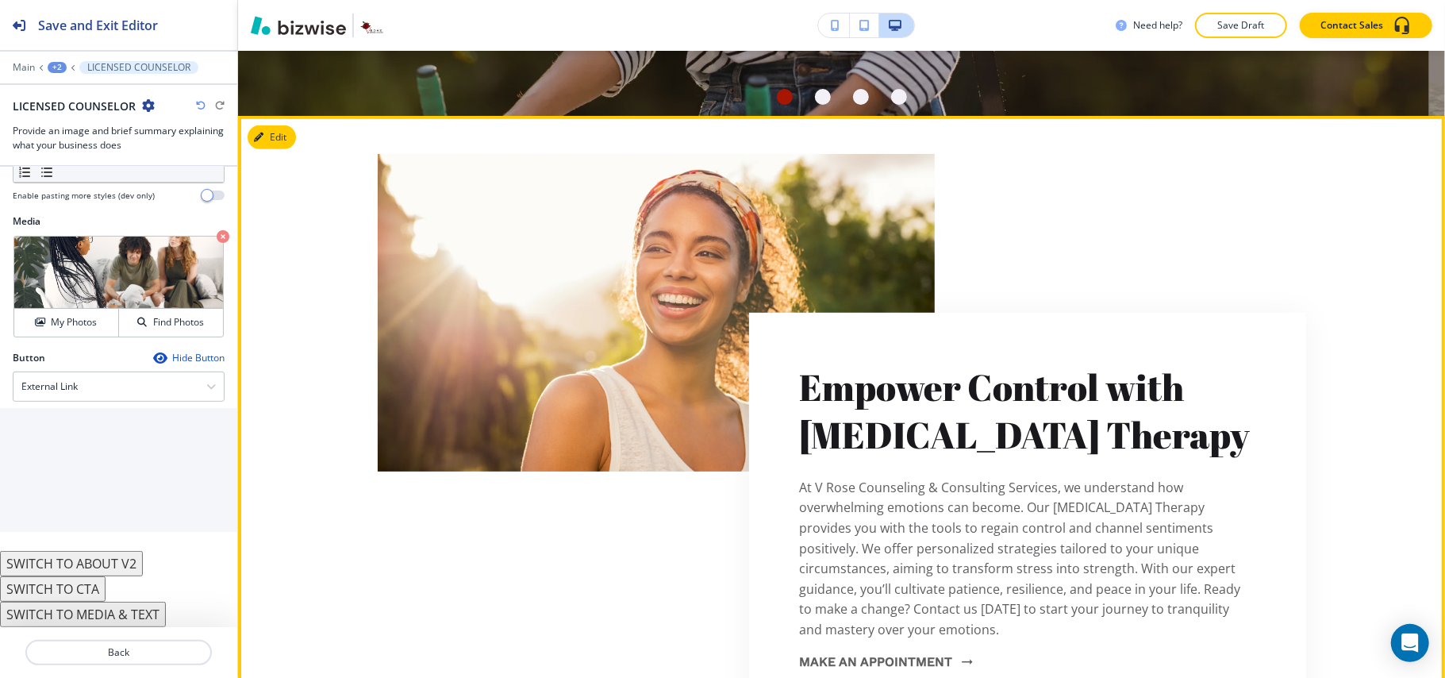
scroll to position [538, 0]
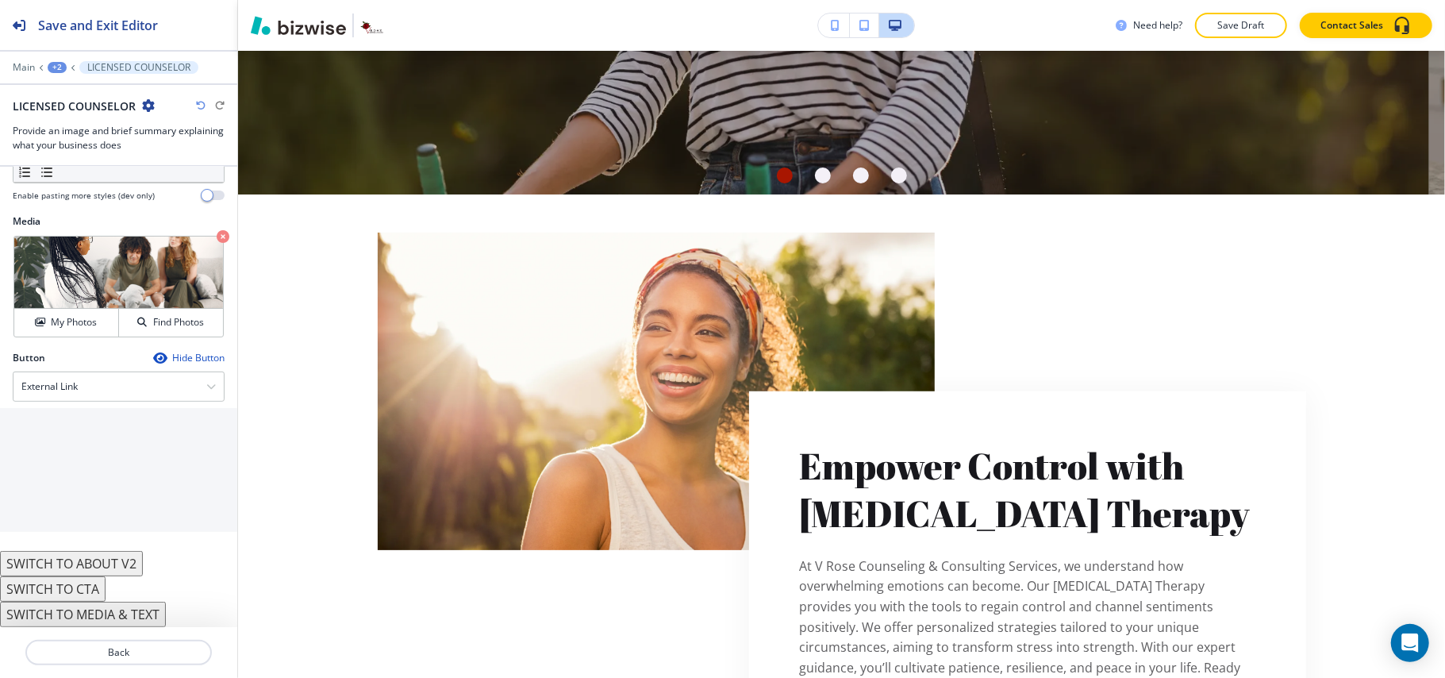
click at [198, 103] on icon "button" at bounding box center [201, 106] width 10 height 10
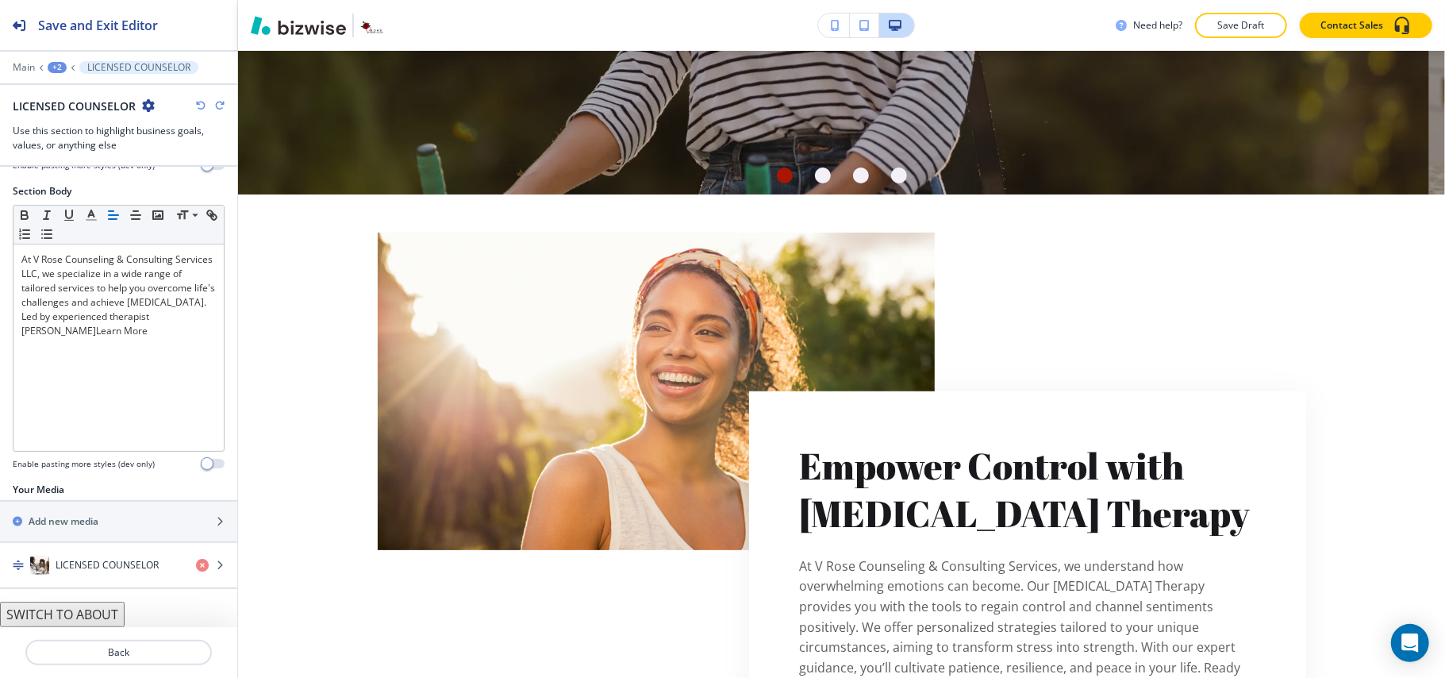
click at [198, 105] on icon "button" at bounding box center [201, 106] width 10 height 10
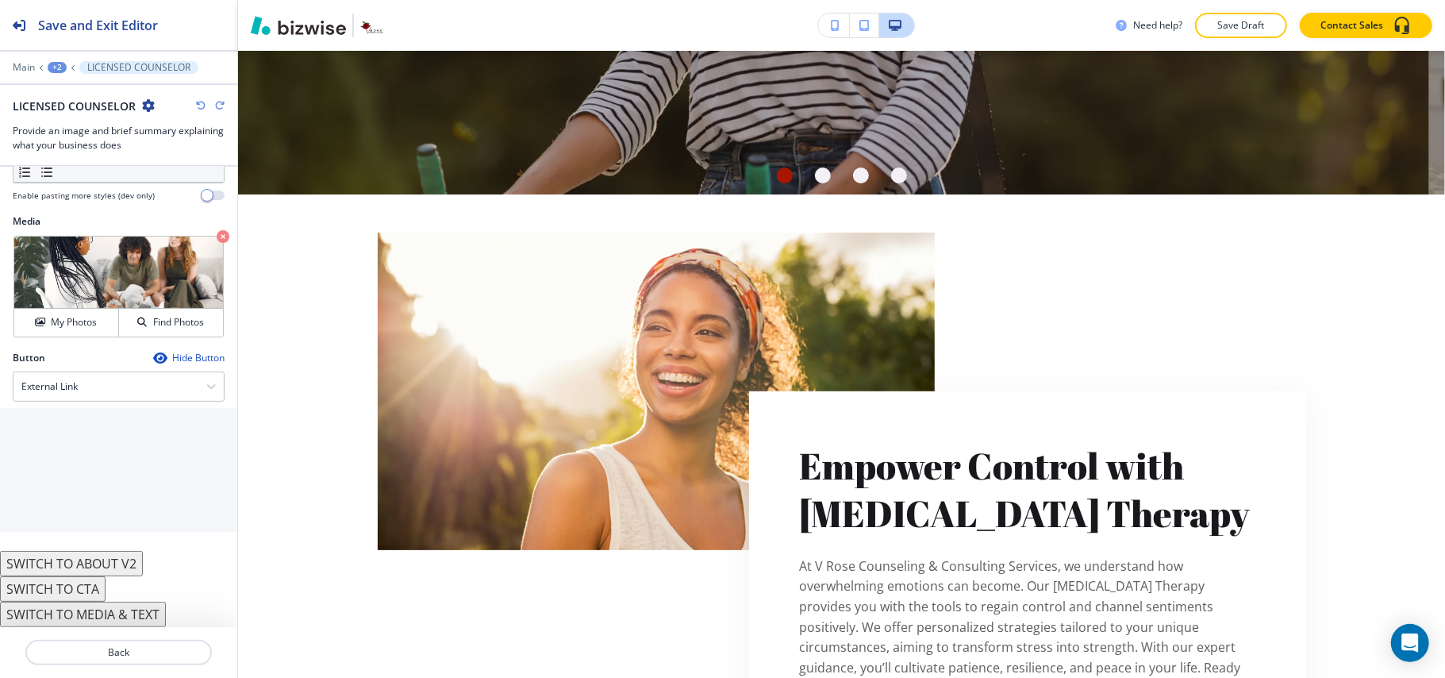
click at [198, 105] on icon "button" at bounding box center [201, 106] width 10 height 10
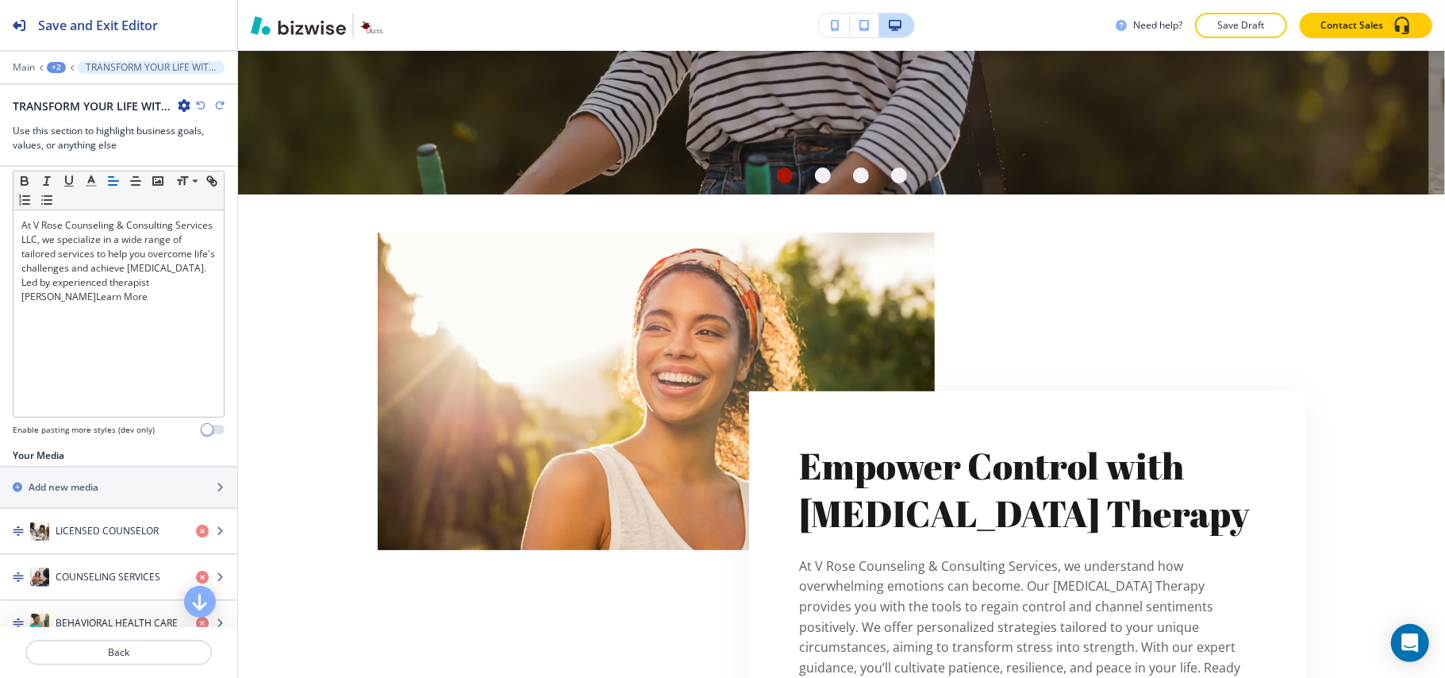
click at [198, 105] on icon "button" at bounding box center [201, 106] width 10 height 10
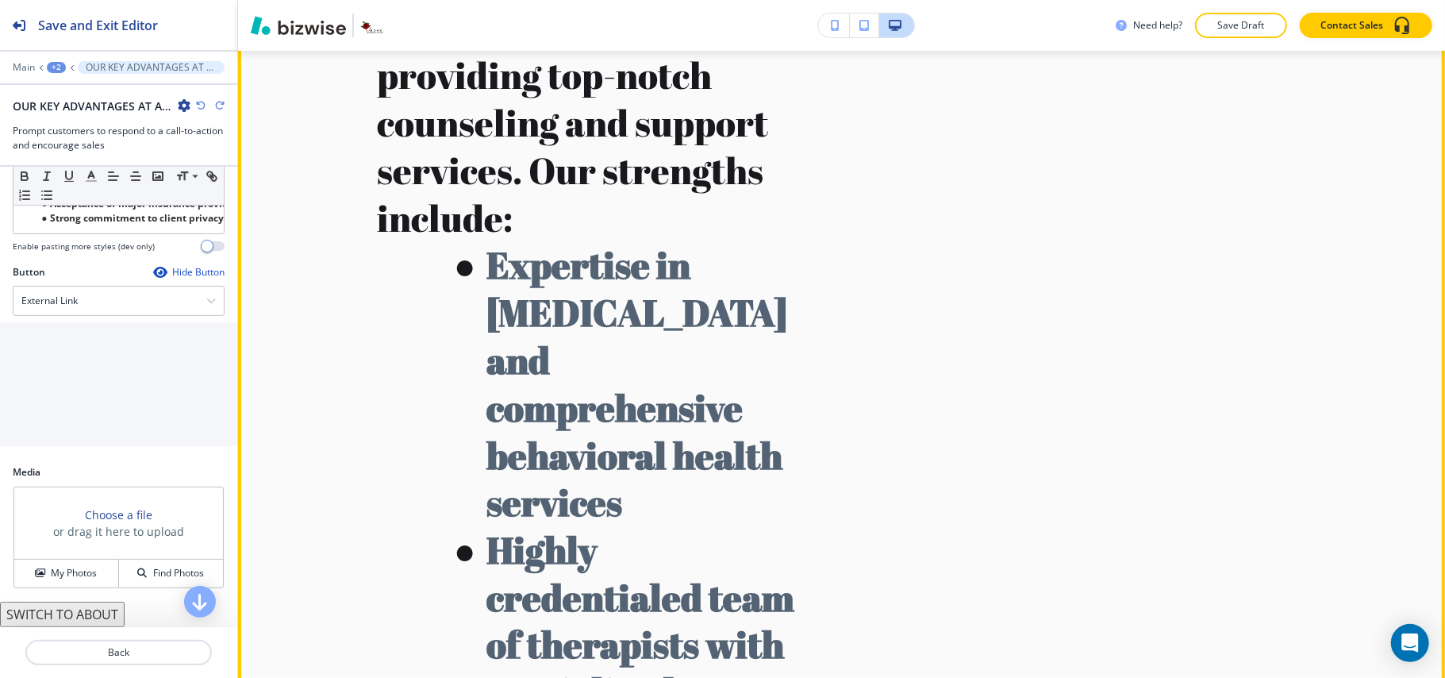
scroll to position [1385, 0]
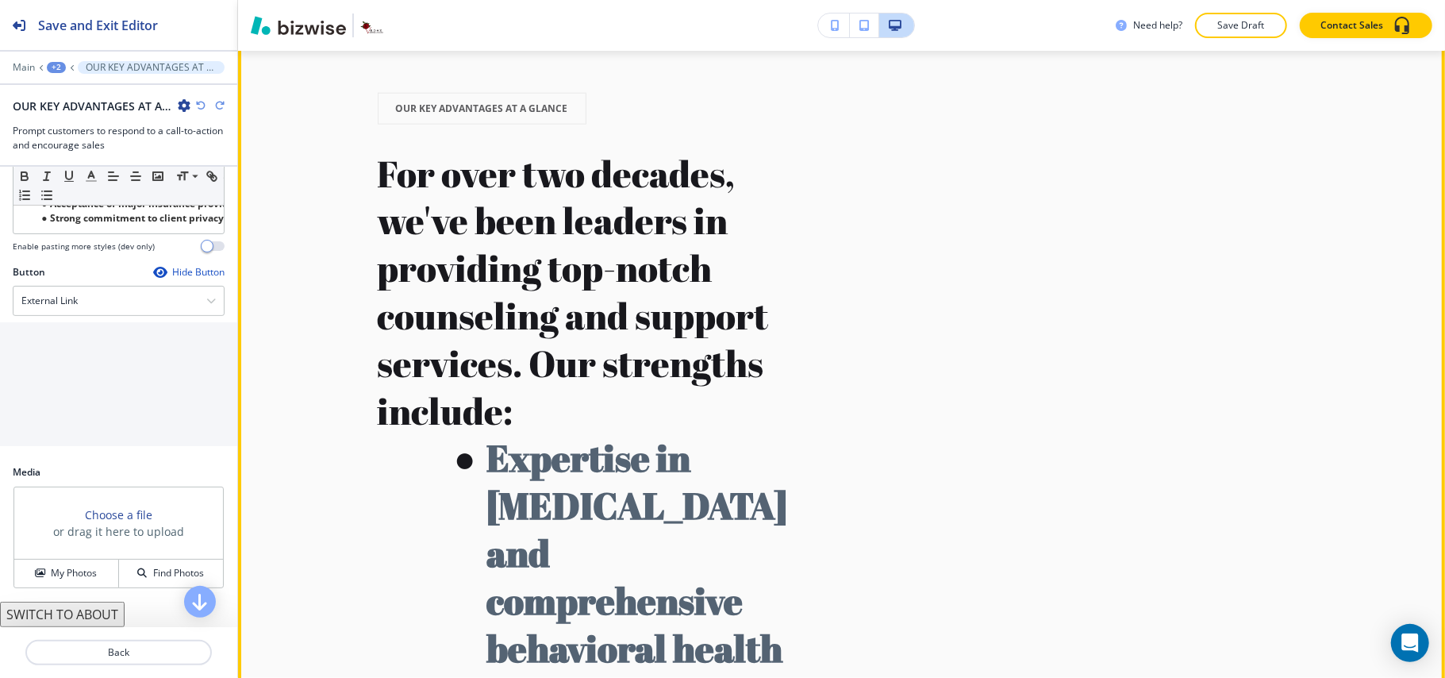
click at [283, 37] on button "Edit This Section" at bounding box center [301, 25] width 107 height 24
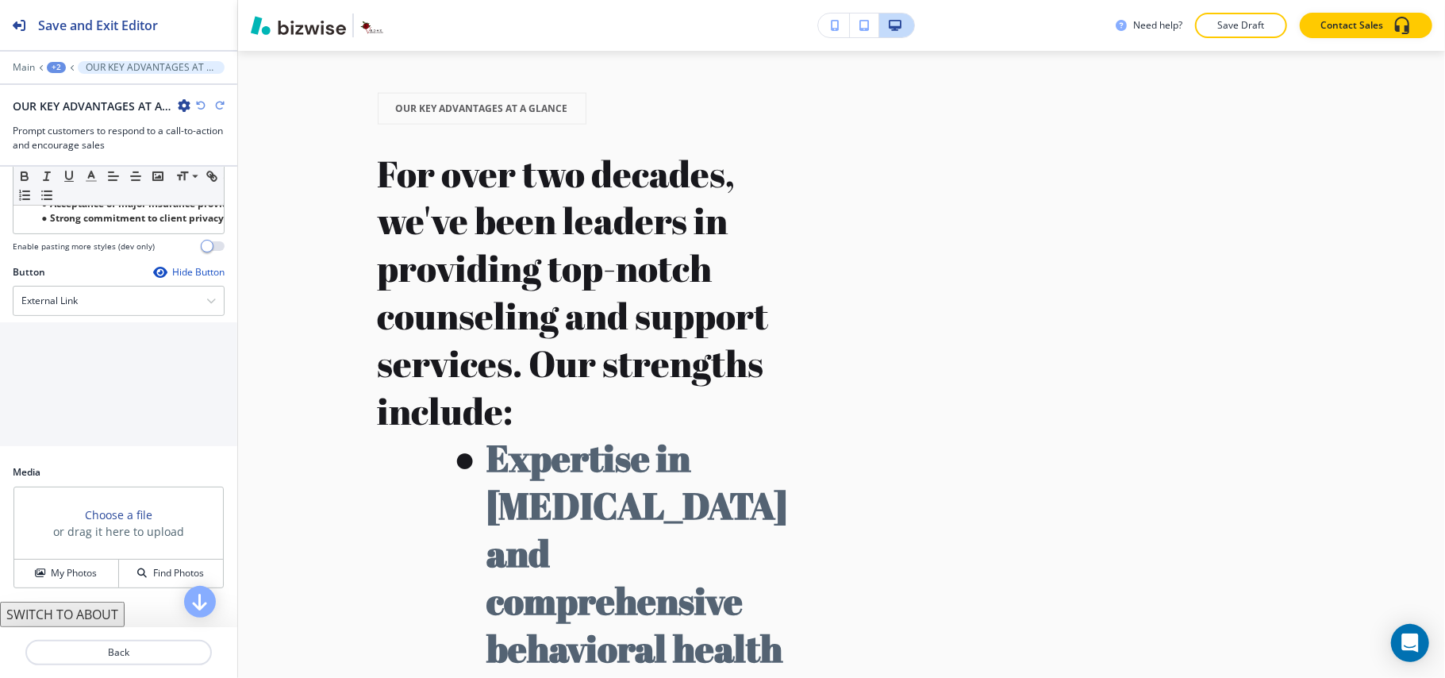
click at [187, 105] on icon "button" at bounding box center [184, 105] width 13 height 13
click at [238, 192] on p "Delete Section" at bounding box center [228, 190] width 81 height 14
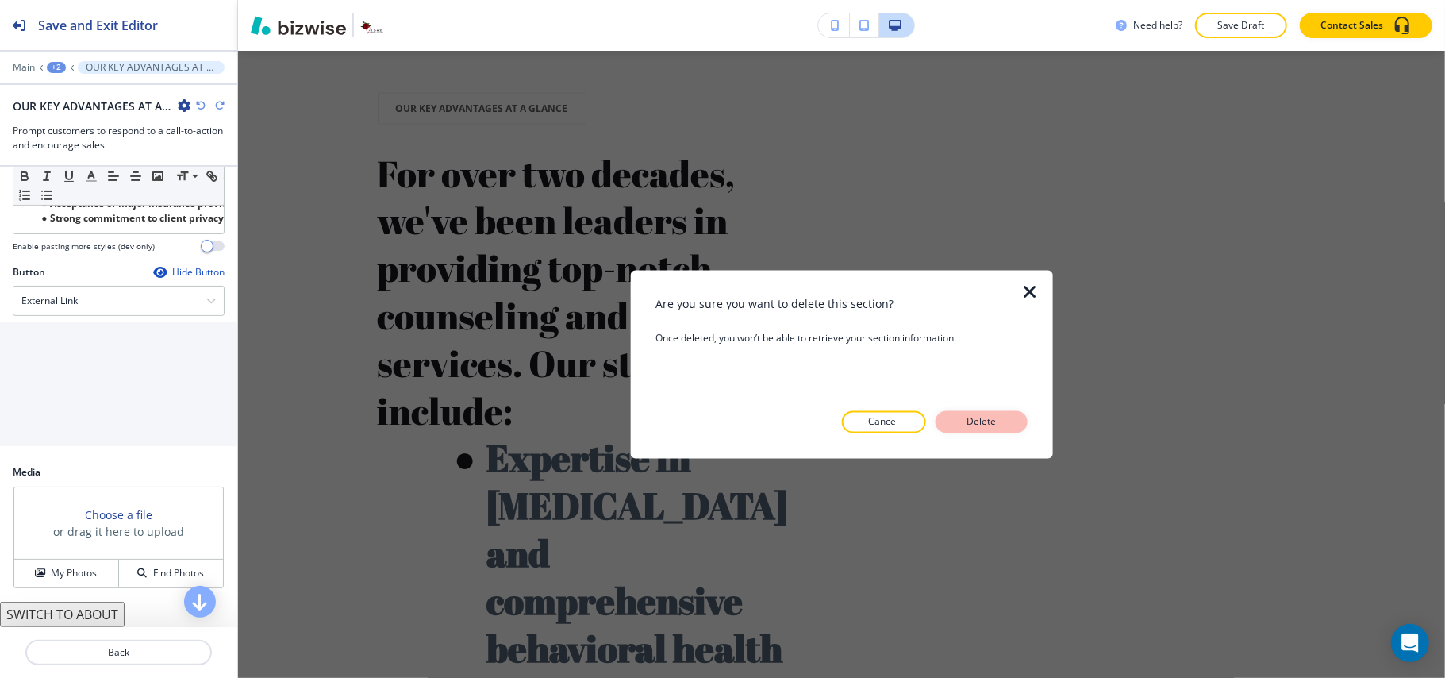
click at [963, 415] on p "Delete" at bounding box center [982, 422] width 38 height 14
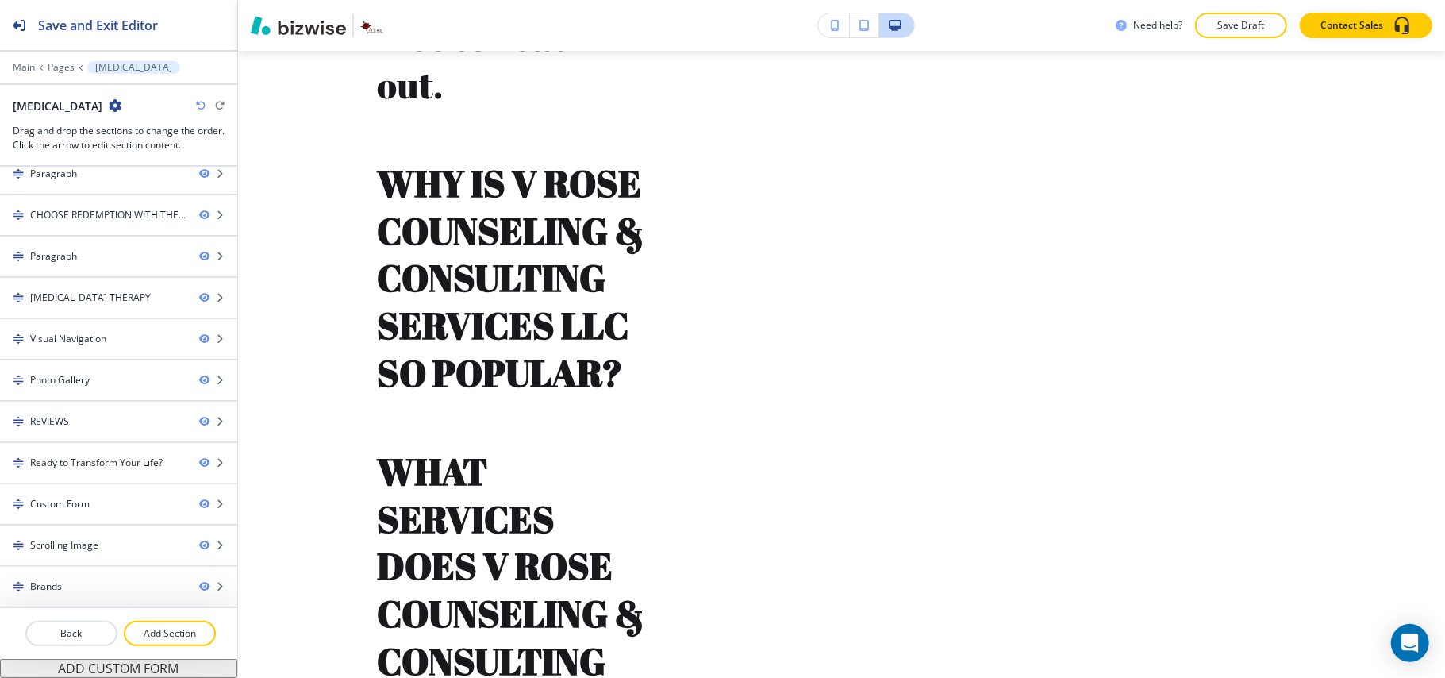
scroll to position [8368, 0]
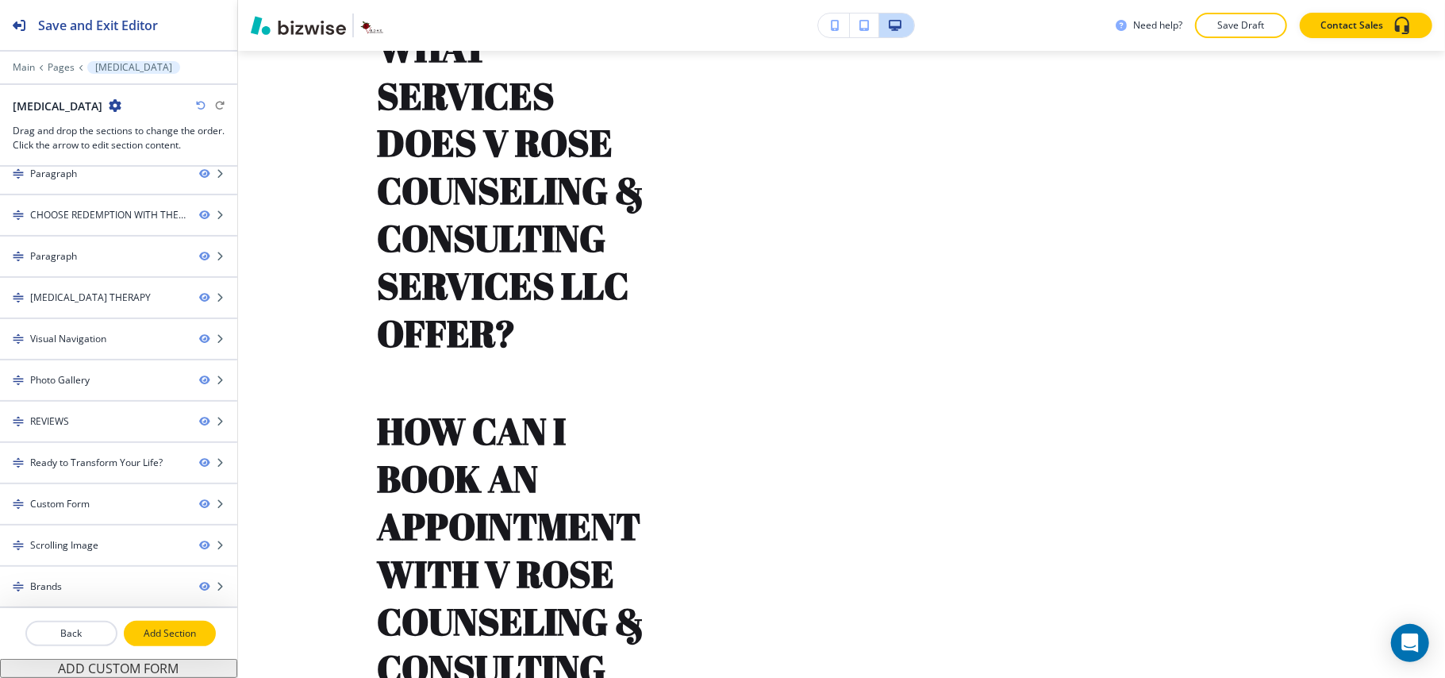
click at [162, 633] on p "Add Section" at bounding box center [169, 633] width 89 height 14
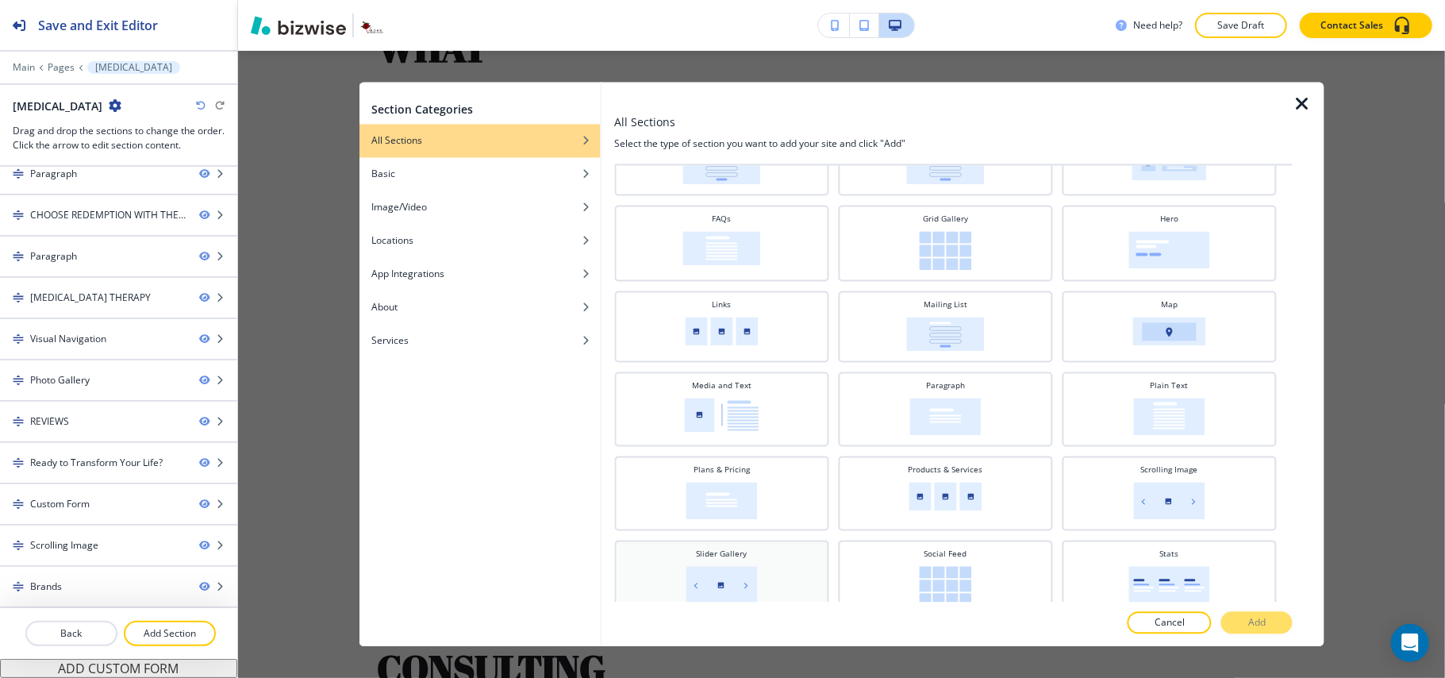
scroll to position [278, 0]
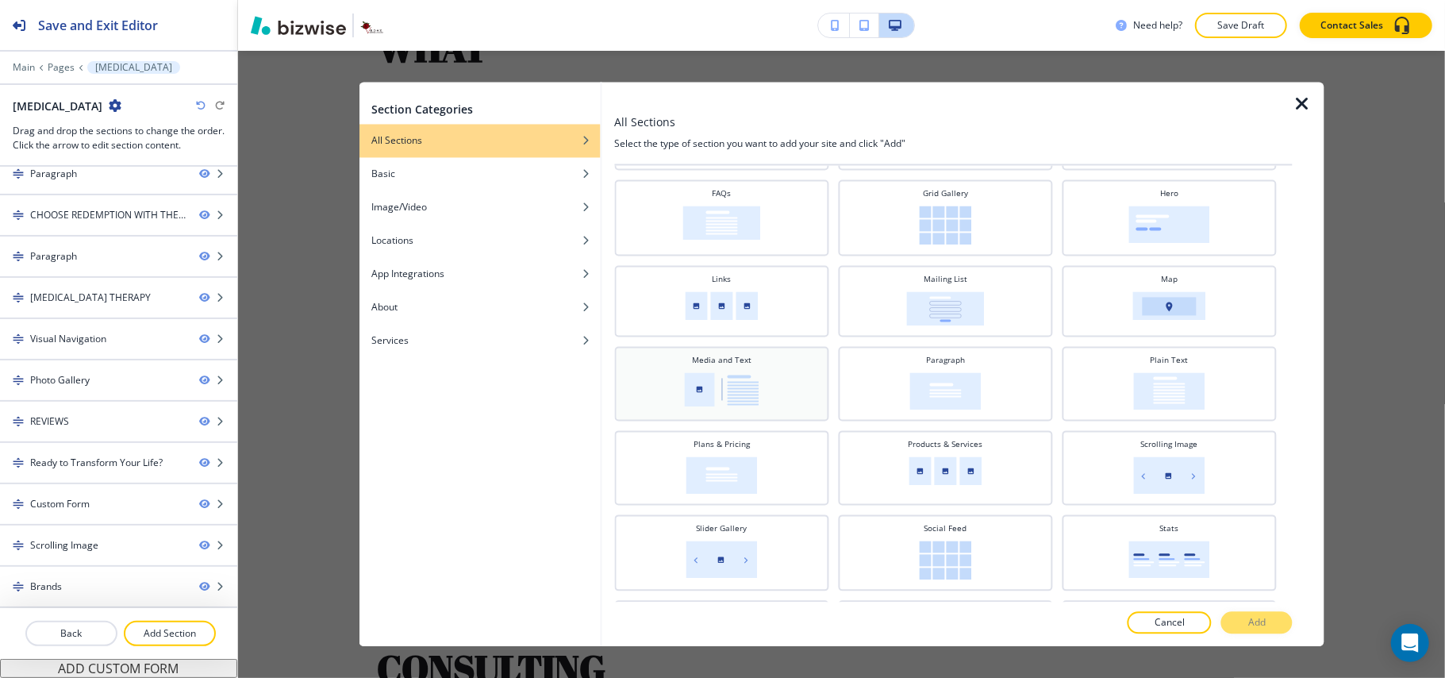
click at [714, 379] on img at bounding box center [721, 390] width 75 height 34
click at [1274, 617] on button "Add" at bounding box center [1256, 623] width 71 height 22
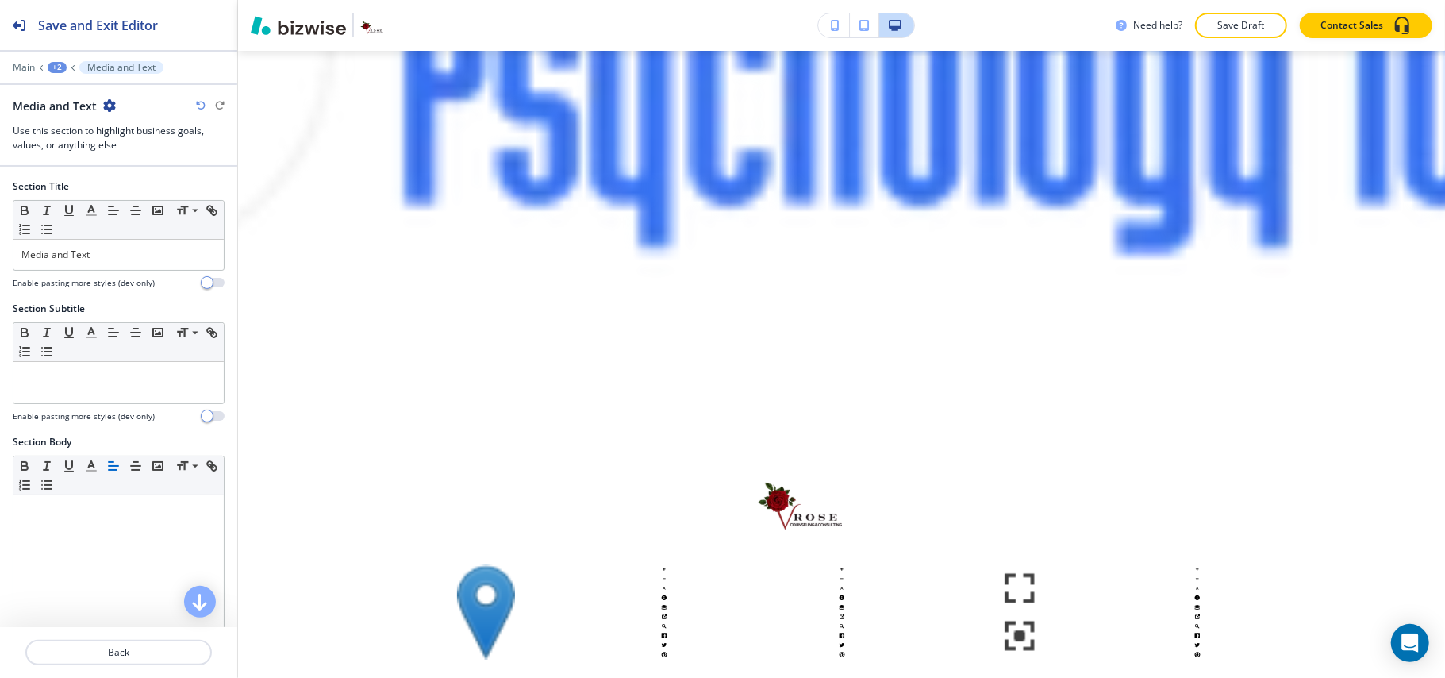
scroll to position [12500, 0]
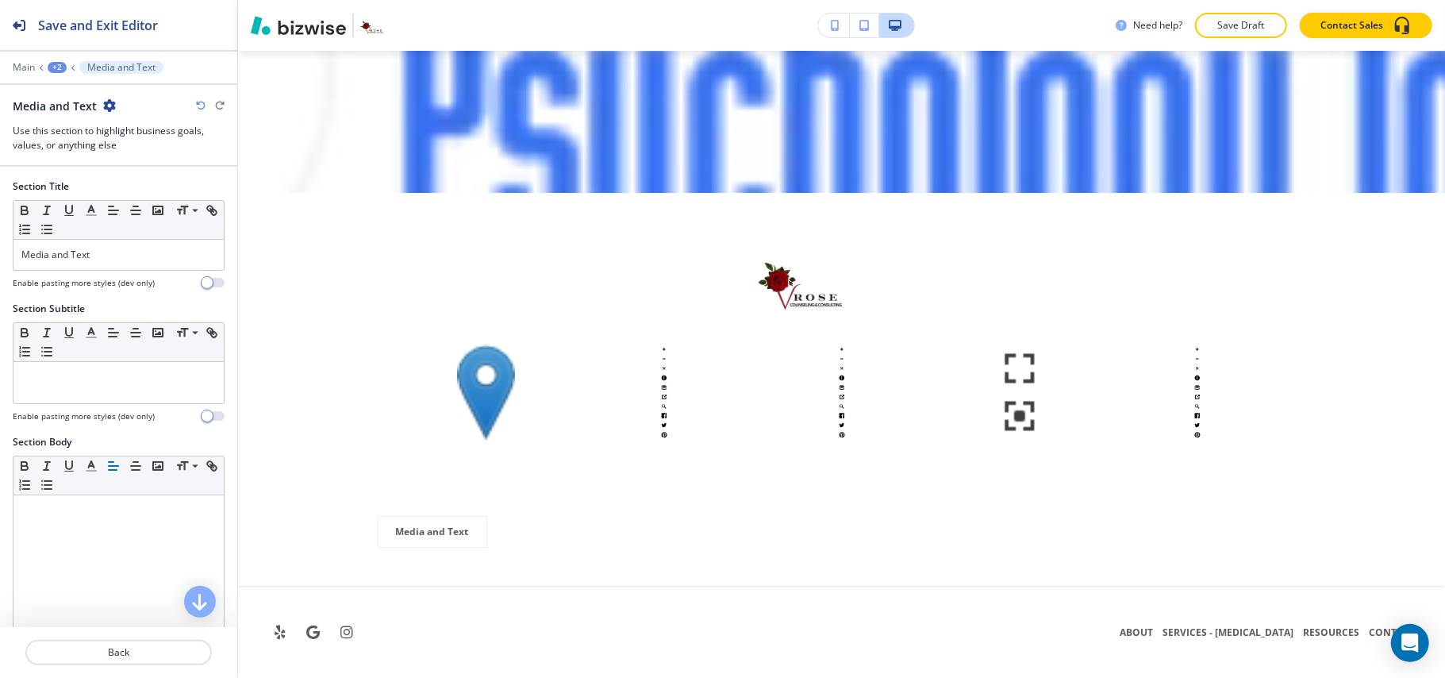
click at [58, 67] on div "+2" at bounding box center [57, 67] width 19 height 11
click at [67, 121] on p "[MEDICAL_DATA]" at bounding box center [98, 121] width 81 height 14
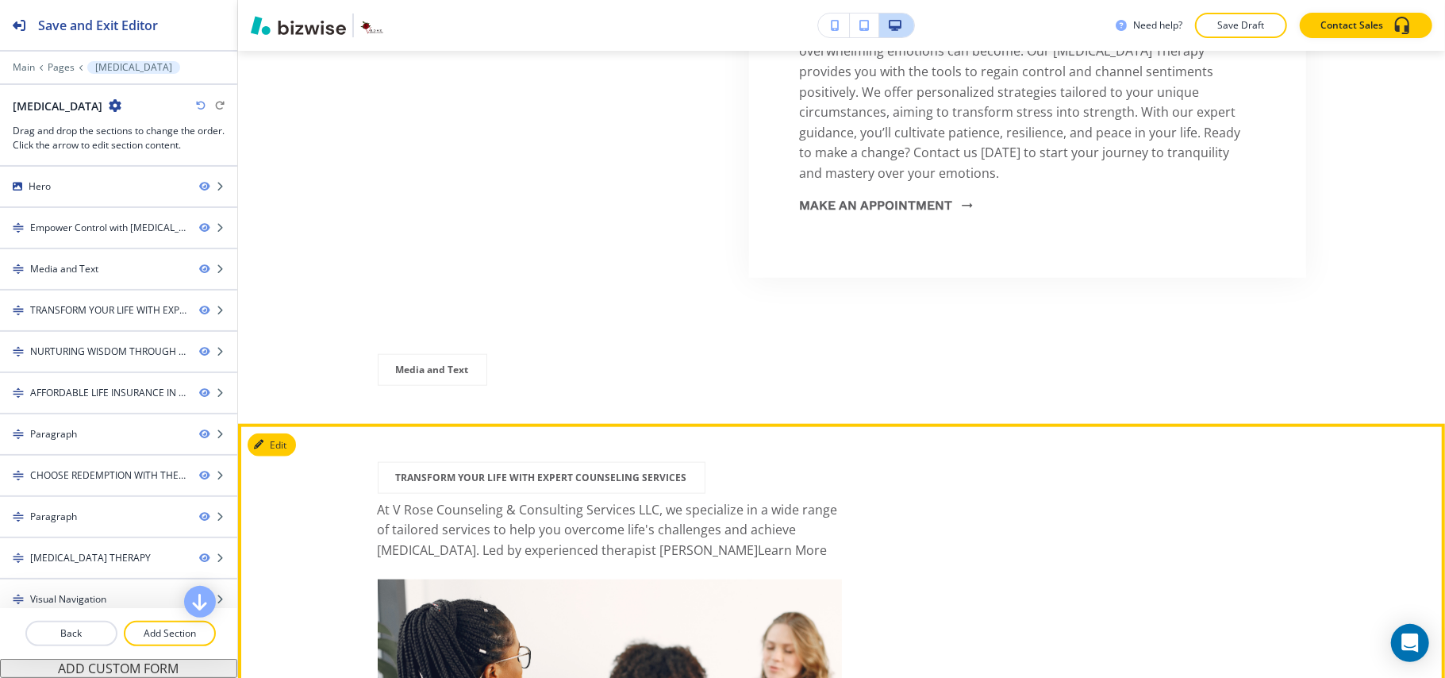
scroll to position [1067, 0]
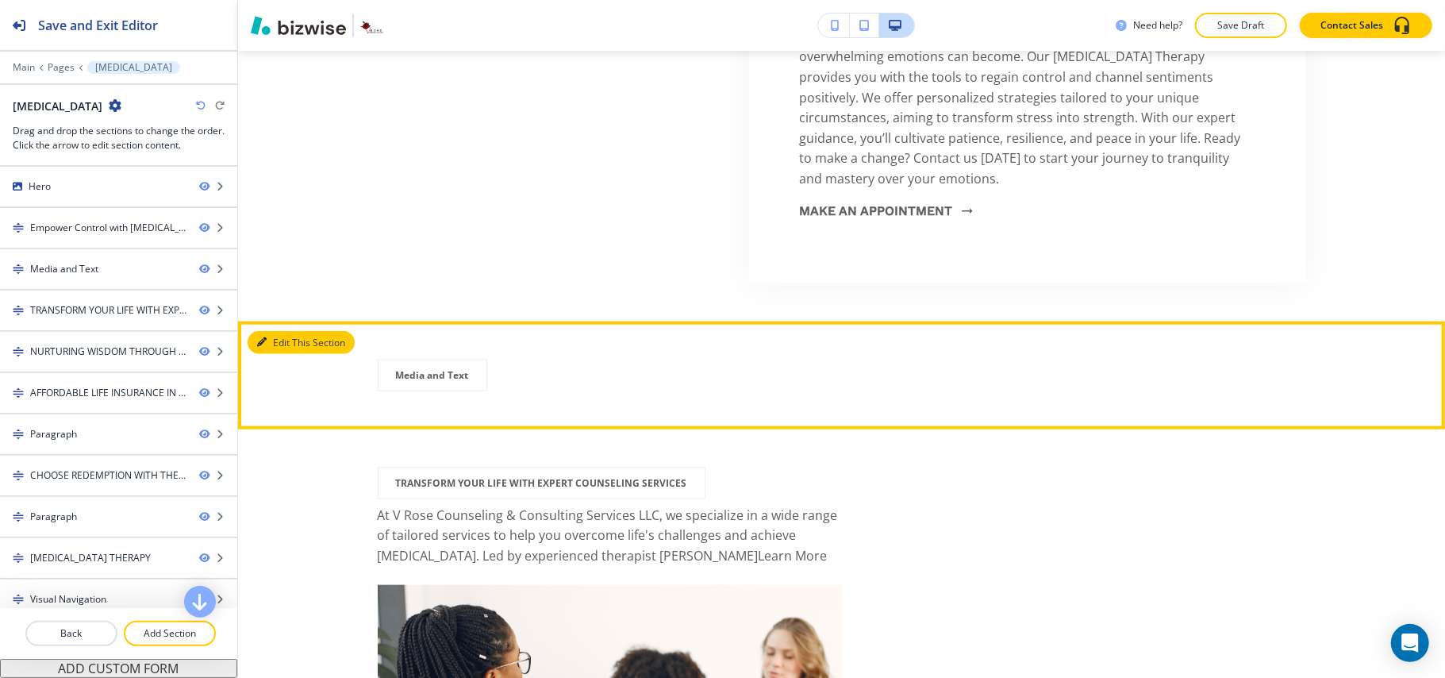
click at [290, 355] on button "Edit This Section" at bounding box center [301, 343] width 107 height 24
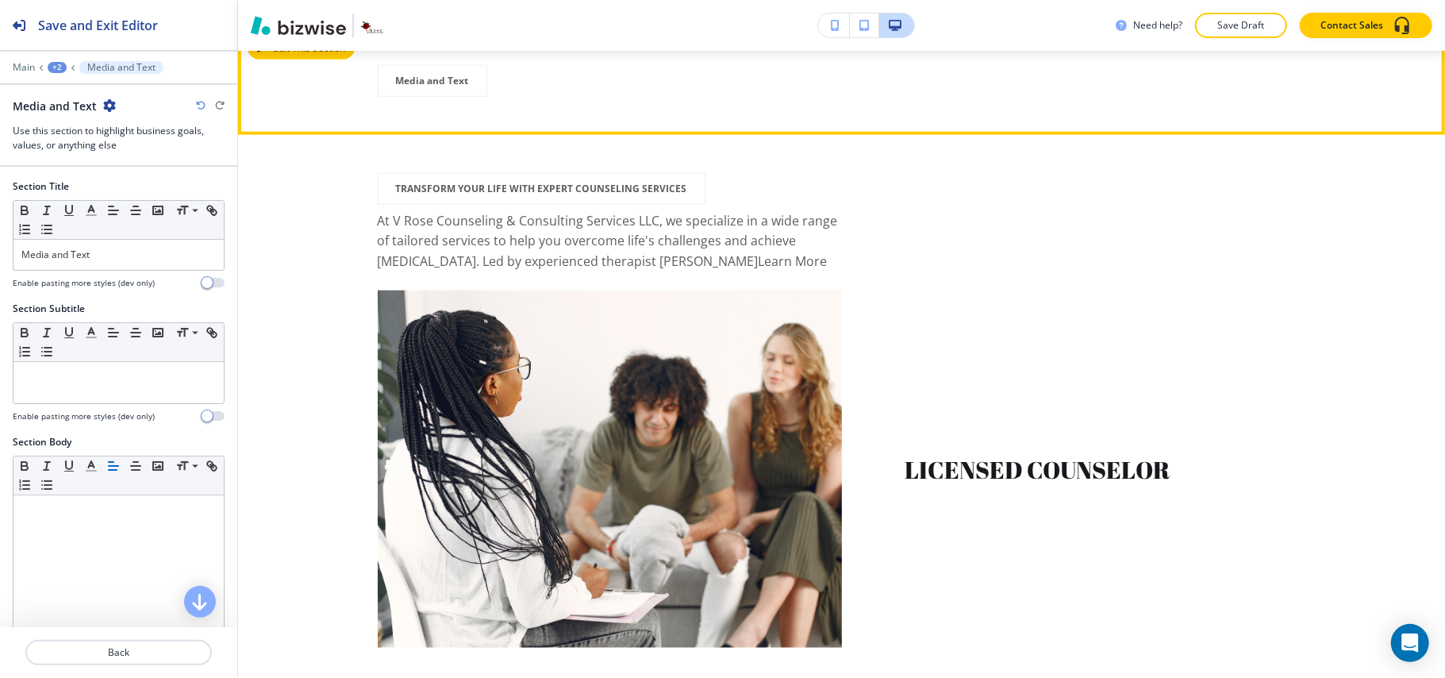
scroll to position [1385, 0]
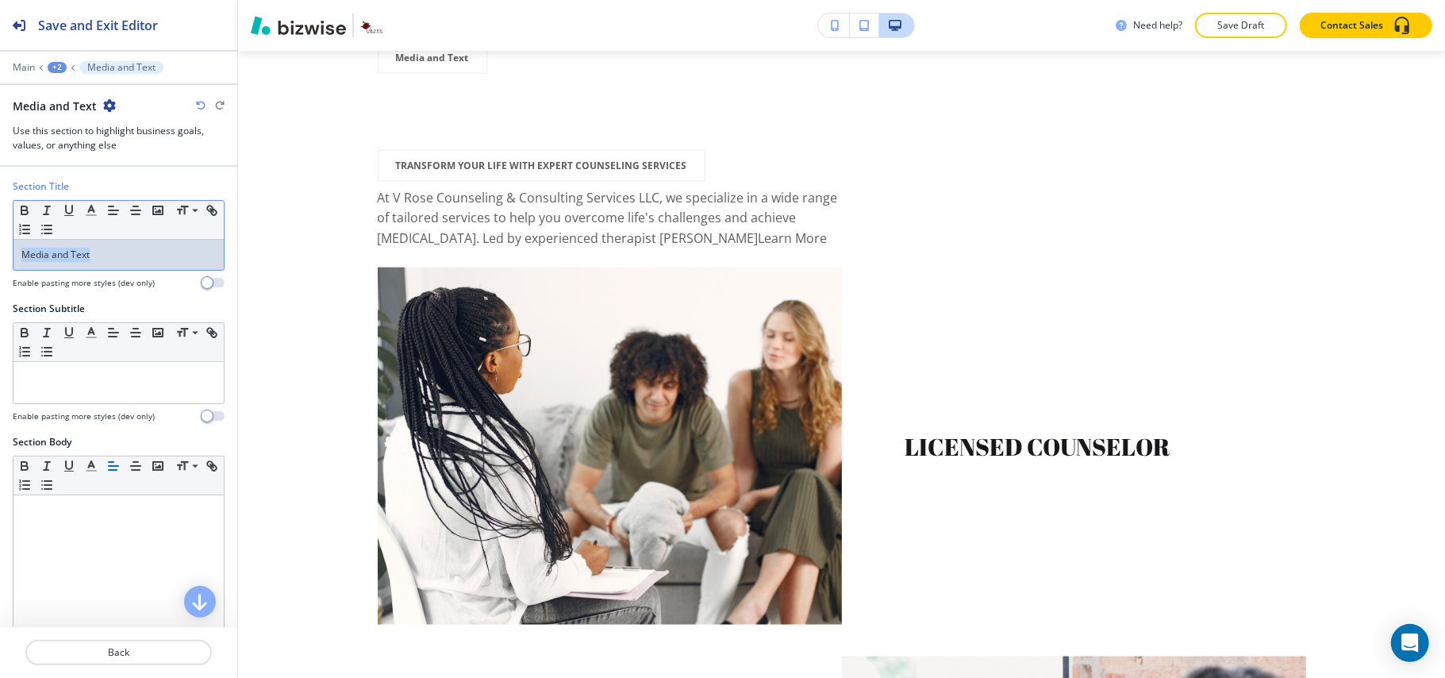
drag, startPoint x: 122, startPoint y: 256, endPoint x: 0, endPoint y: 254, distance: 122.2
click at [0, 254] on div "Section Title Small Normal Large Huge Media and Text Enable pasting more styles…" at bounding box center [118, 240] width 237 height 122
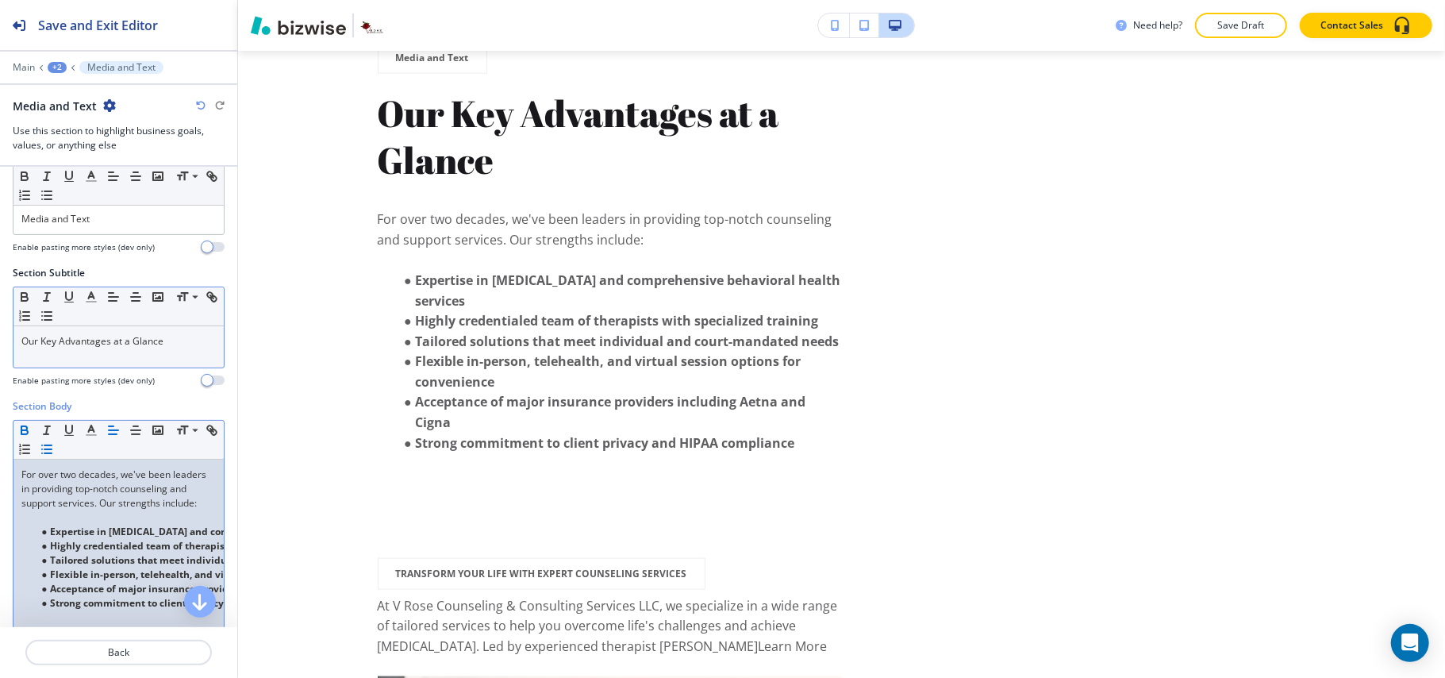
scroll to position [0, 0]
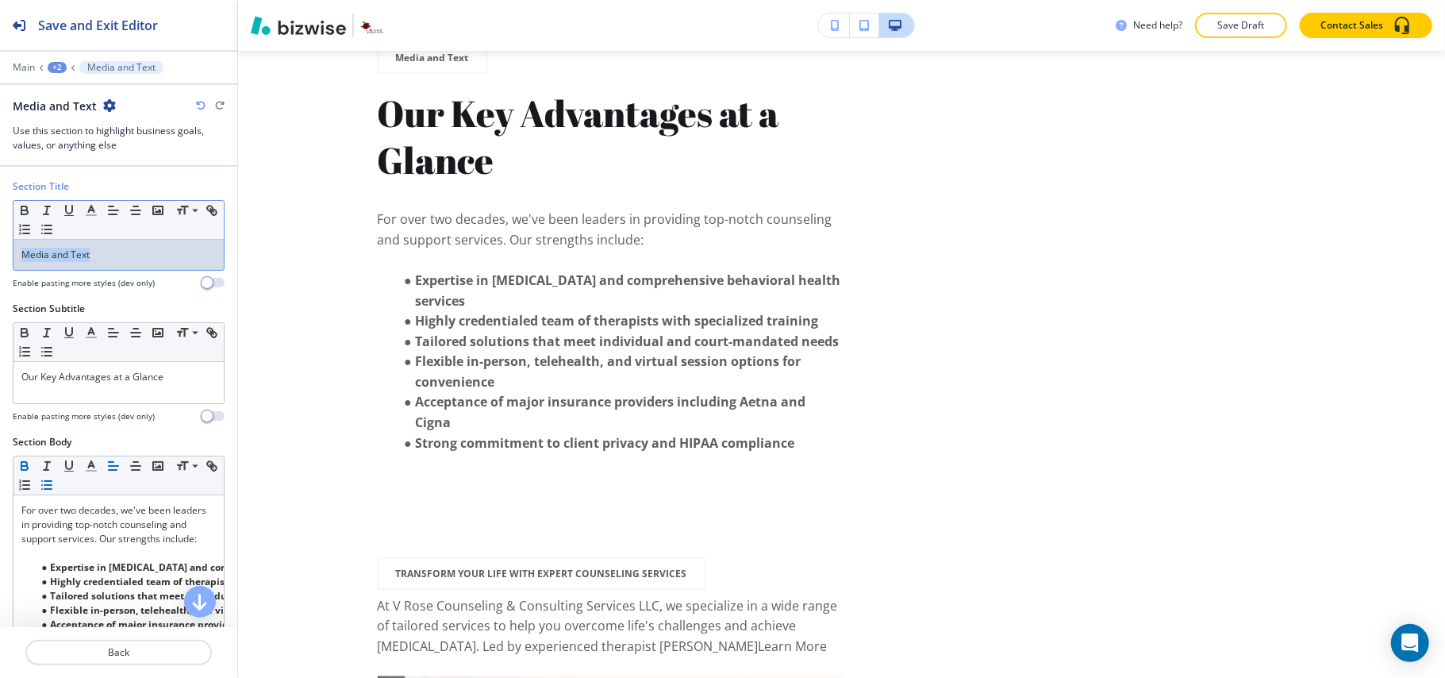
drag, startPoint x: 118, startPoint y: 249, endPoint x: 0, endPoint y: 249, distance: 118.2
click at [0, 249] on div "Section Title Small Normal Large Huge Media and Text Enable pasting more styles…" at bounding box center [118, 240] width 237 height 122
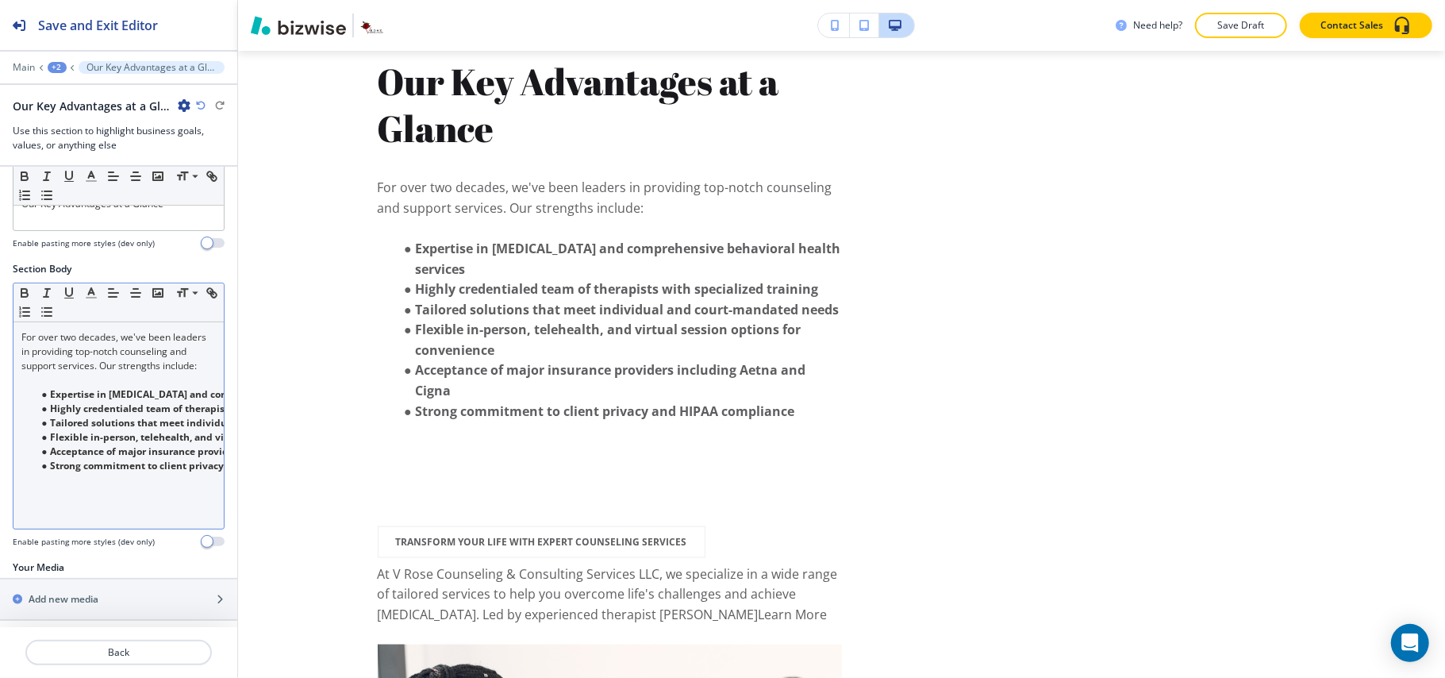
scroll to position [209, 0]
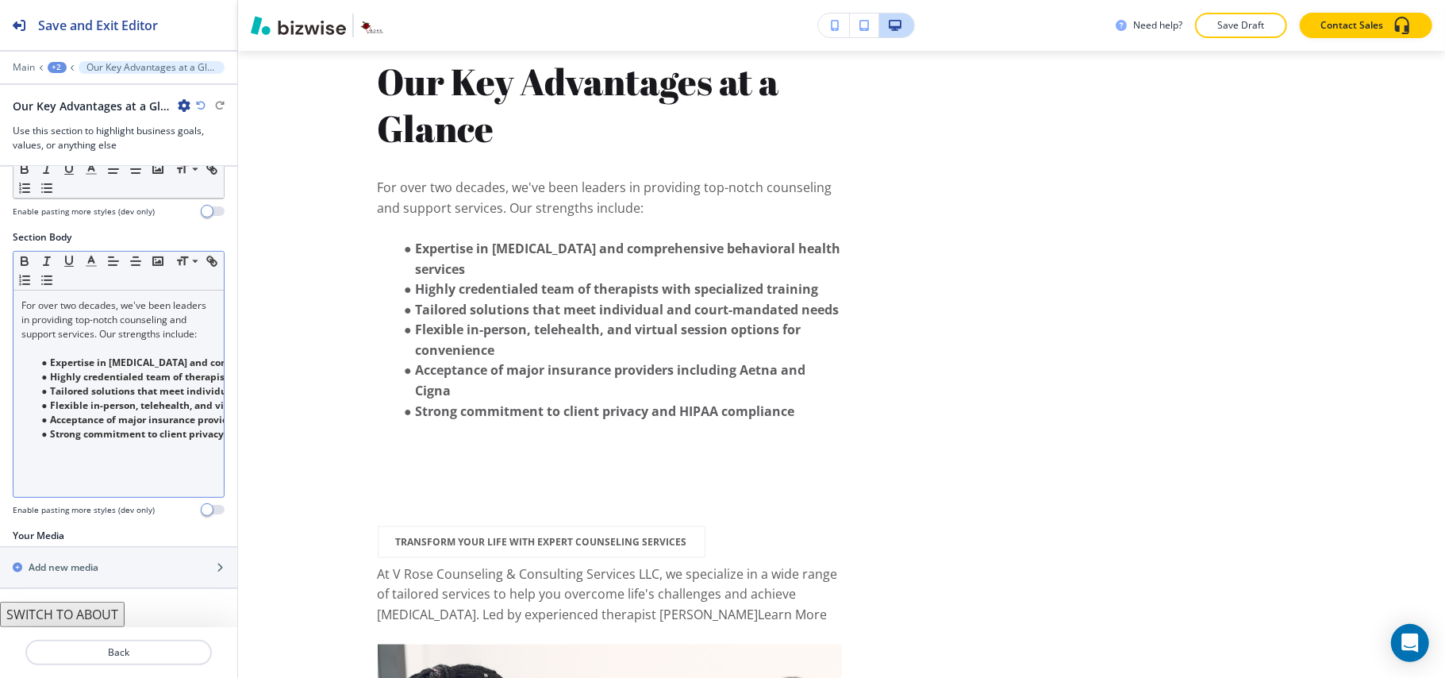
click at [55, 355] on p at bounding box center [118, 348] width 194 height 14
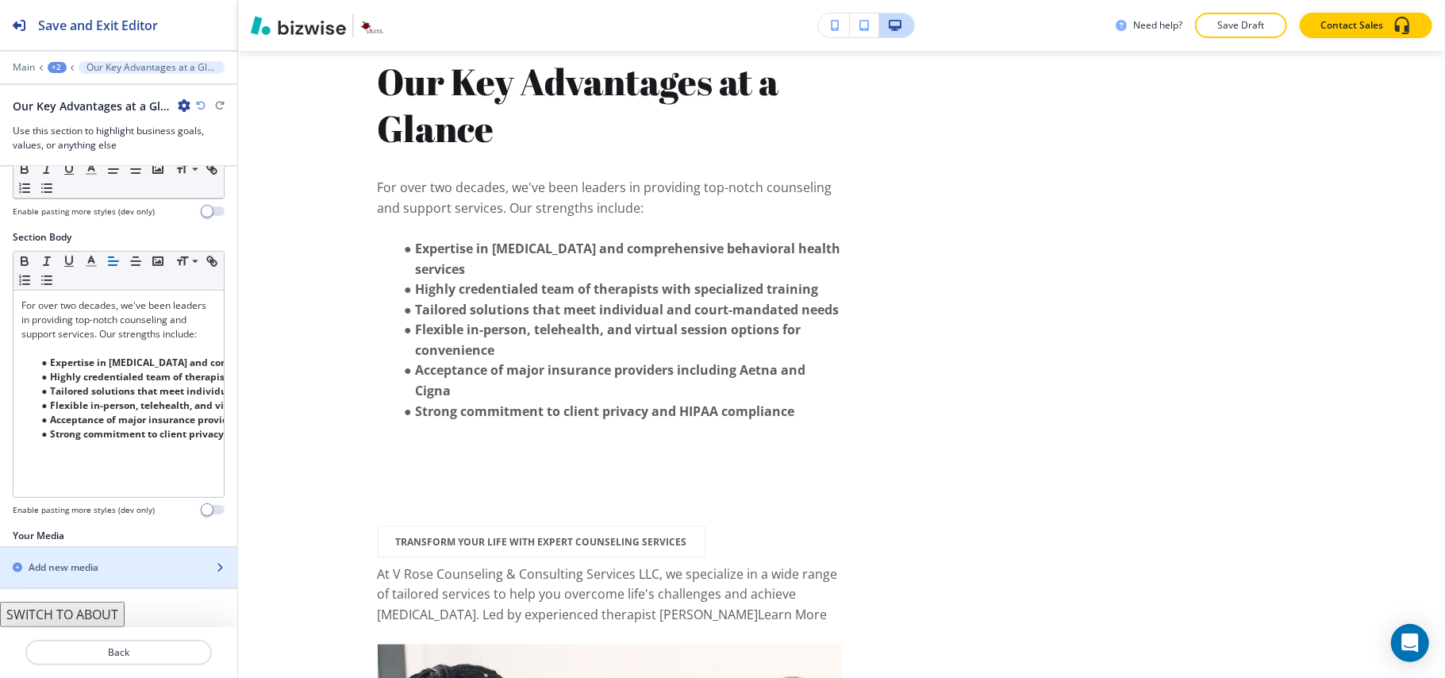
click at [124, 571] on div "Add new media" at bounding box center [101, 567] width 202 height 14
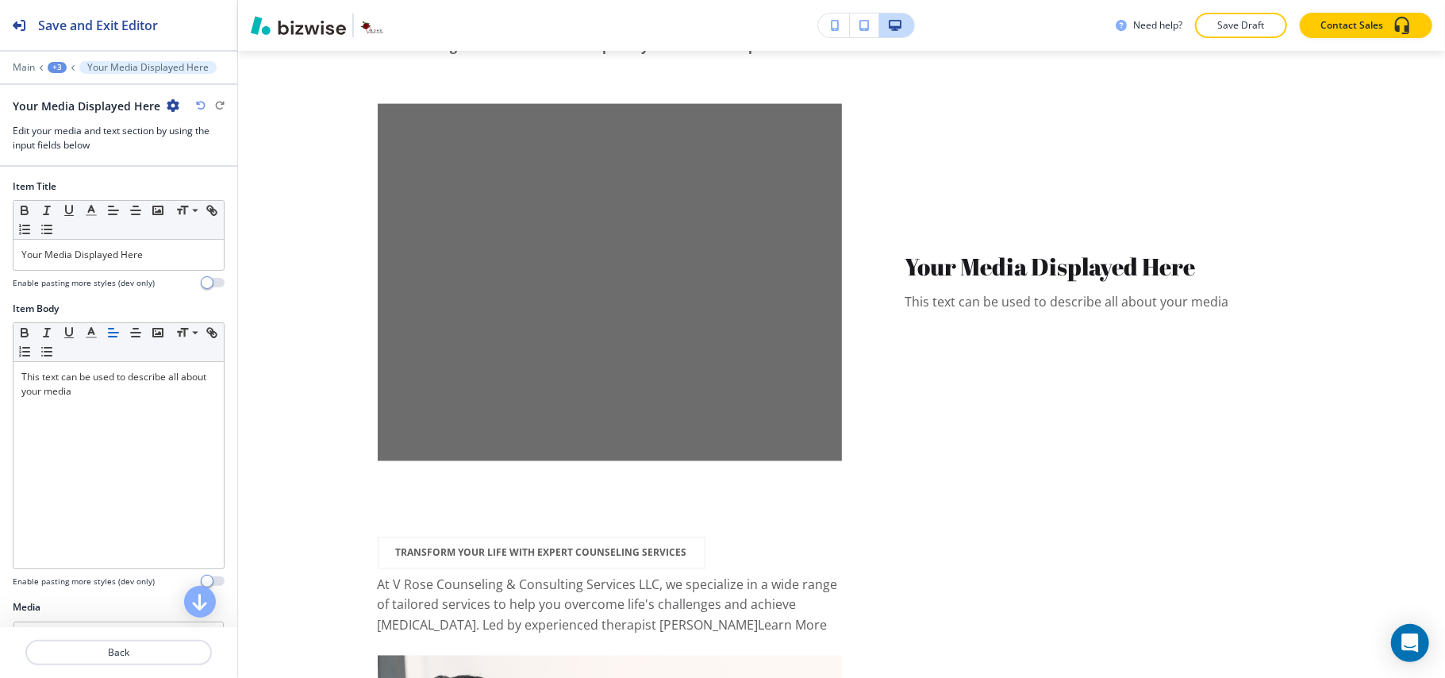
scroll to position [1868, 0]
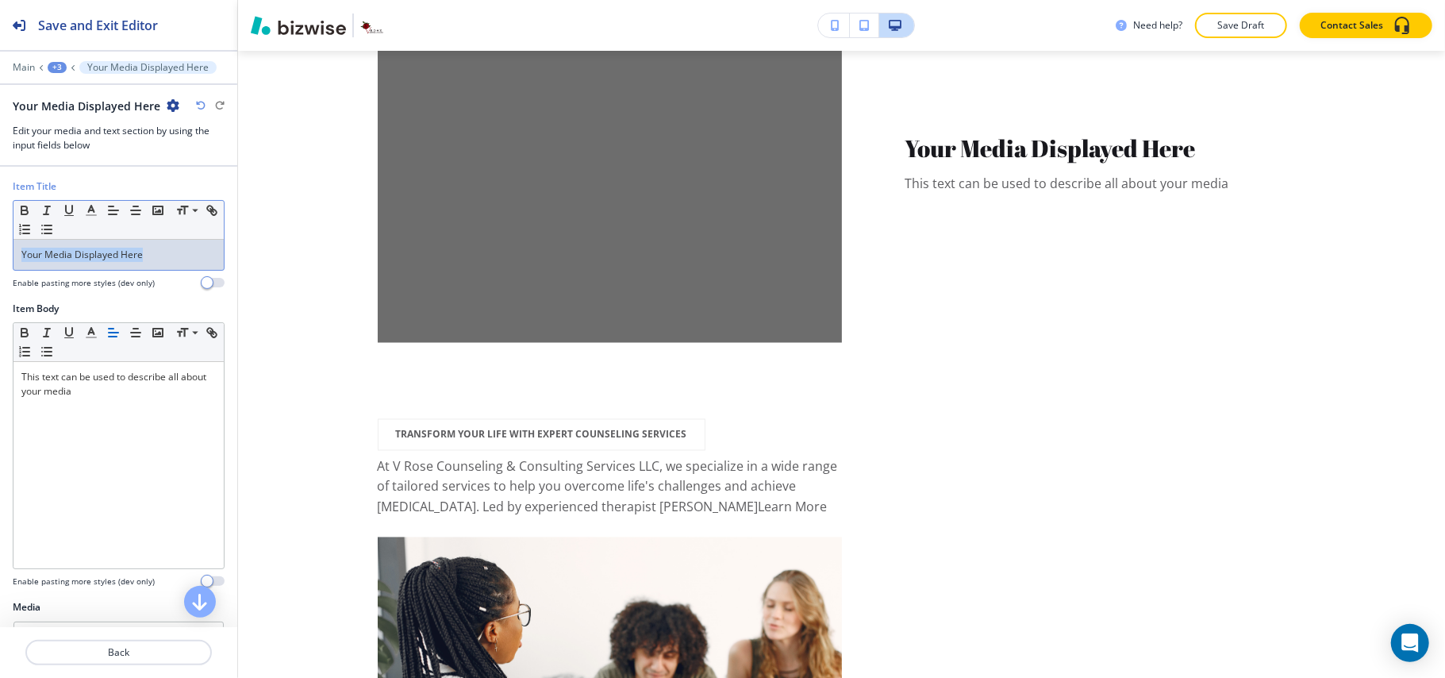
drag, startPoint x: 42, startPoint y: 248, endPoint x: 0, endPoint y: 251, distance: 42.1
click at [0, 251] on div "Item Title Small Normal Large Huge Your Media Displayed Here Enable pasting mor…" at bounding box center [118, 240] width 237 height 122
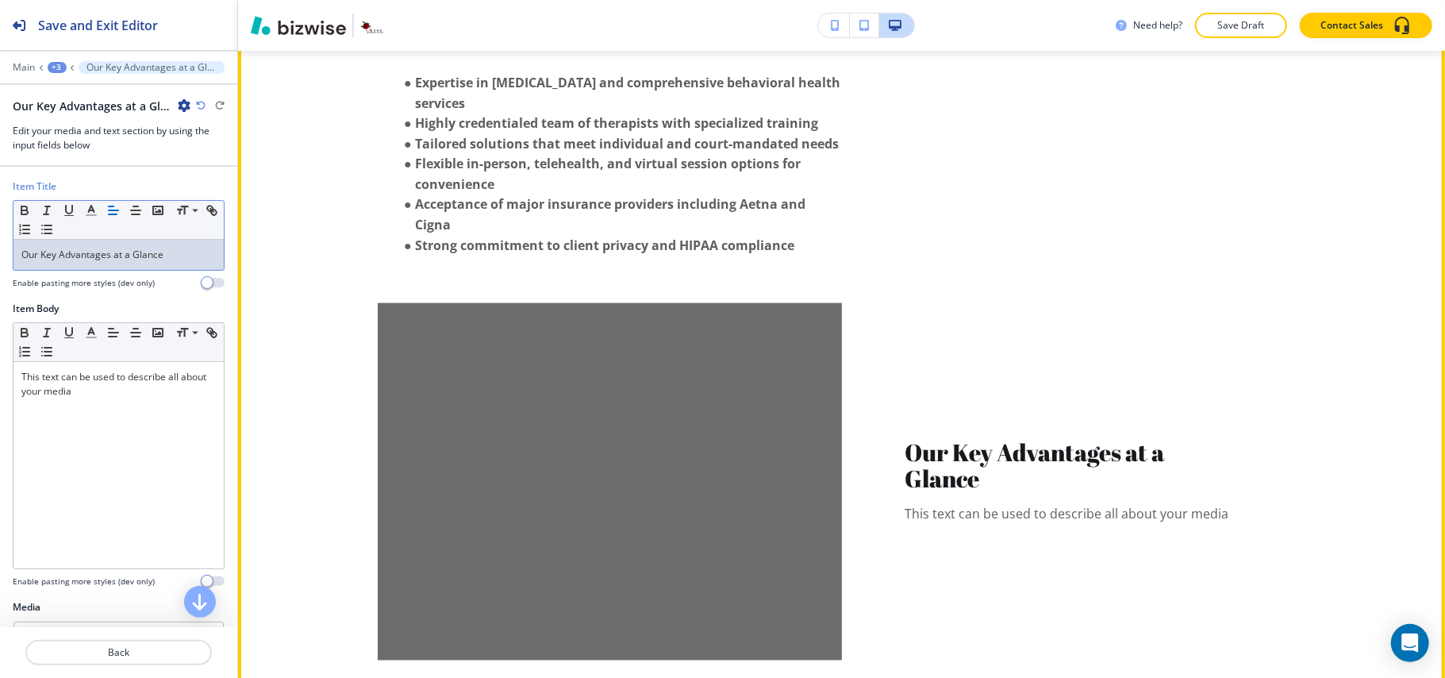
scroll to position [1762, 0]
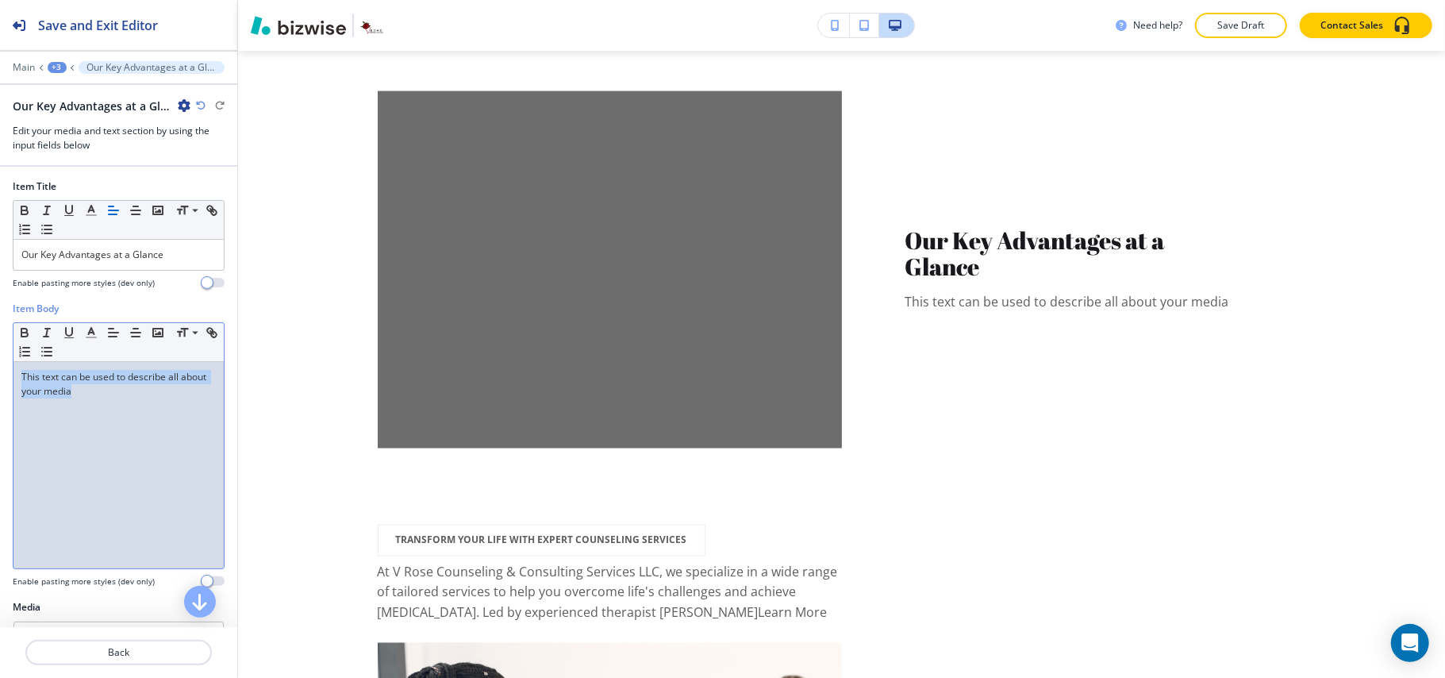
drag, startPoint x: 116, startPoint y: 417, endPoint x: 0, endPoint y: 368, distance: 125.9
click at [0, 368] on div "Item Body Small Normal Large Huge This text can be used to describe all about y…" at bounding box center [118, 451] width 237 height 298
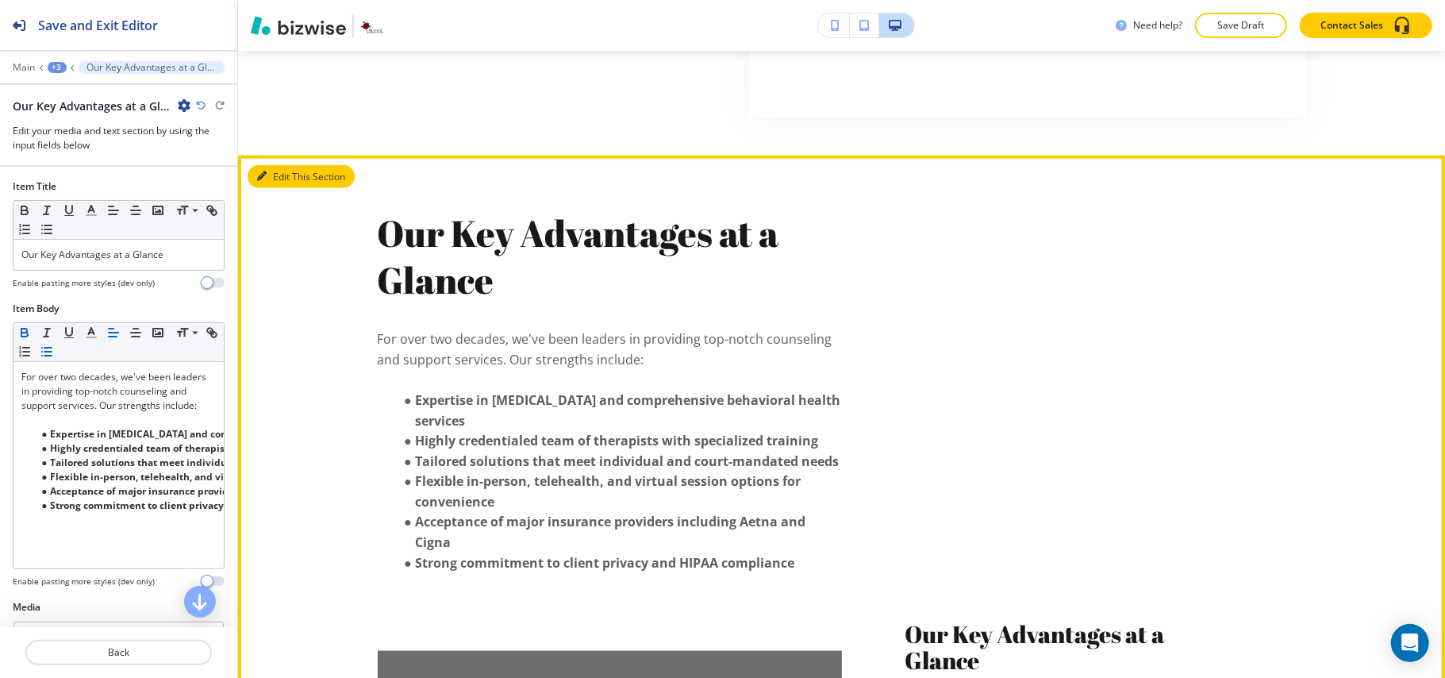
click at [273, 189] on button "Edit This Section" at bounding box center [301, 177] width 107 height 24
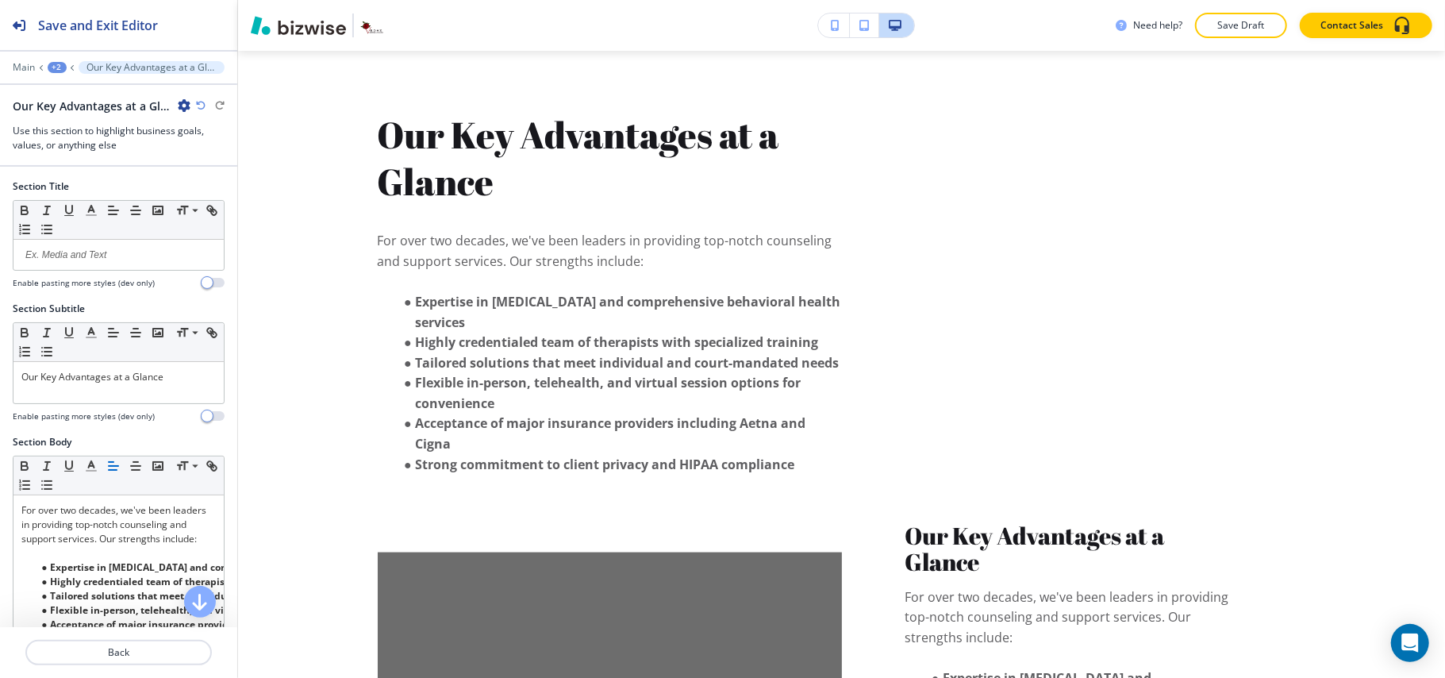
scroll to position [1385, 0]
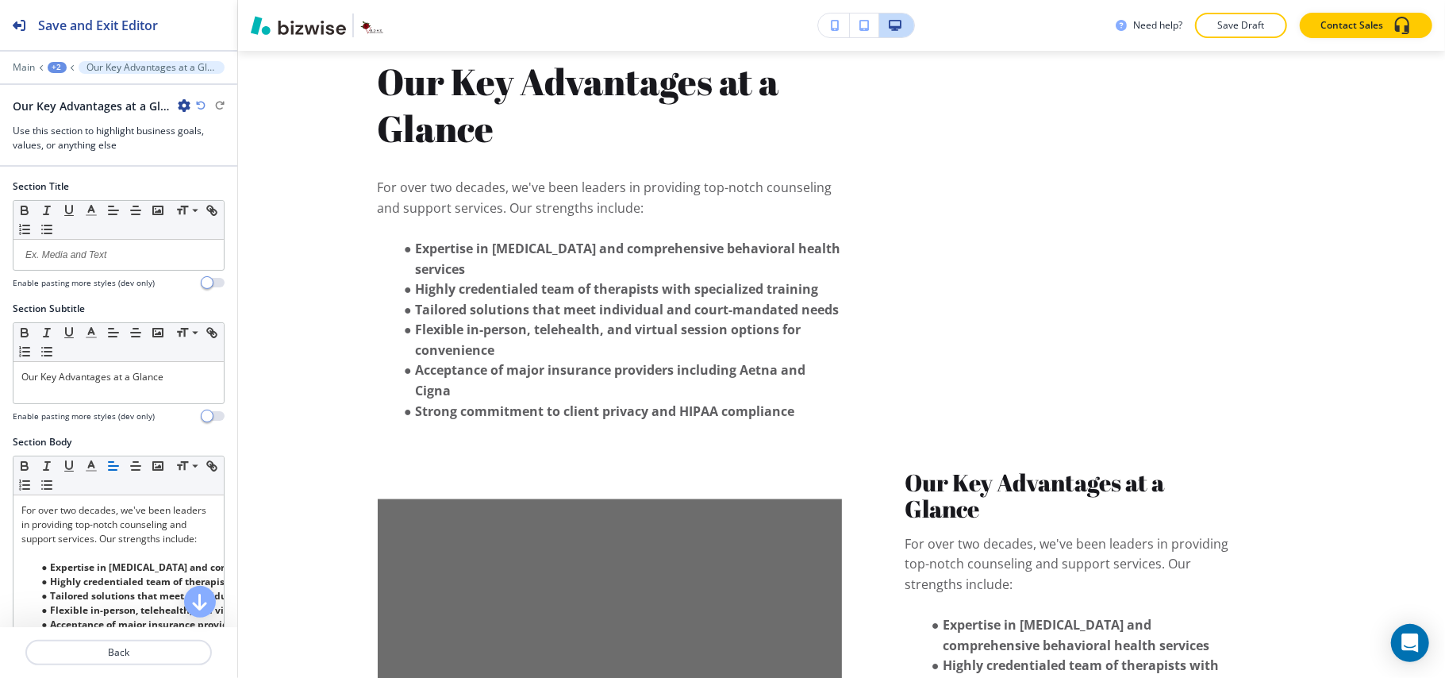
click at [77, 452] on div at bounding box center [119, 452] width 212 height 6
click at [83, 373] on p "Our Key Advantages at a Glance" at bounding box center [118, 377] width 194 height 14
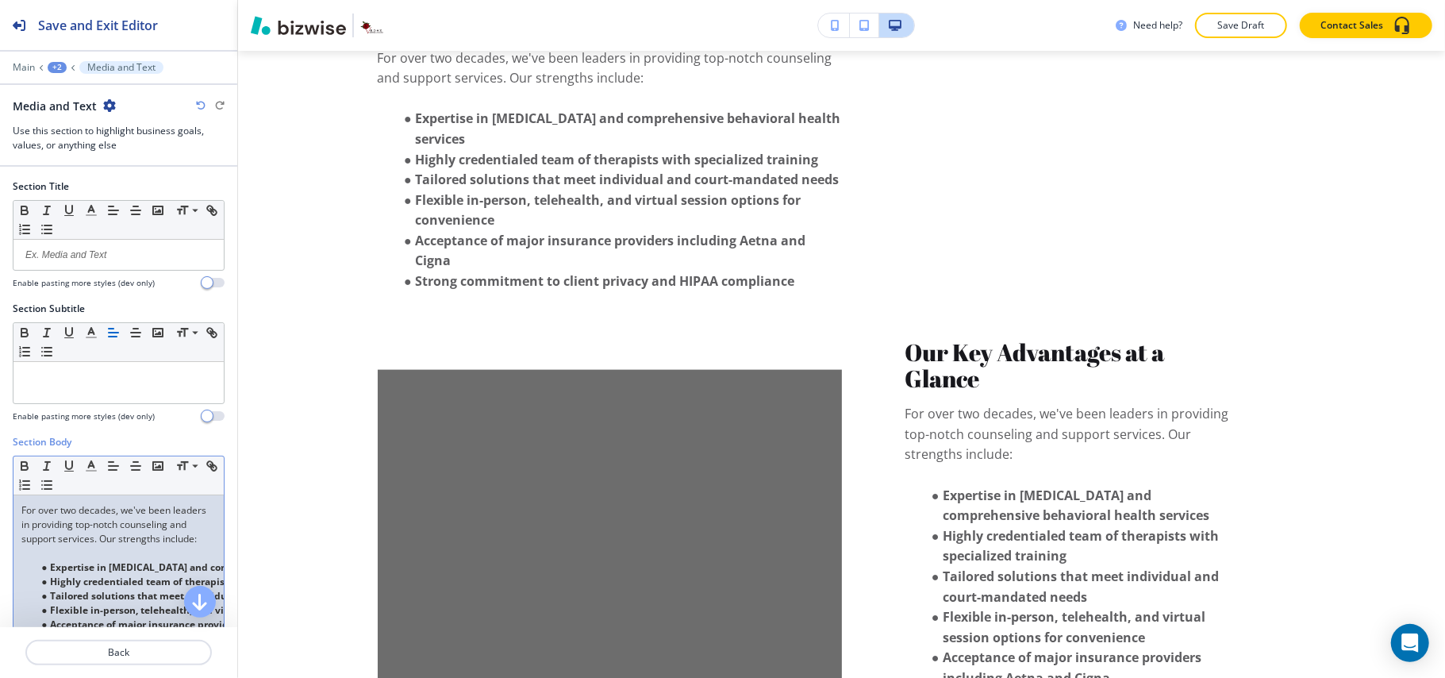
click at [87, 546] on p "For over two decades, we've been leaders in providing top-notch counseling and …" at bounding box center [118, 524] width 194 height 43
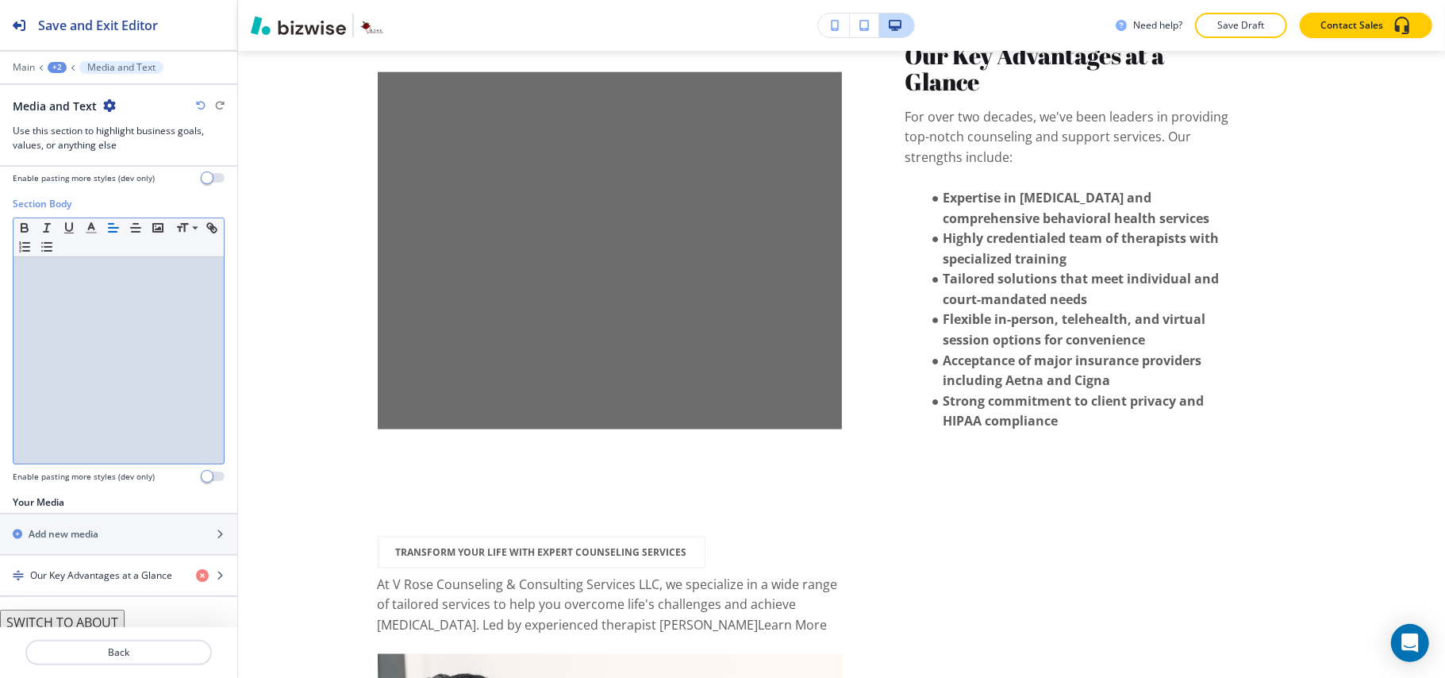
scroll to position [251, 0]
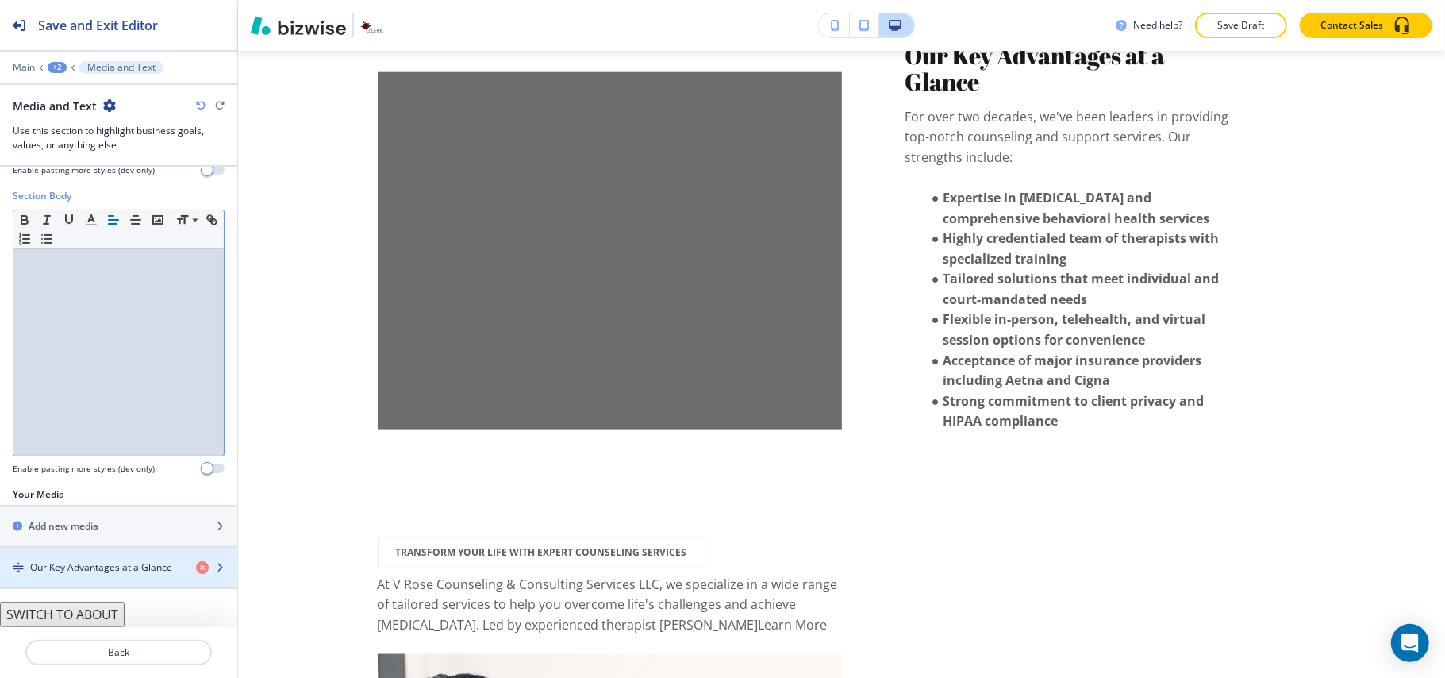
drag, startPoint x: 76, startPoint y: 563, endPoint x: 77, endPoint y: 549, distance: 14.3
click at [77, 563] on h4 "Our Key Advantages at a Glance" at bounding box center [101, 567] width 142 height 14
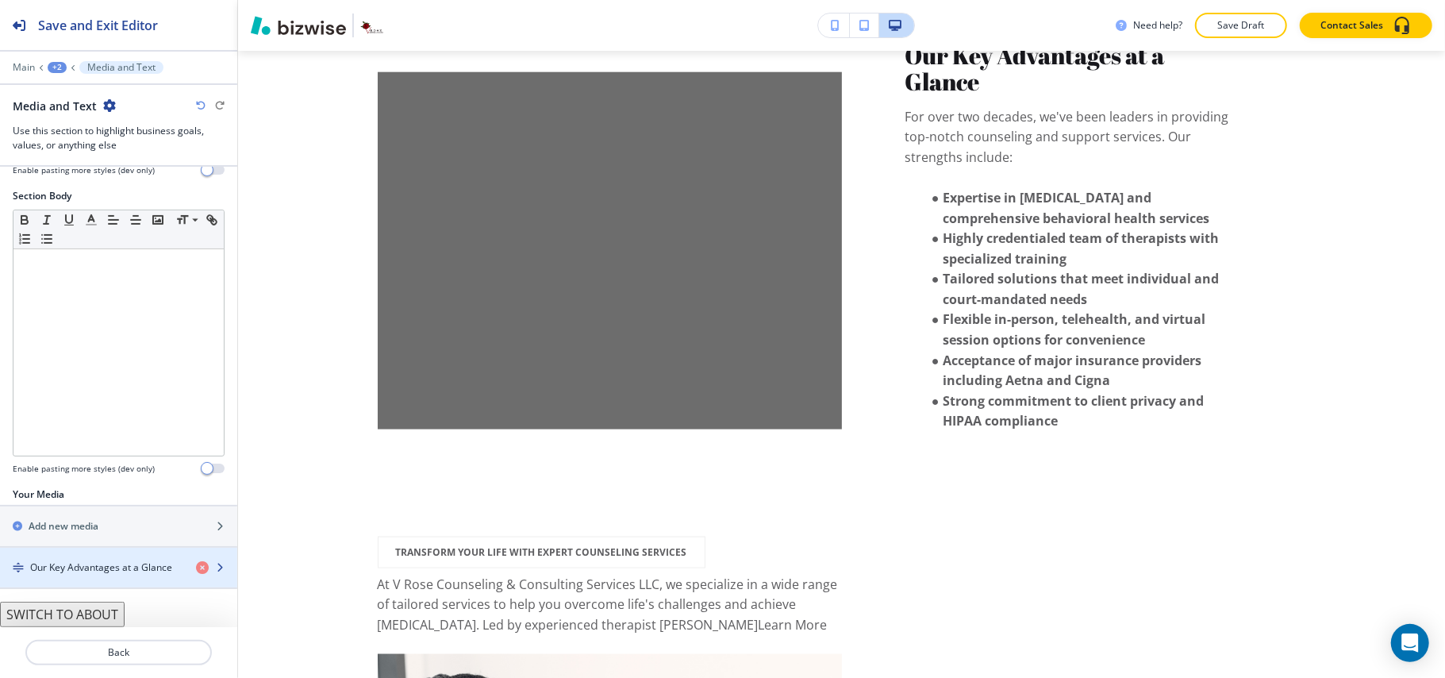
click at [61, 570] on h4 "Our Key Advantages at a Glance" at bounding box center [101, 567] width 142 height 14
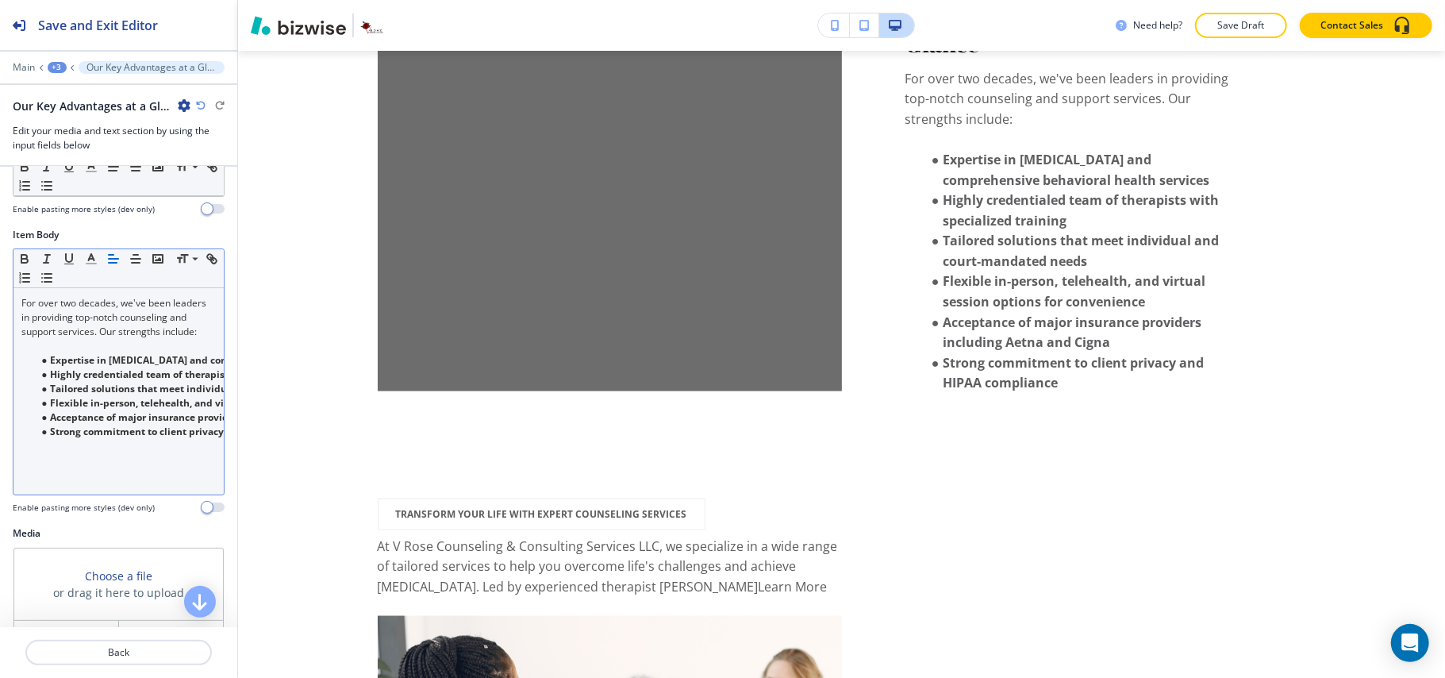
scroll to position [176, 0]
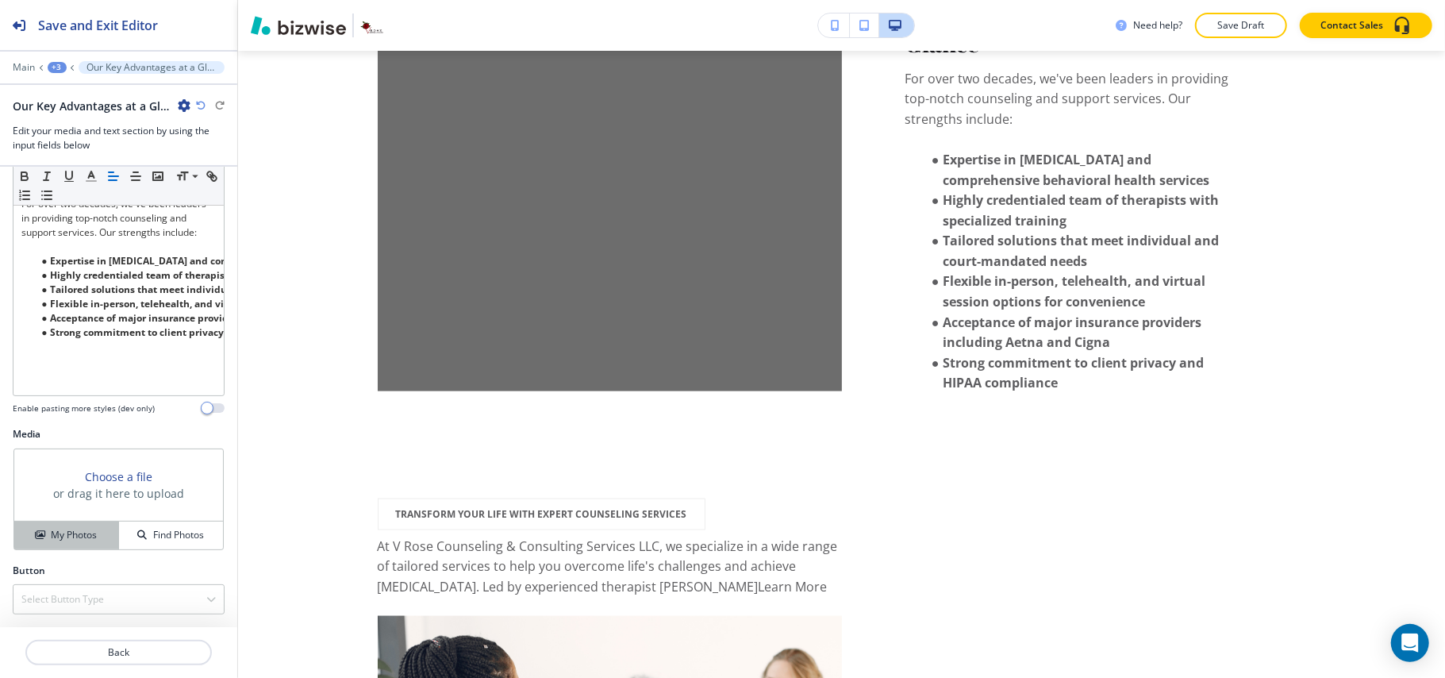
click at [73, 532] on h4 "My Photos" at bounding box center [74, 535] width 46 height 14
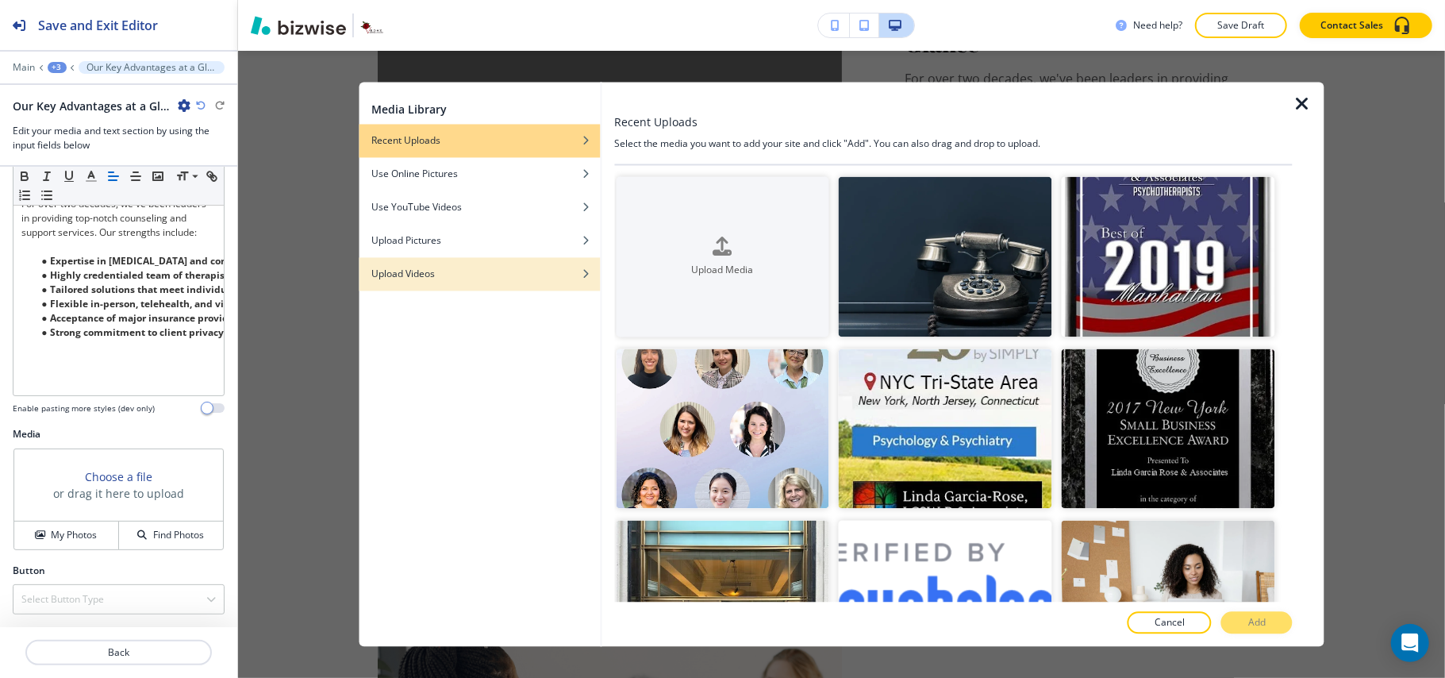
click at [442, 273] on div "Upload Videos" at bounding box center [479, 274] width 241 height 14
